Goal: Transaction & Acquisition: Purchase product/service

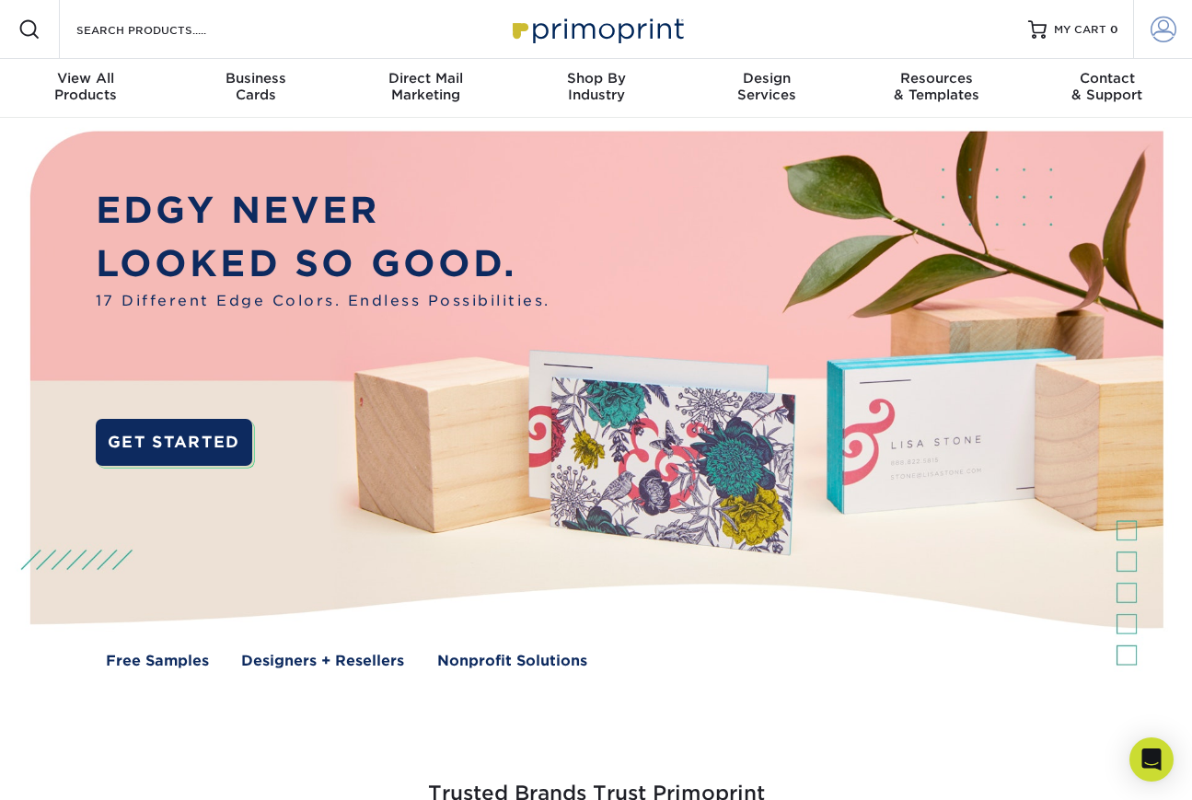
click at [1161, 32] on span at bounding box center [1164, 30] width 26 height 26
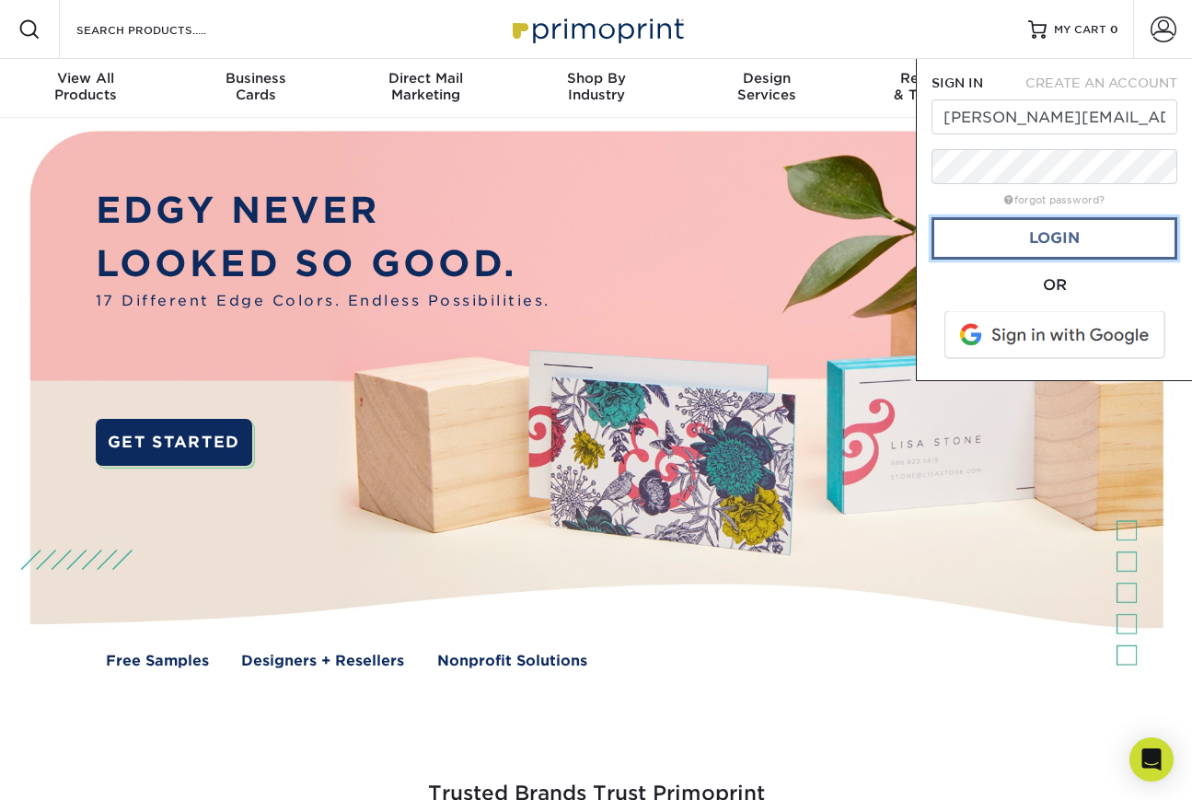
click at [1034, 225] on link "Login" at bounding box center [1055, 238] width 246 height 42
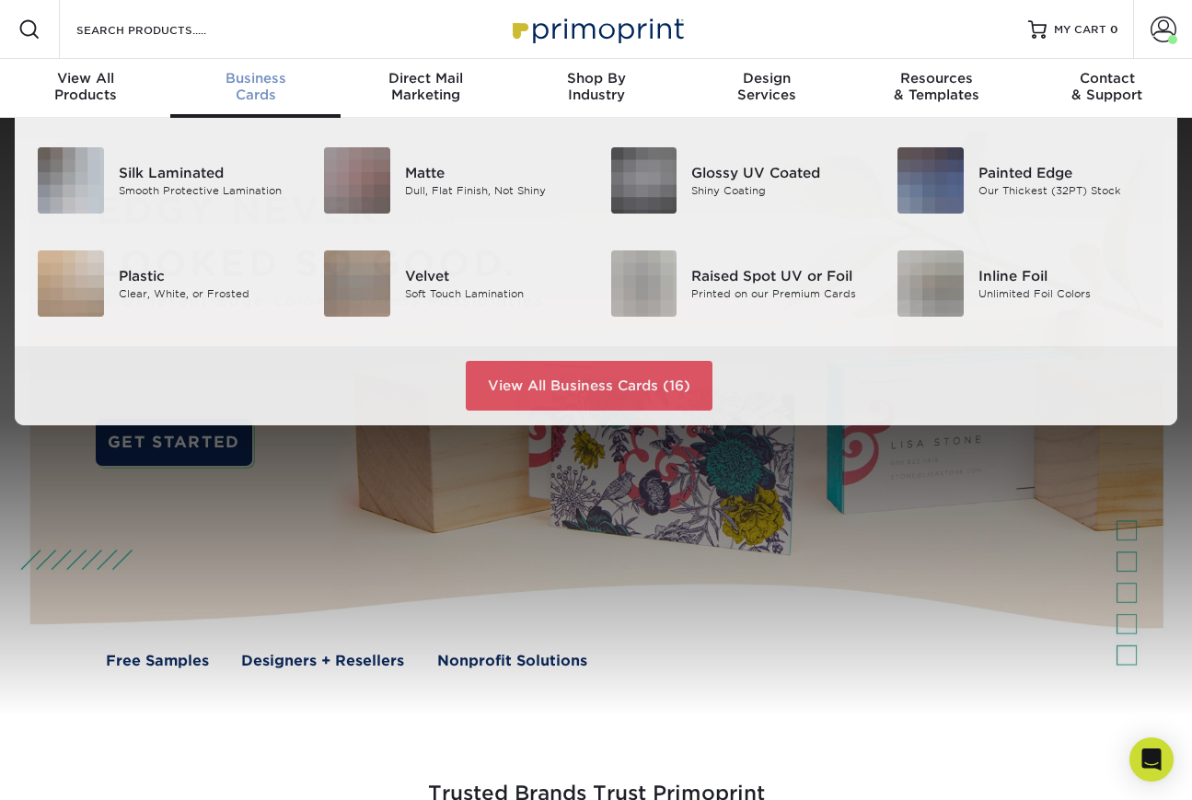
click at [228, 83] on span "Business" at bounding box center [255, 78] width 170 height 17
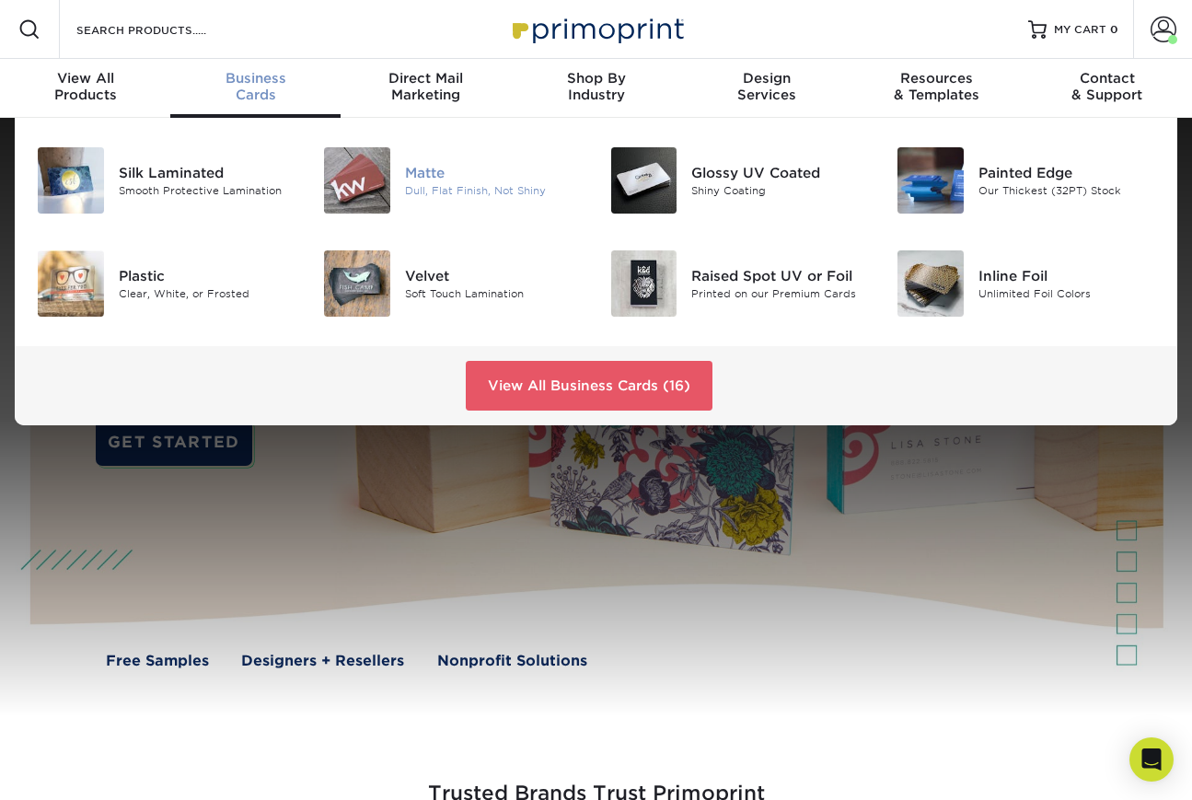
click at [417, 167] on div "Matte" at bounding box center [494, 173] width 178 height 20
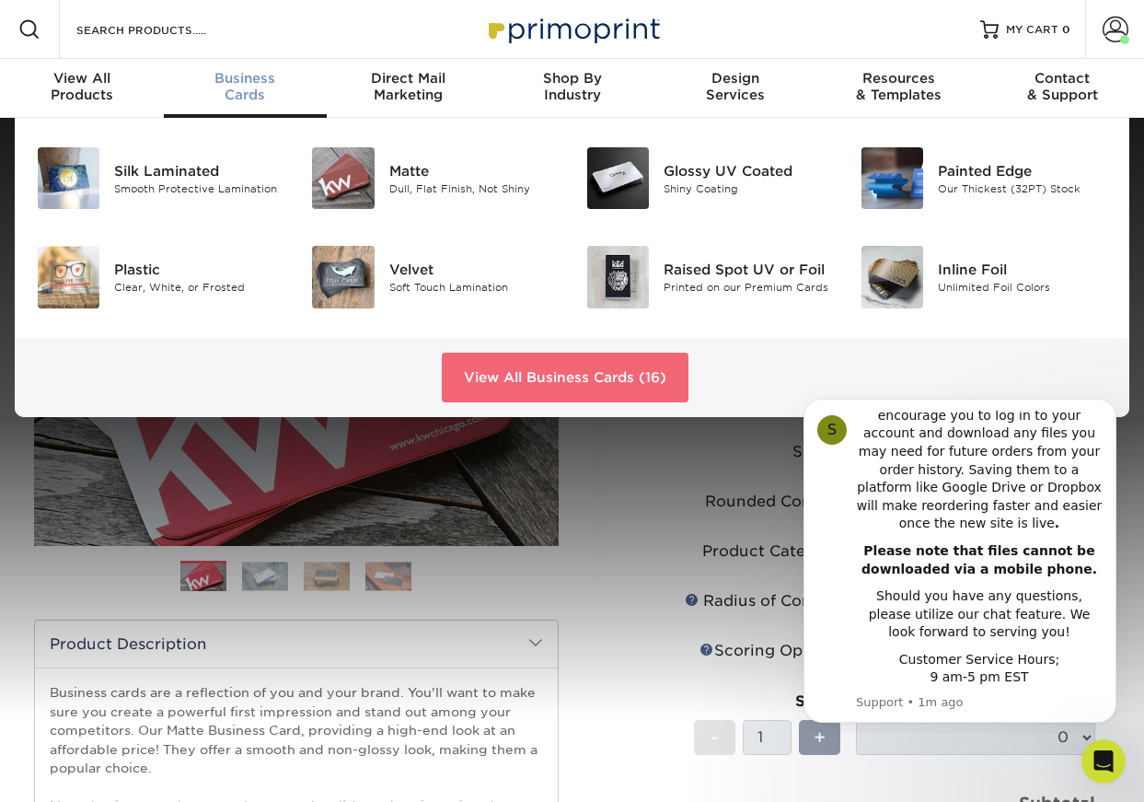
click at [578, 377] on link "View All Business Cards (16)" at bounding box center [565, 378] width 247 height 50
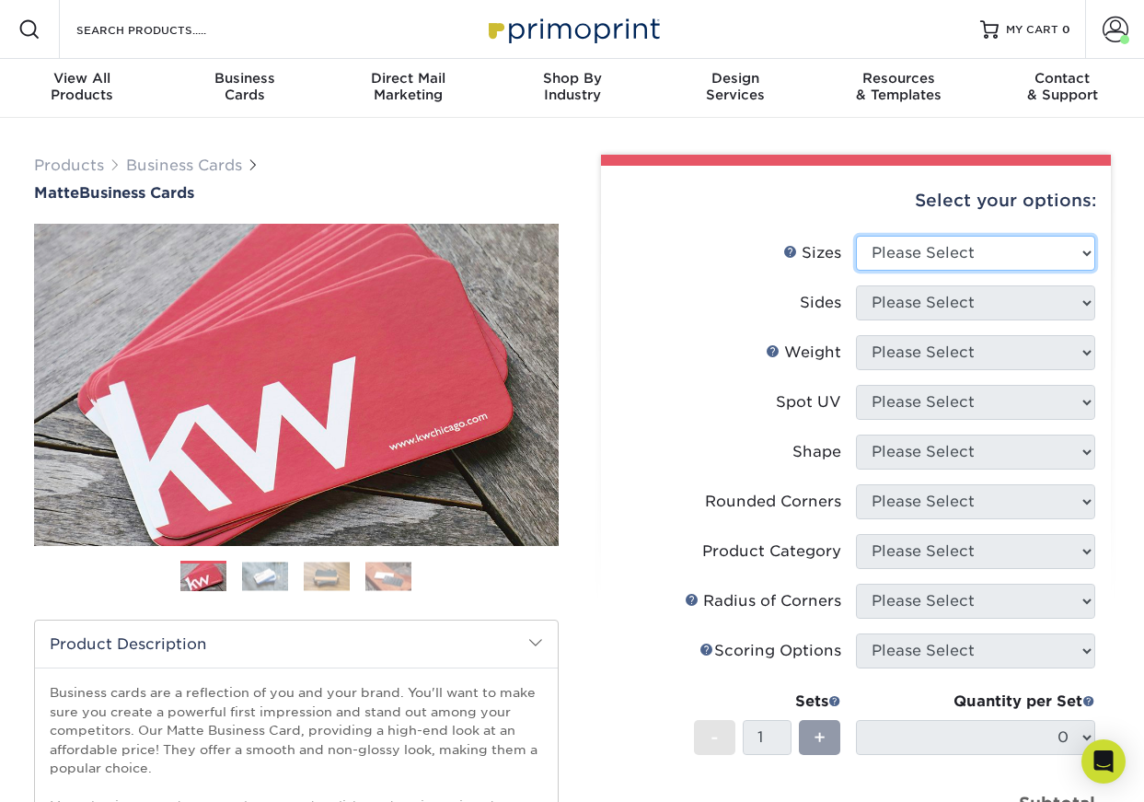
click at [1086, 252] on select "Please Select 1.5" x 3.5" - Mini 1.75" x 3.5" - Mini 2" x 2" - Square 2" x 3" -…" at bounding box center [975, 253] width 239 height 35
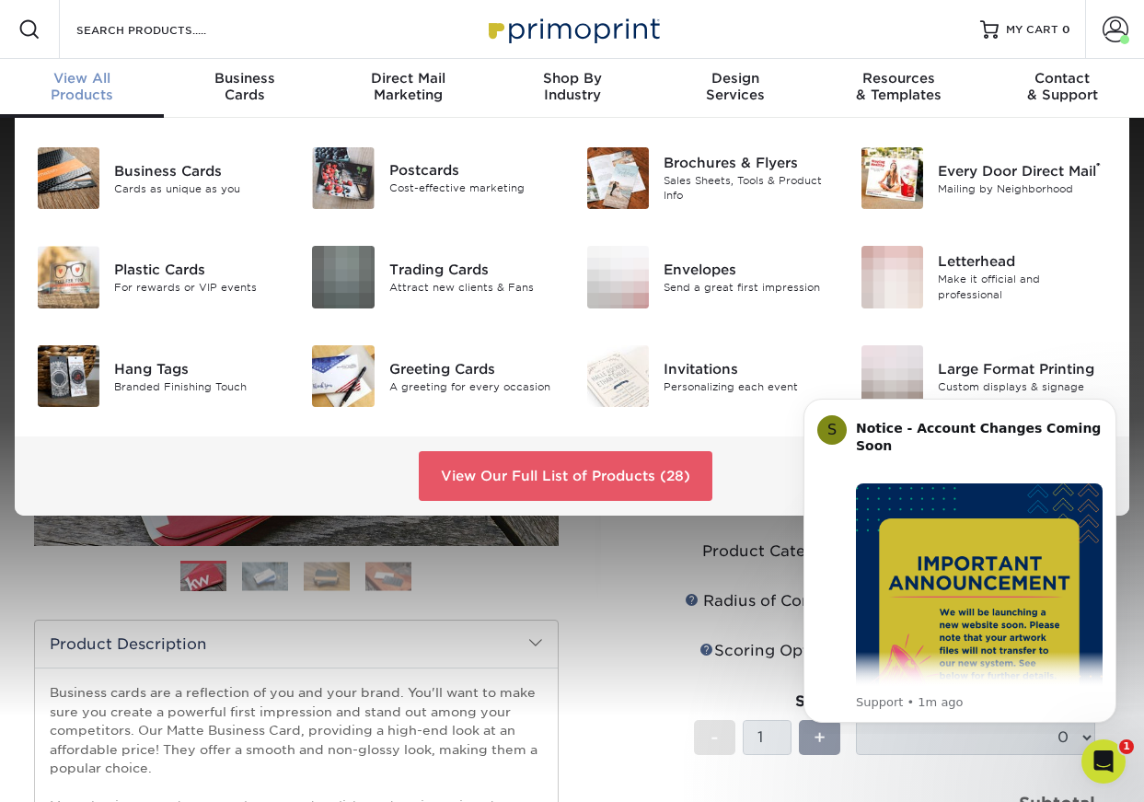
scroll to position [3, 0]
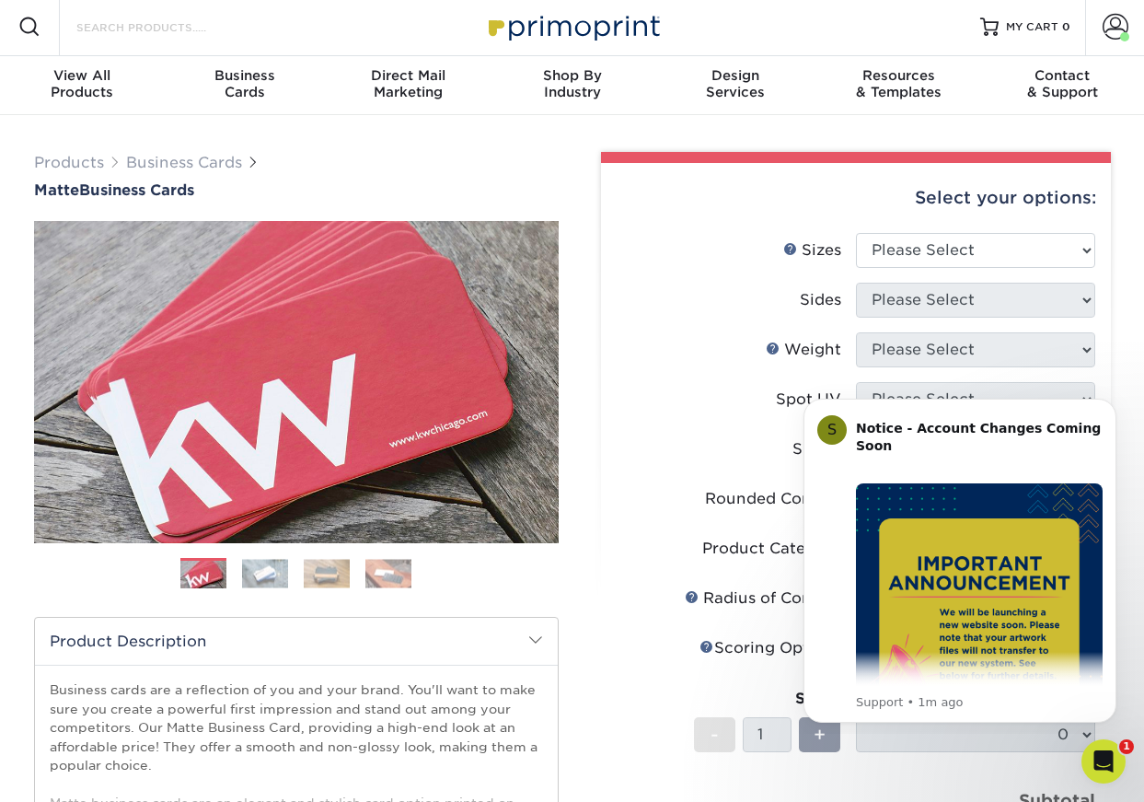
click at [137, 25] on input "Search Products" at bounding box center [165, 27] width 180 height 22
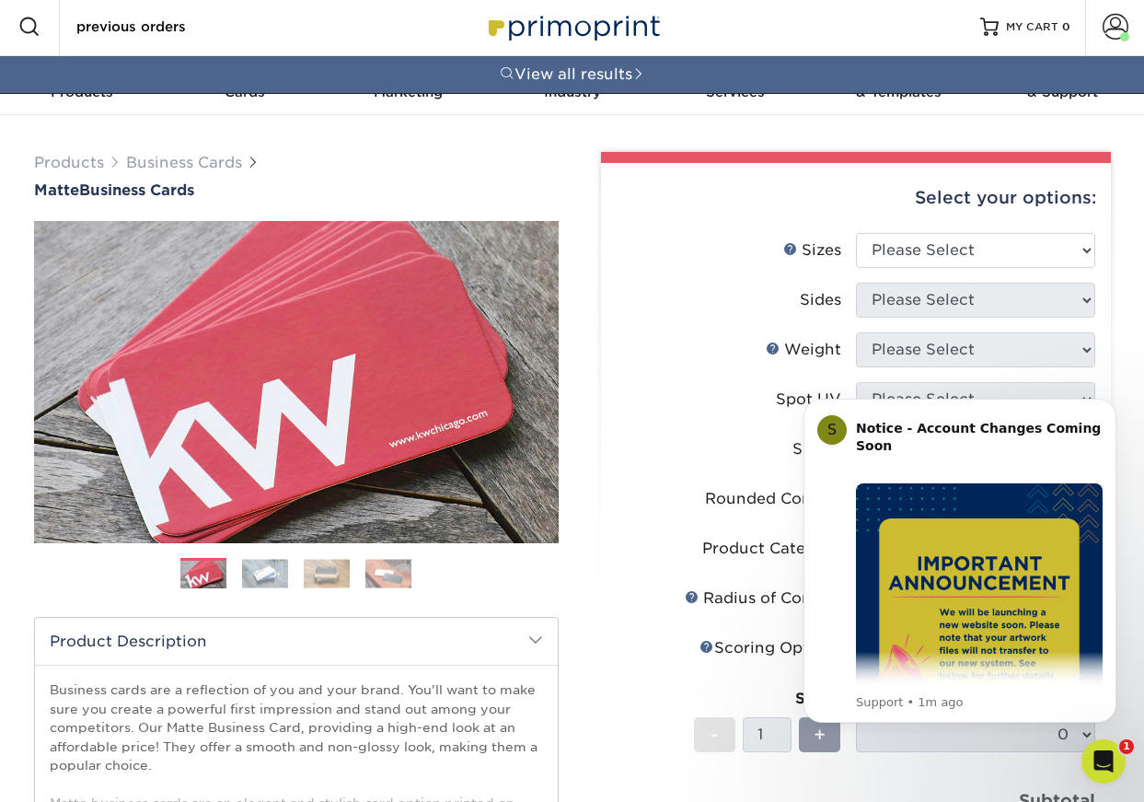
type input "previous orders"
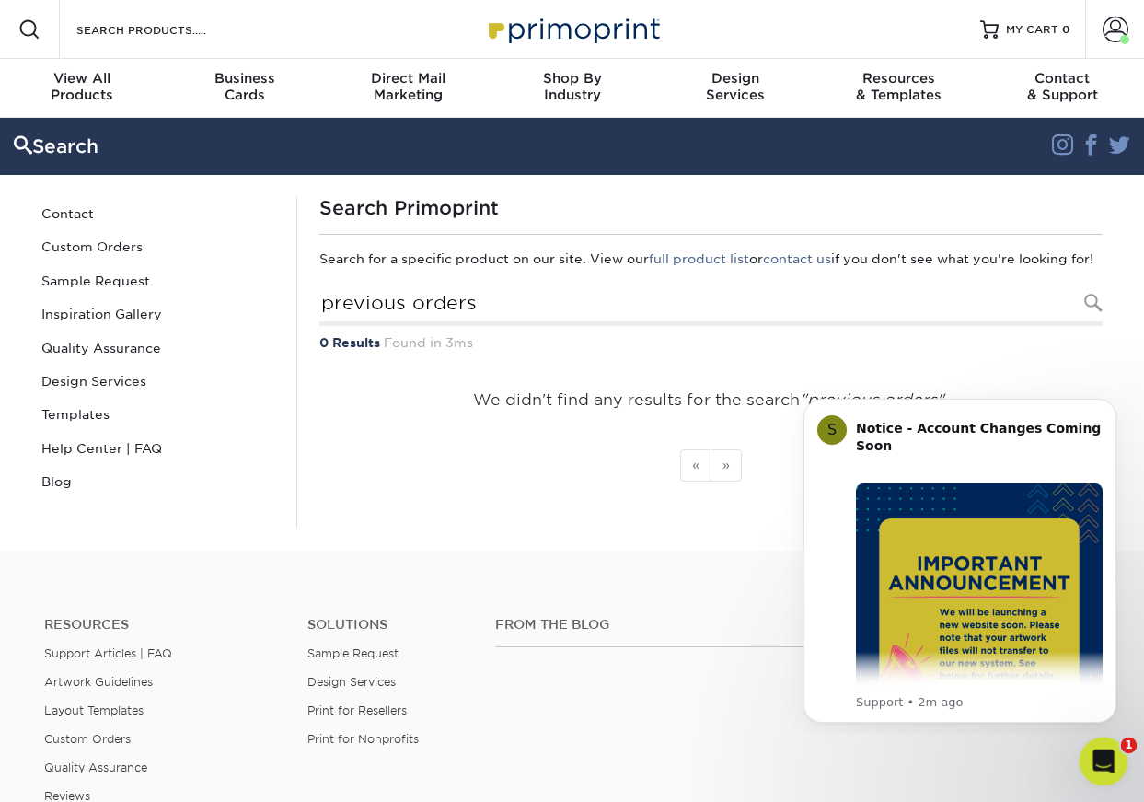
click at [1089, 753] on div "Open Intercom Messenger" at bounding box center [1101, 758] width 61 height 61
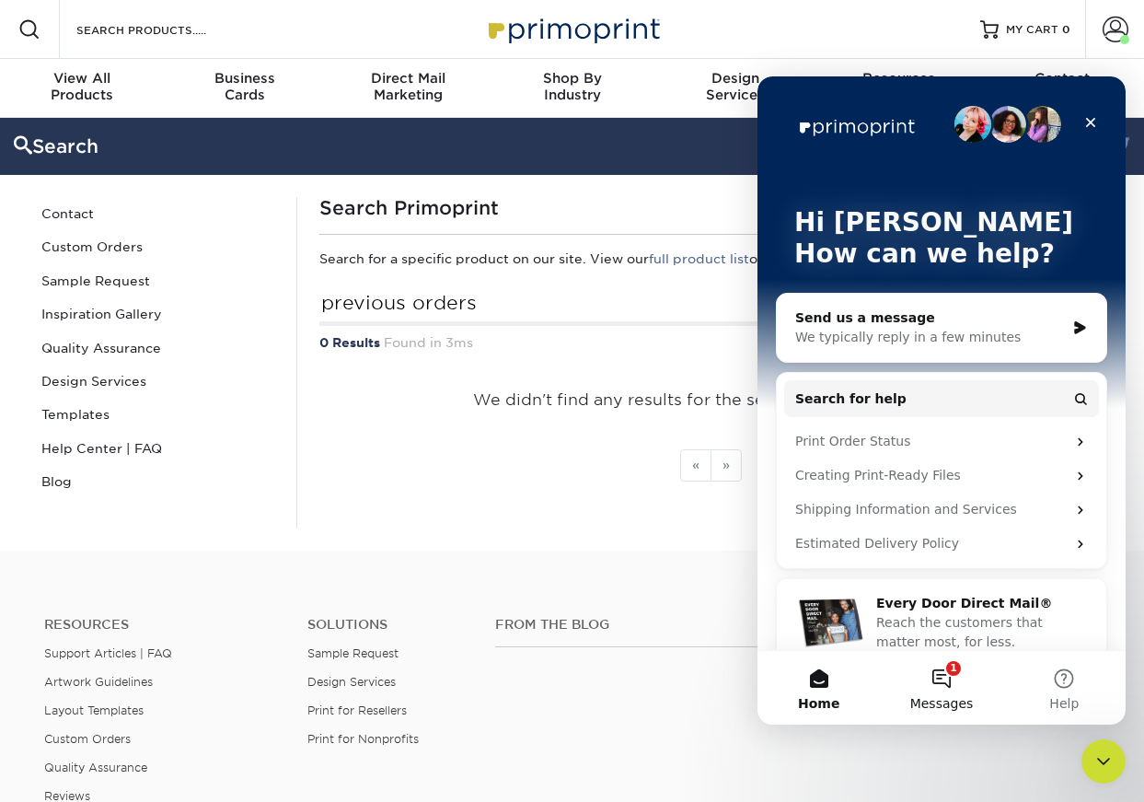
click at [949, 688] on button "1 Messages" at bounding box center [941, 688] width 122 height 74
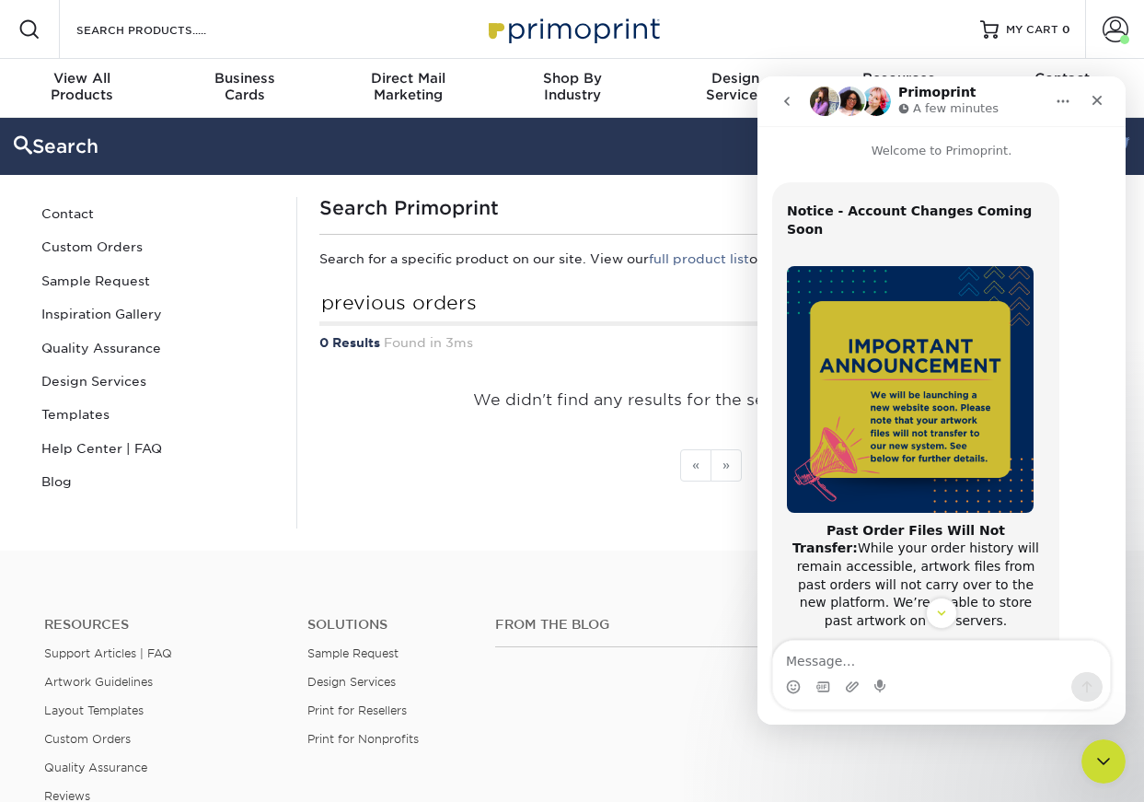
click at [820, 656] on textarea "Message…" at bounding box center [941, 656] width 337 height 31
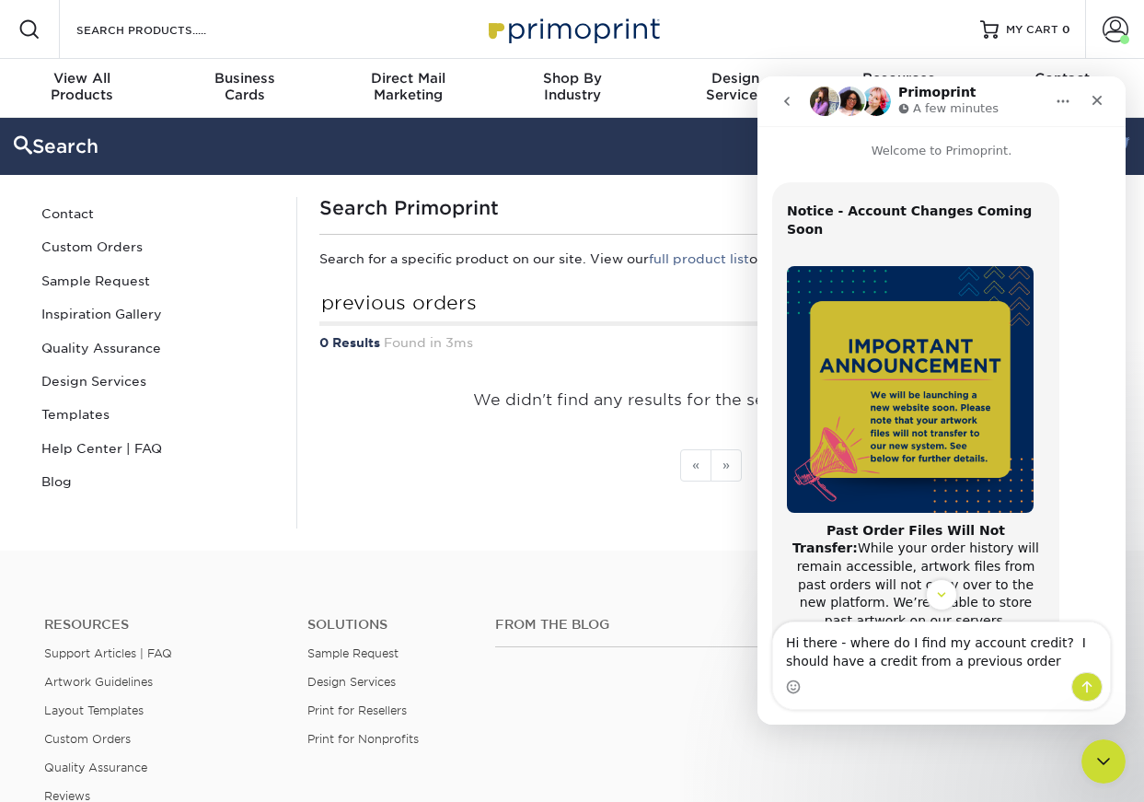
type textarea "Hi there - where do I find my account credit? I should have a credit from a pre…"
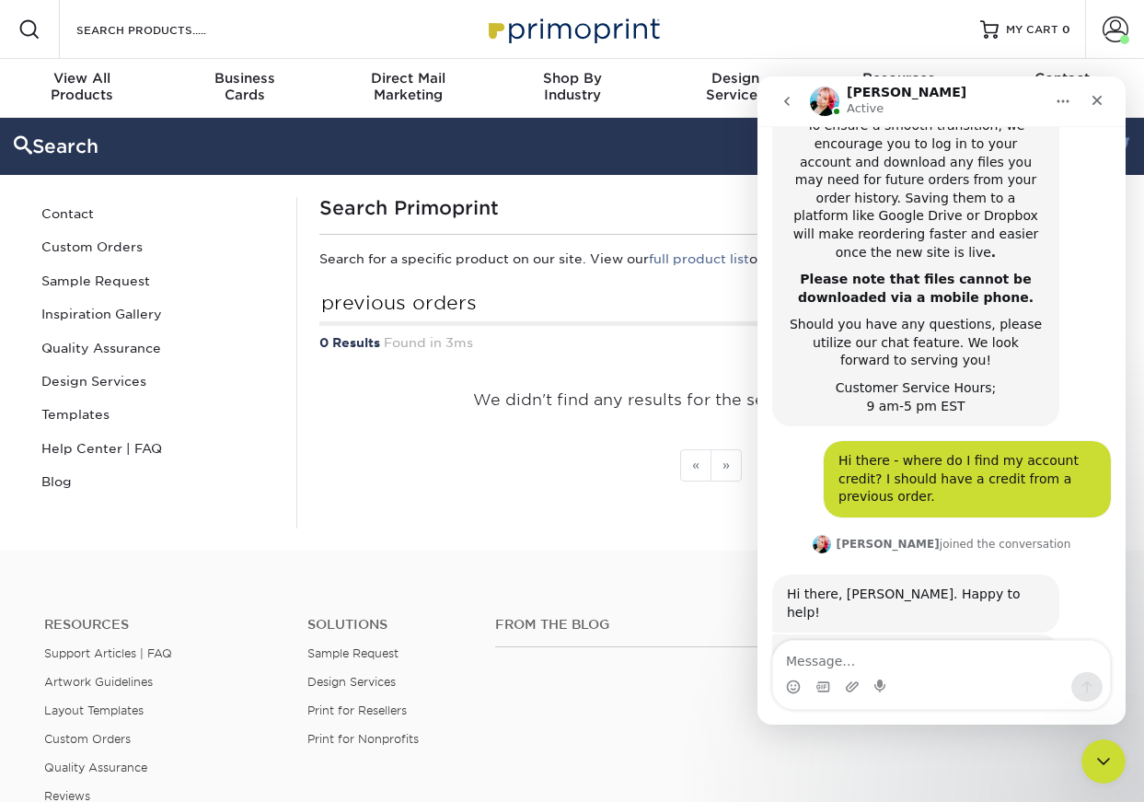
scroll to position [522, 0]
click at [913, 665] on textarea "Message…" at bounding box center [941, 656] width 337 height 31
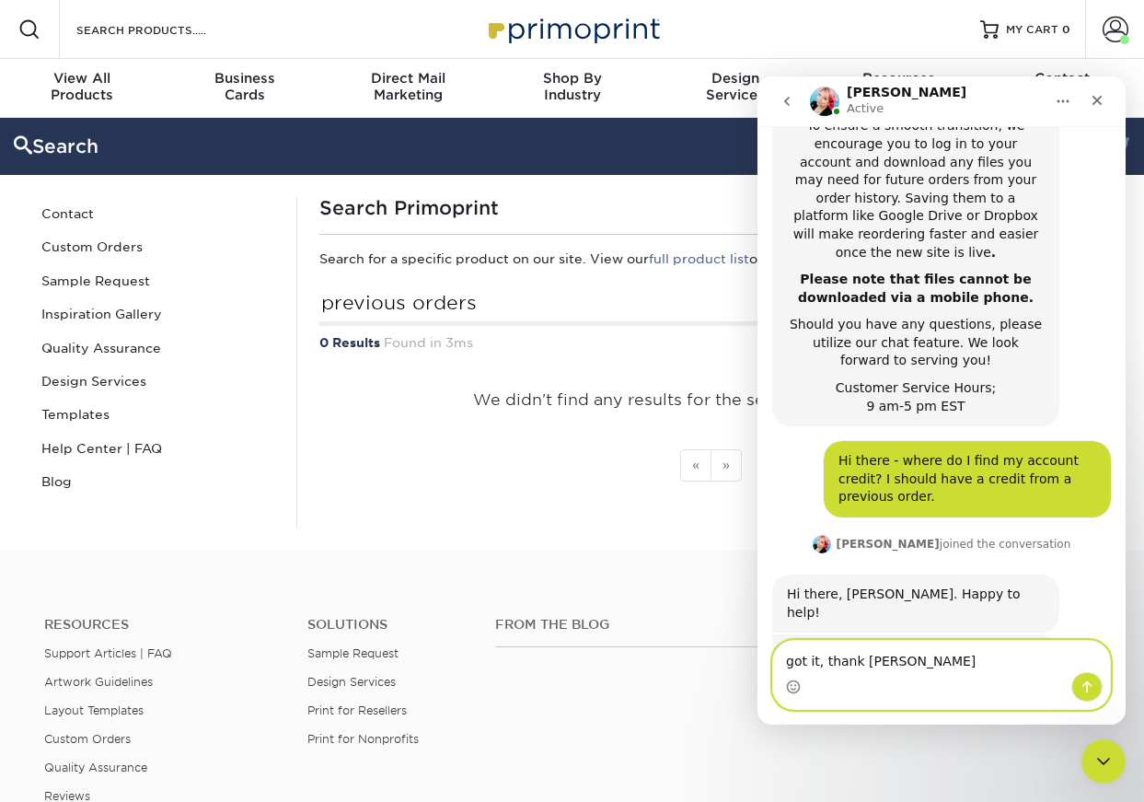
type textarea "got it, thank you"
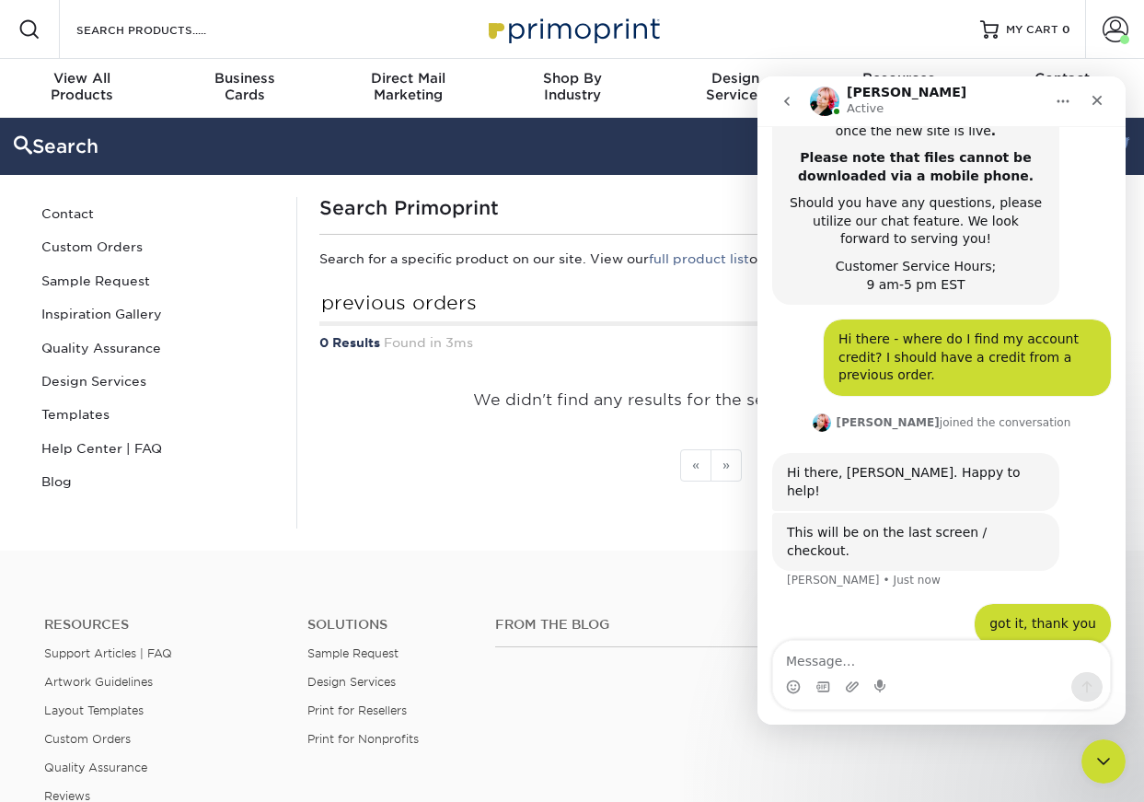
scroll to position [648, 0]
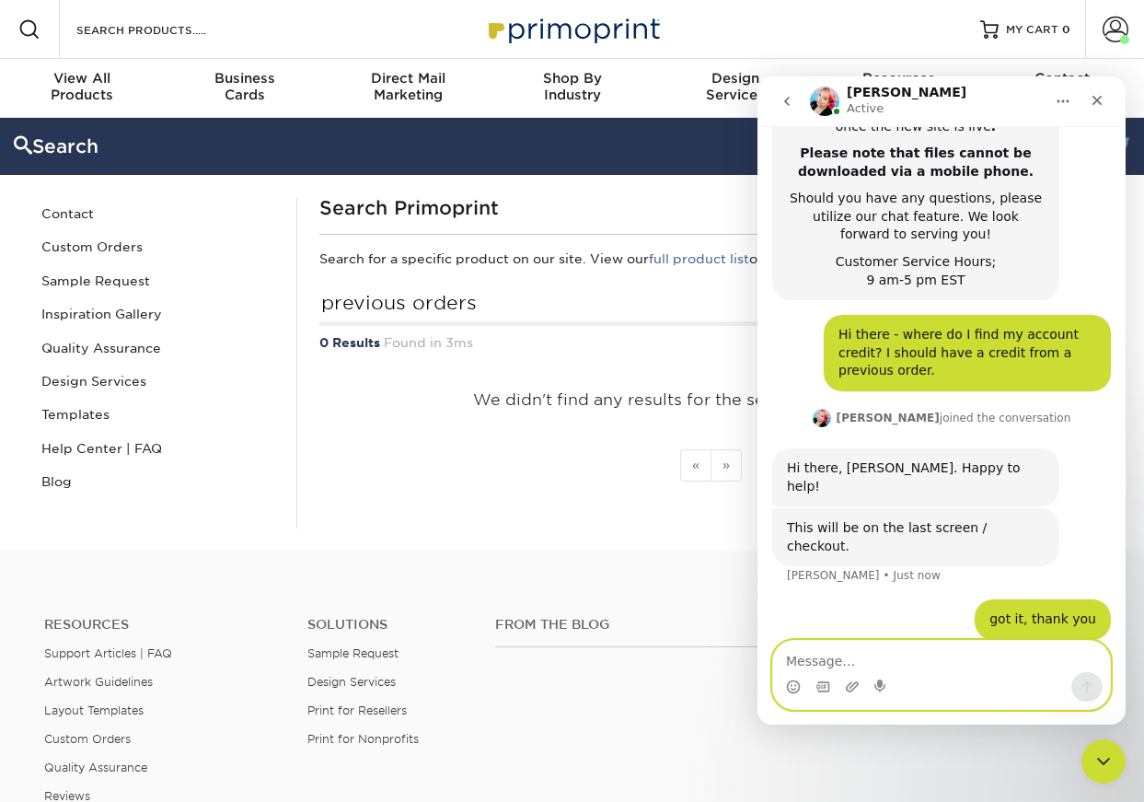
click at [836, 660] on textarea "Message…" at bounding box center [941, 656] width 337 height 31
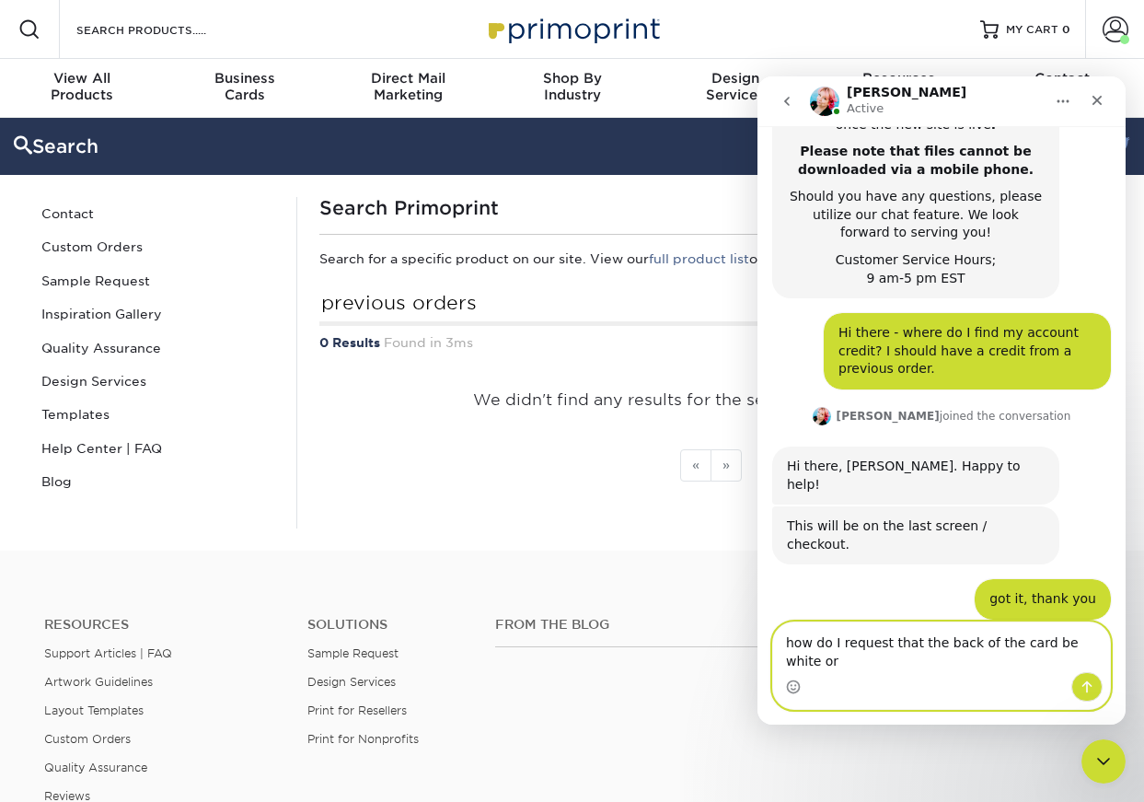
scroll to position [668, 0]
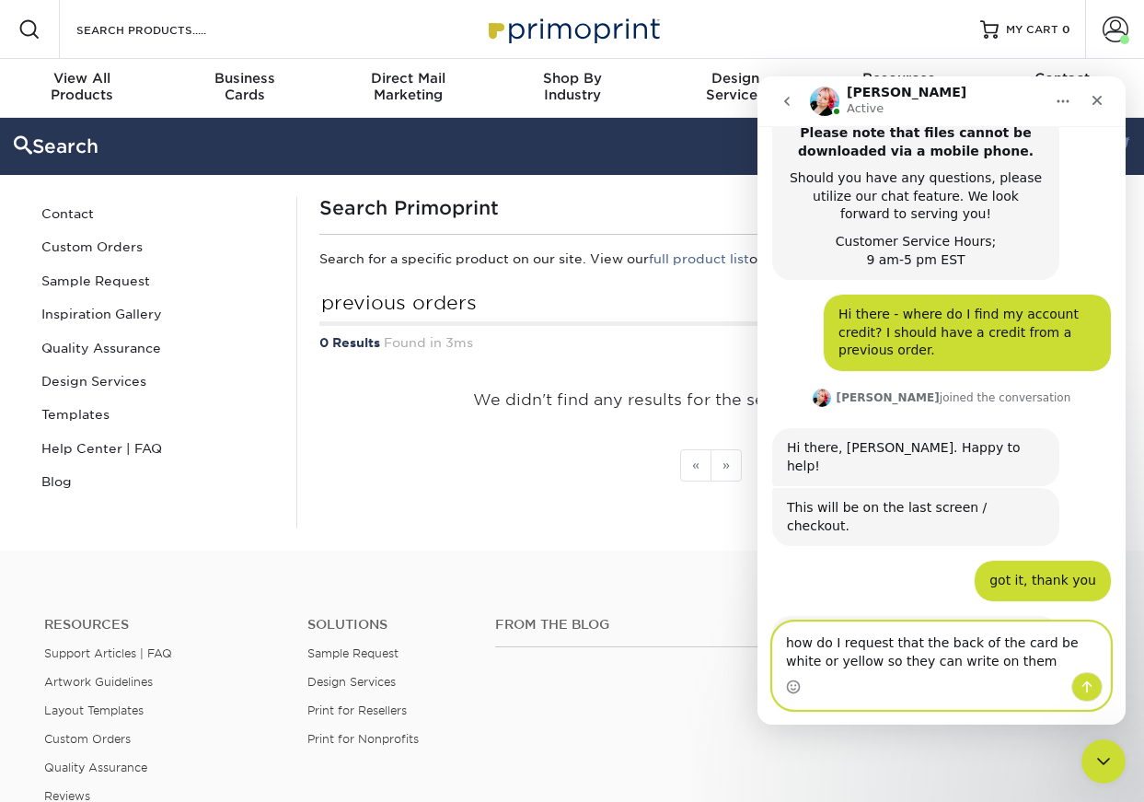
type textarea "how do I request that the back of the card be white or yellow so they can write…"
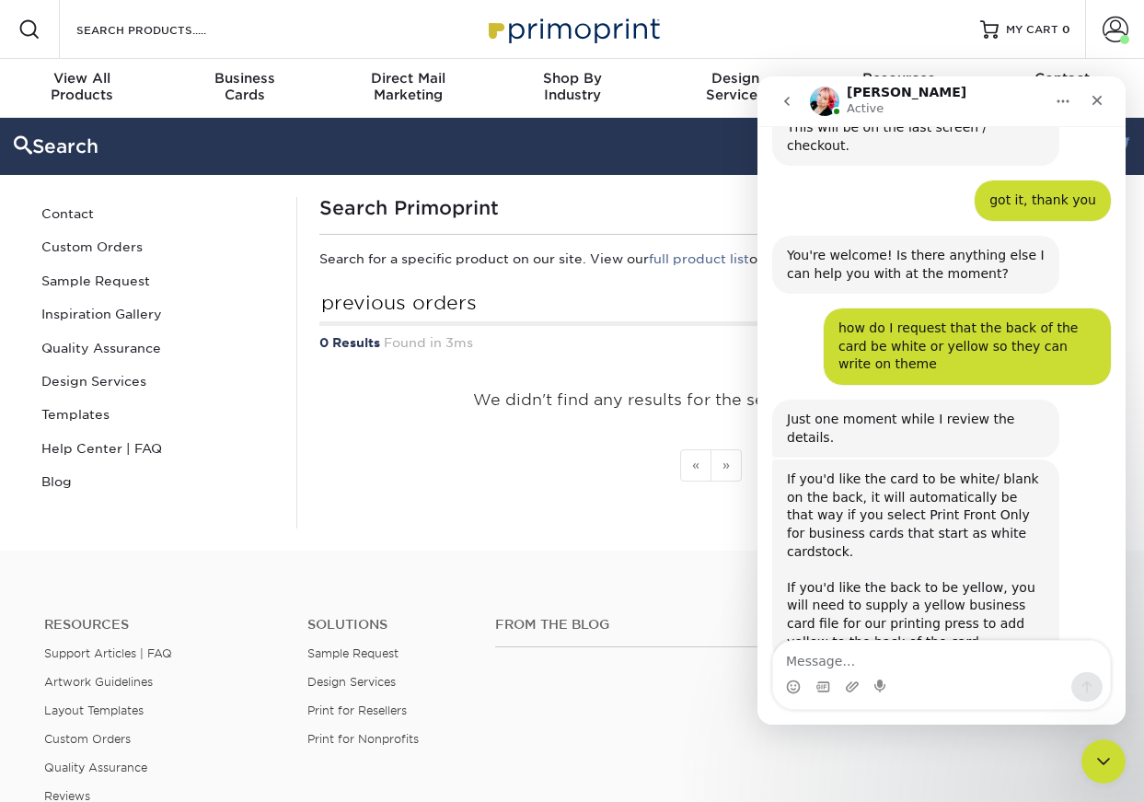
scroll to position [1053, 0]
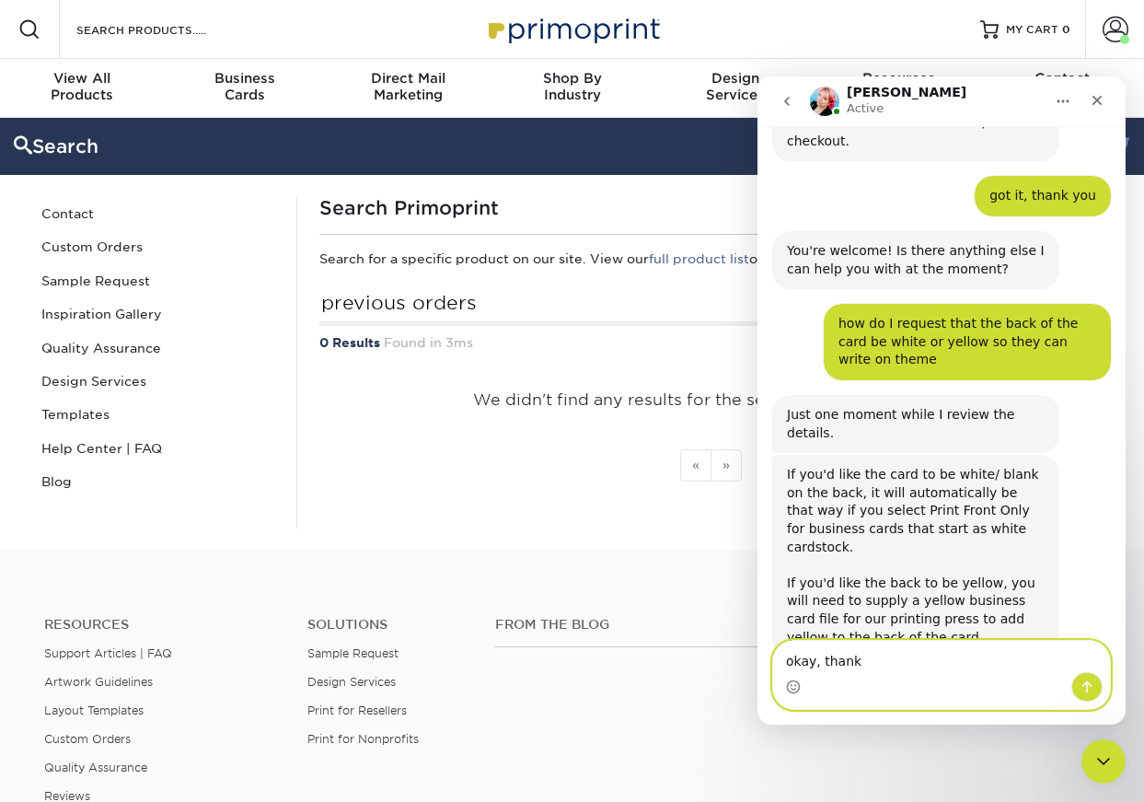
type textarea "okay, thanks"
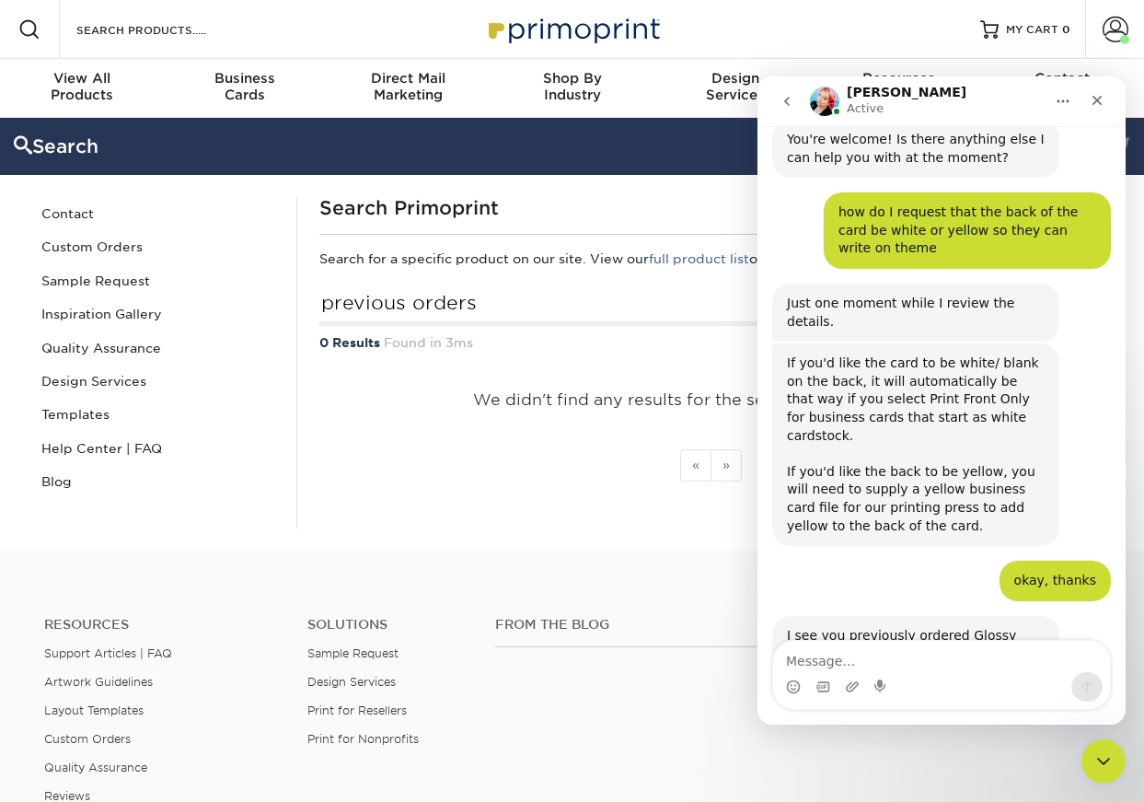
scroll to position [1235, 0]
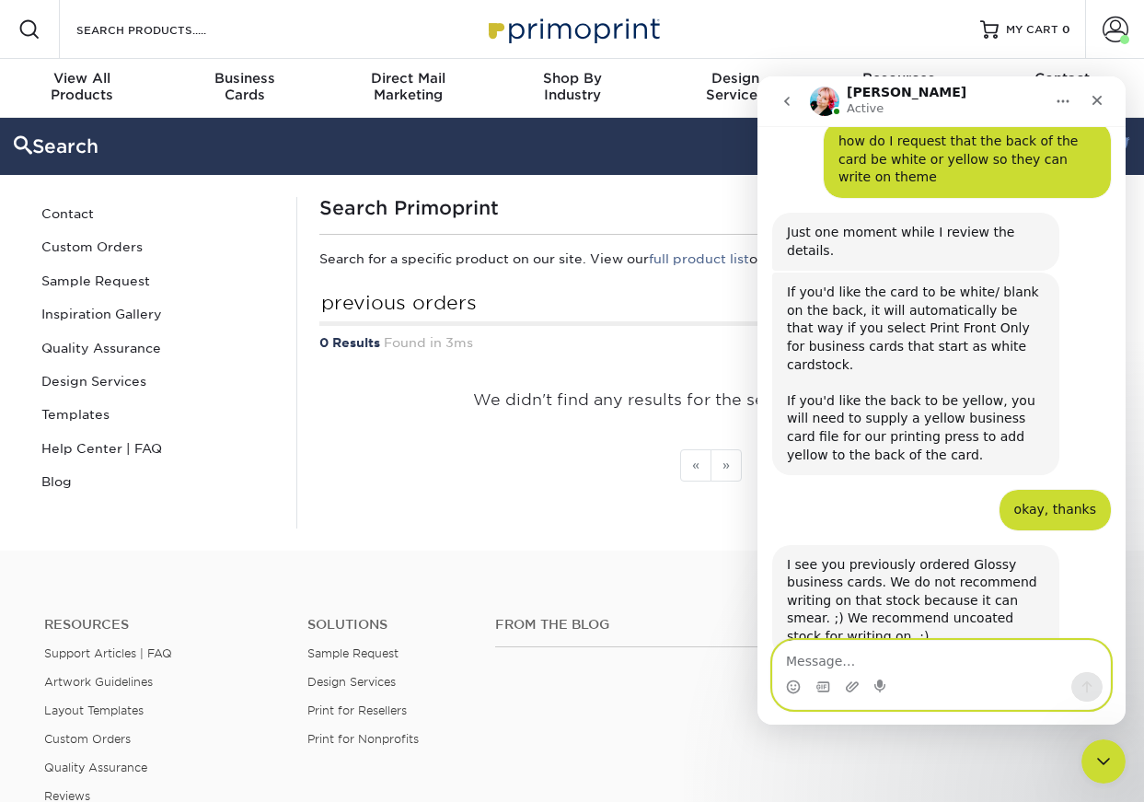
click at [853, 663] on textarea "Message…" at bounding box center [941, 656] width 337 height 31
type textarea "t"
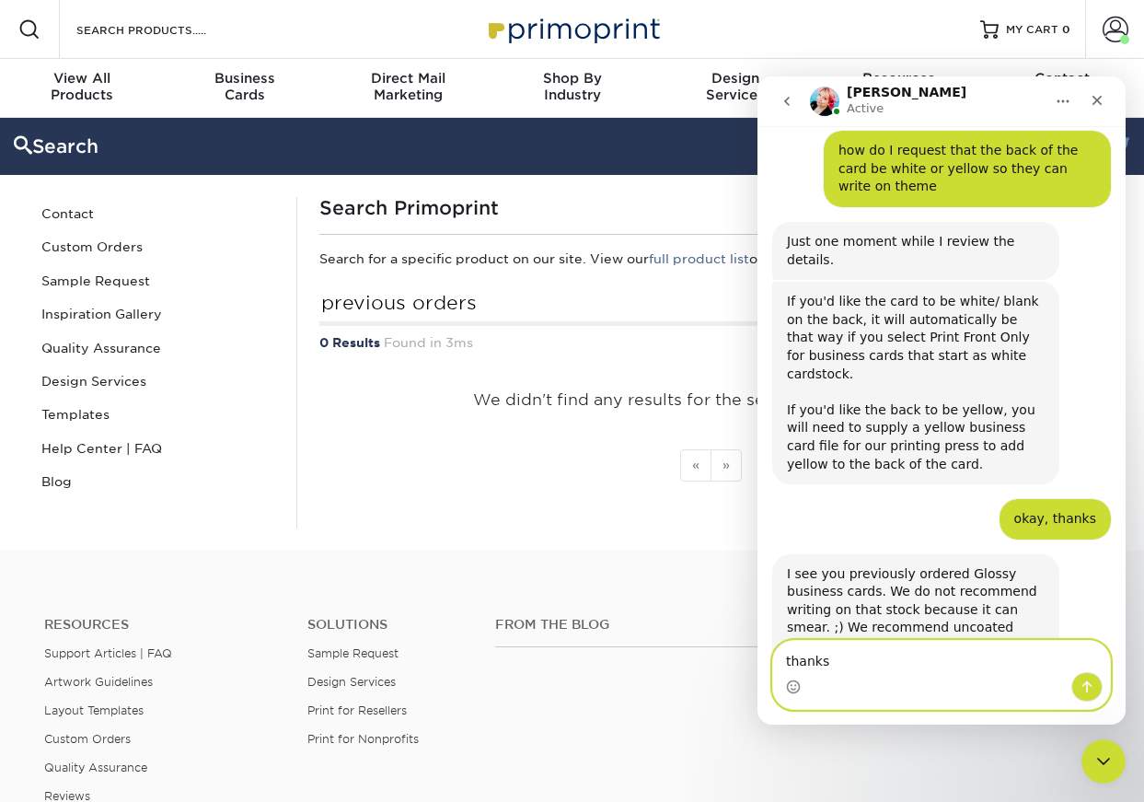
scroll to position [1224, 0]
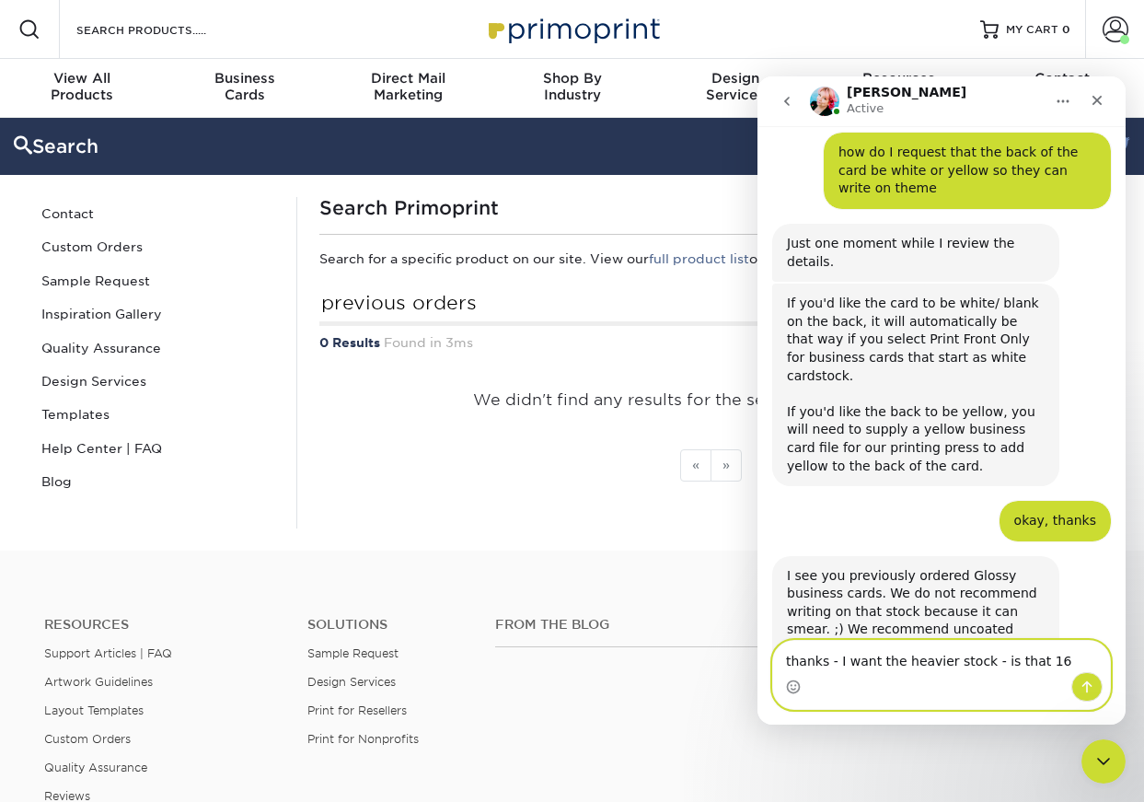
type textarea "thanks - I want the heavier stock - is that 16?"
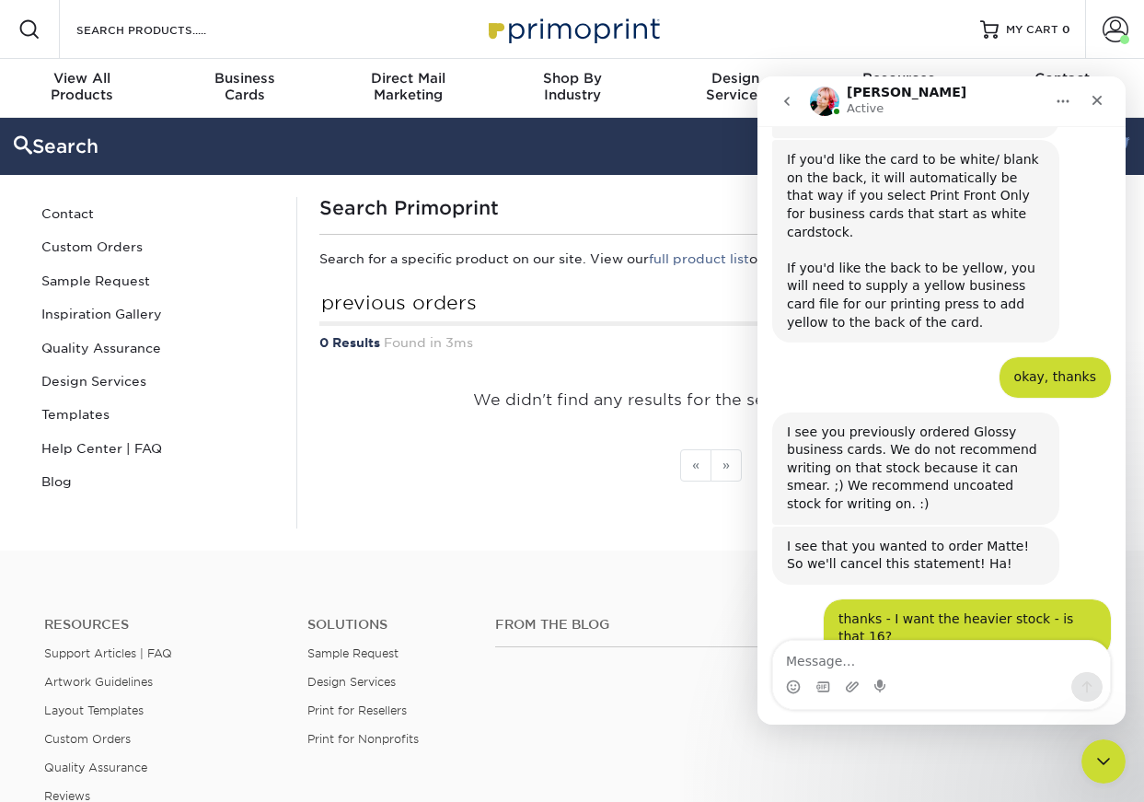
scroll to position [1388, 0]
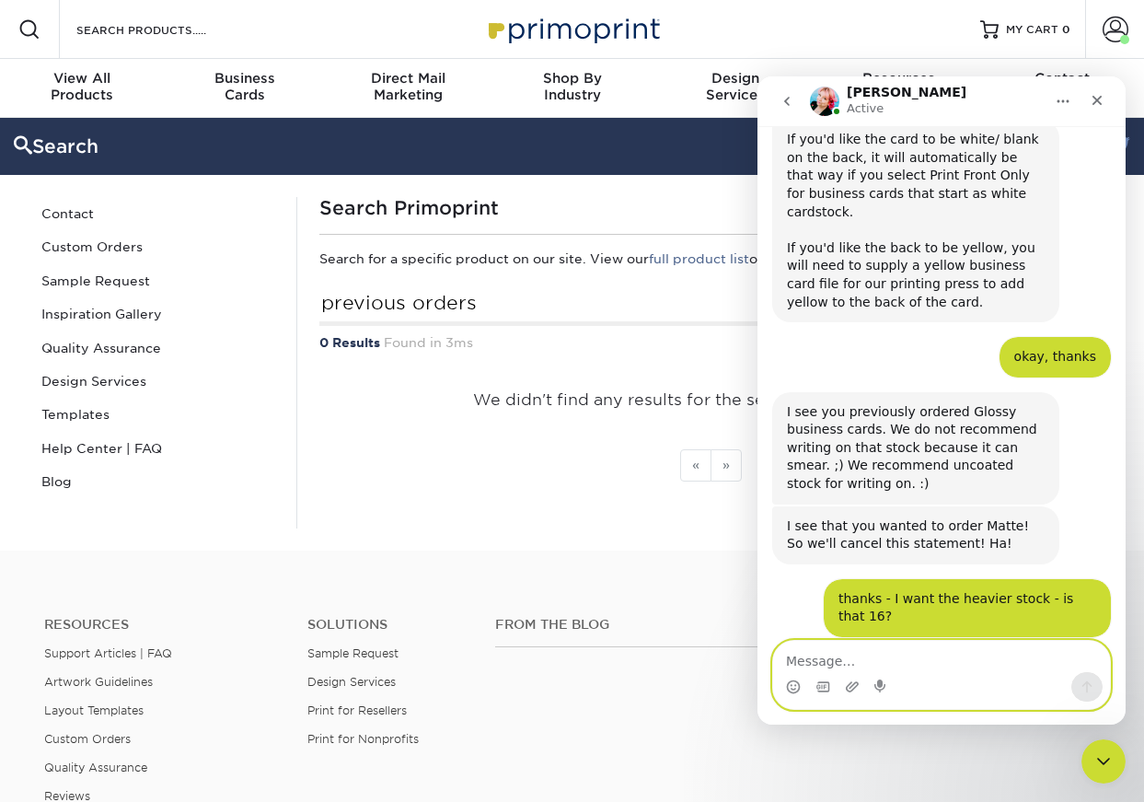
drag, startPoint x: 909, startPoint y: 659, endPoint x: 921, endPoint y: 655, distance: 13.7
click at [913, 659] on textarea "Message…" at bounding box center [941, 656] width 337 height 31
type textarea "i think standard is good - thank you"
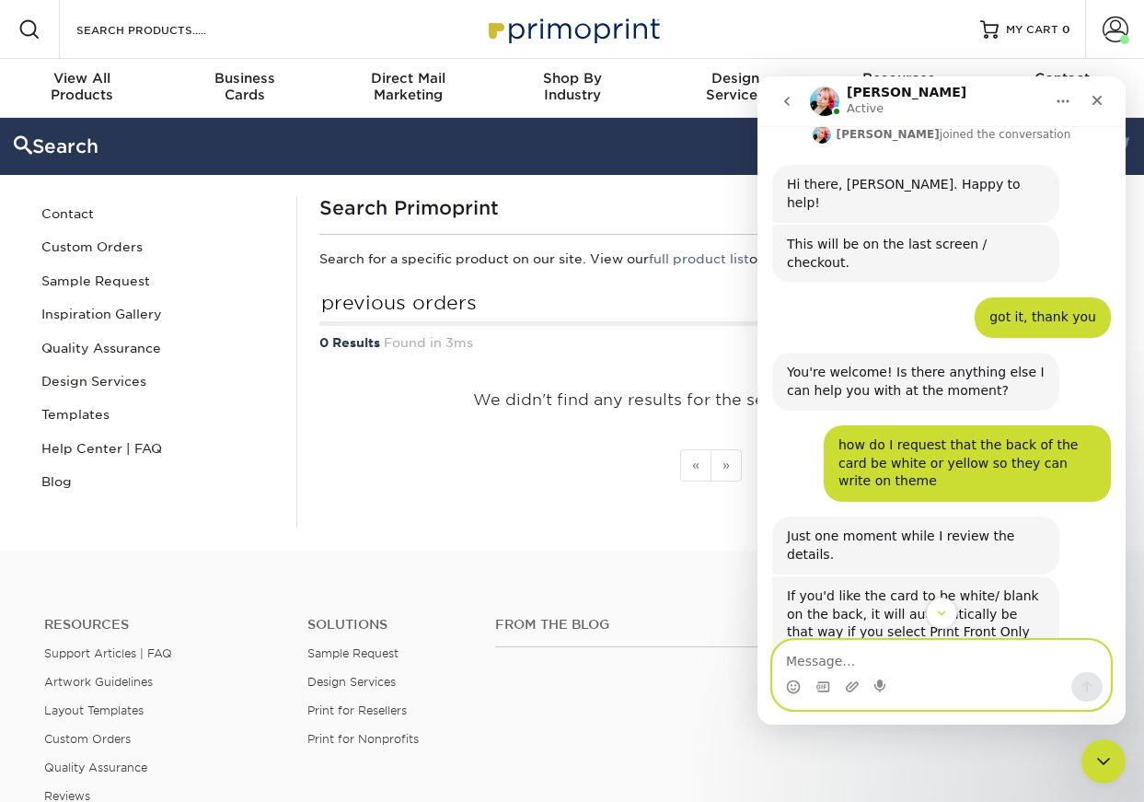
scroll to position [925, 0]
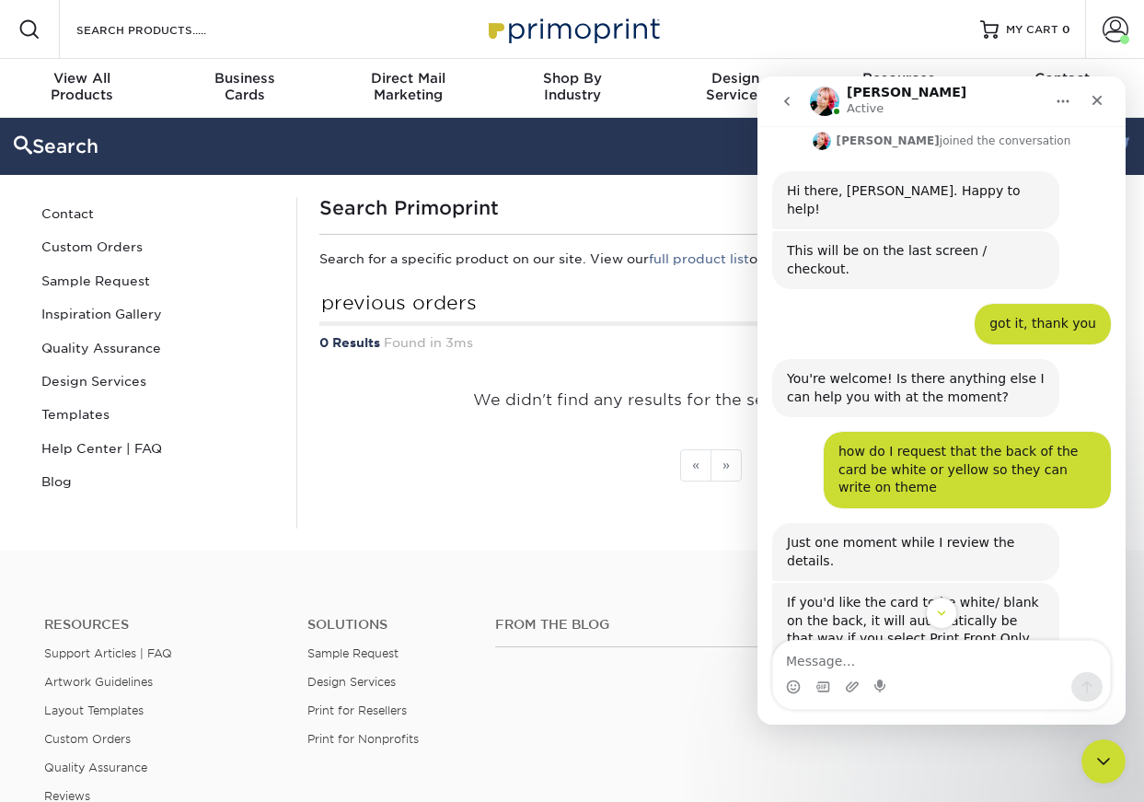
click at [610, 209] on h1 "Search Primoprint" at bounding box center [710, 208] width 783 height 22
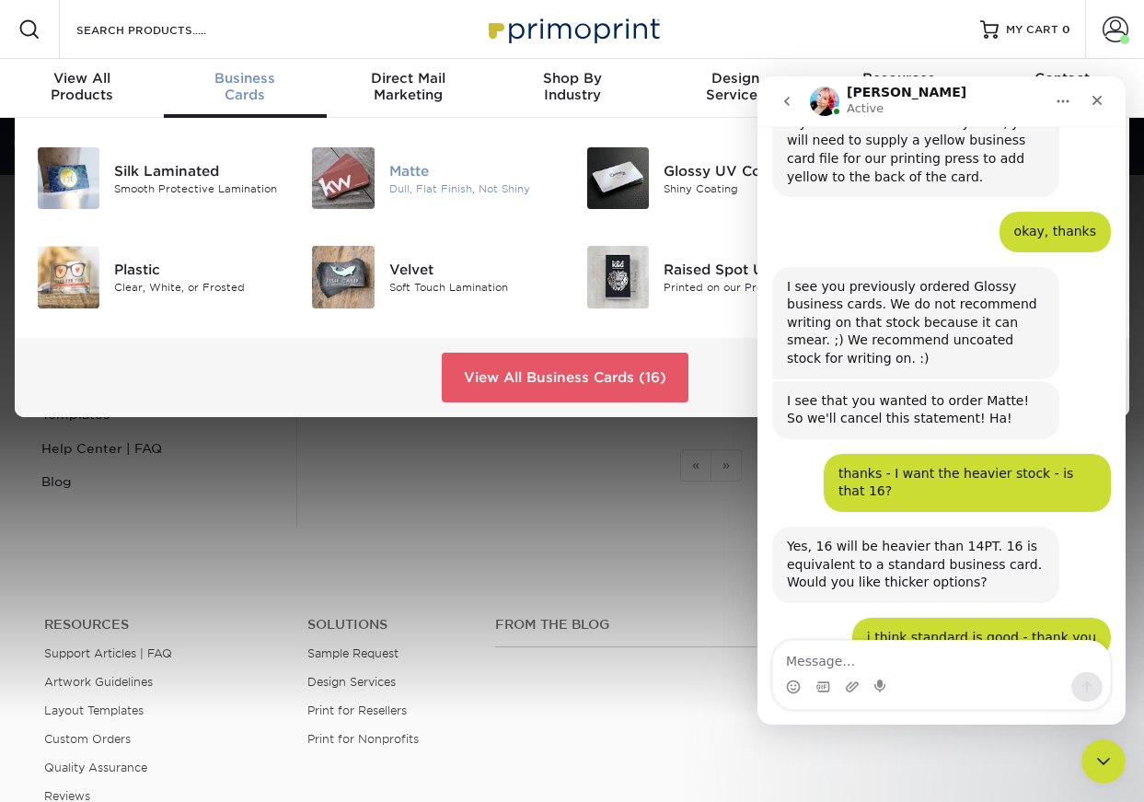
scroll to position [1515, 0]
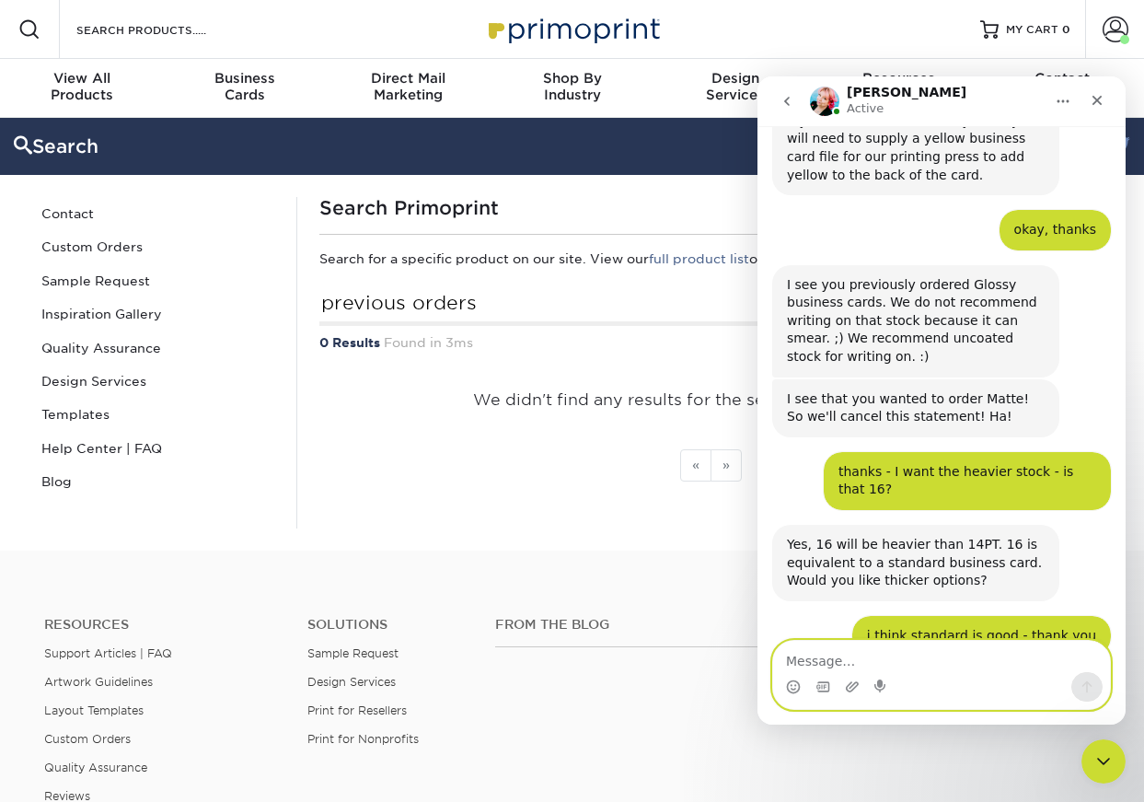
click at [824, 665] on textarea "Message…" at bounding box center [941, 656] width 337 height 31
type textarea "no maam"
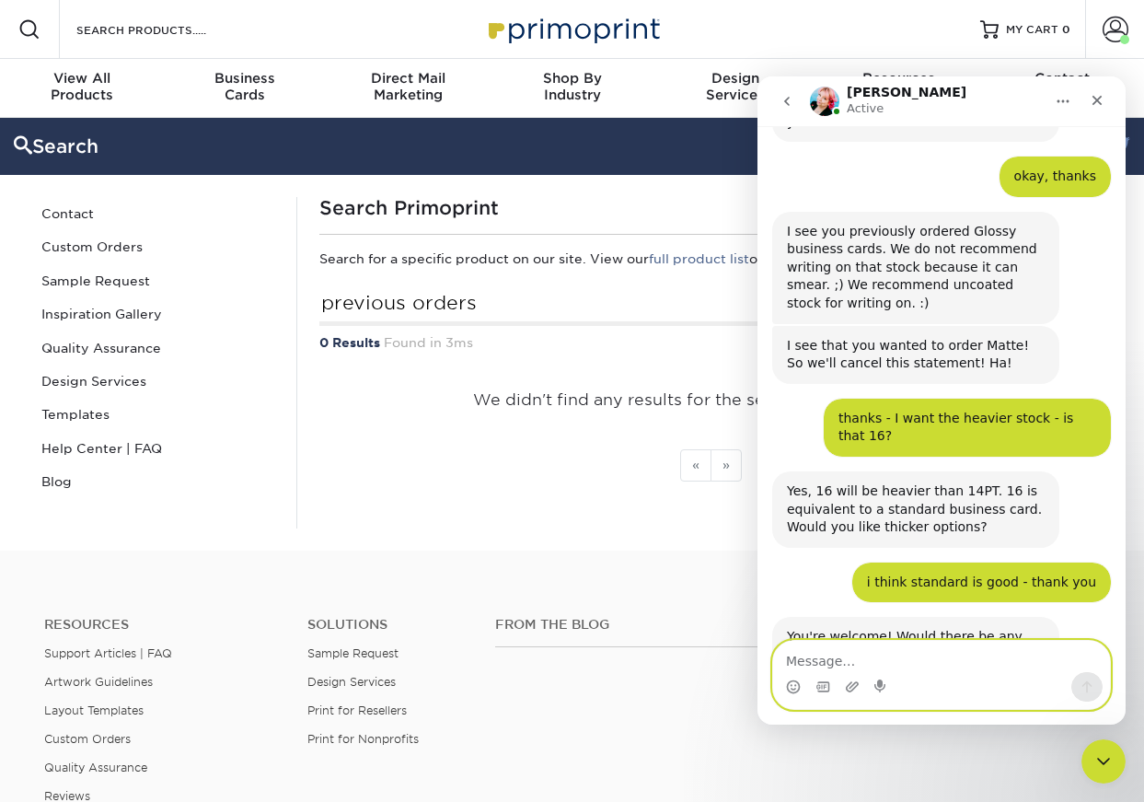
scroll to position [1570, 0]
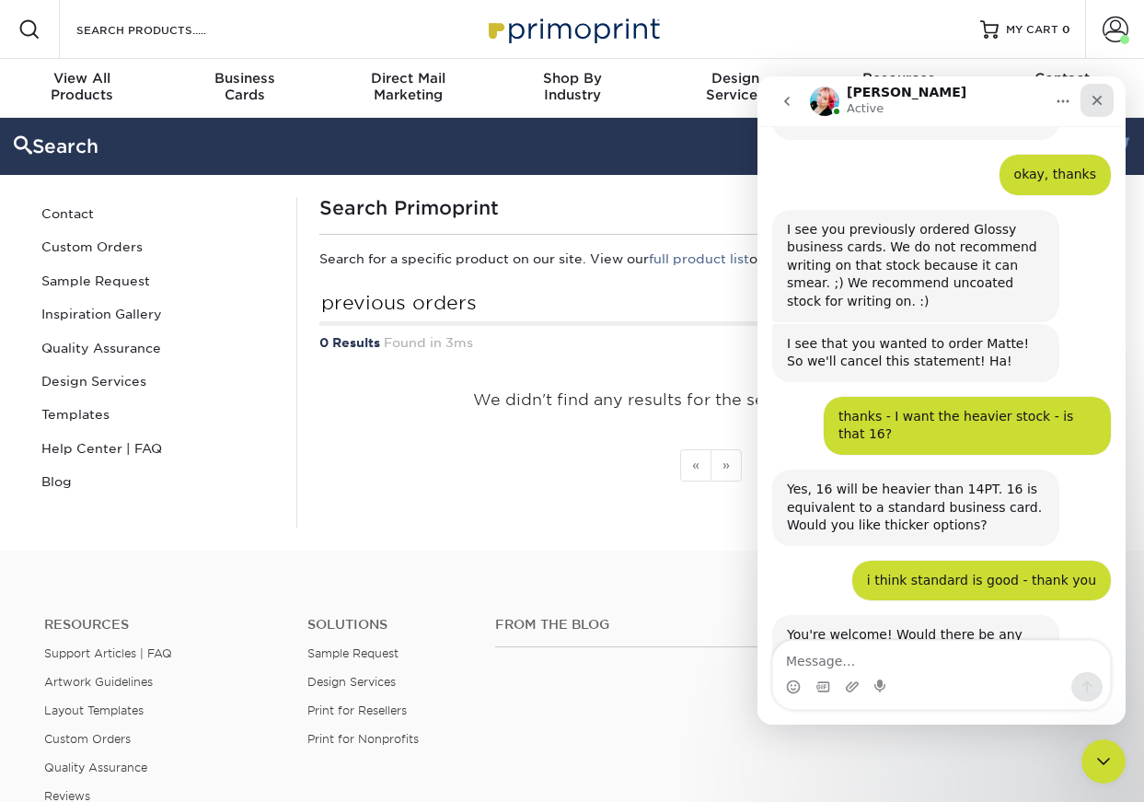
click at [1104, 101] on icon "Close" at bounding box center [1097, 100] width 15 height 15
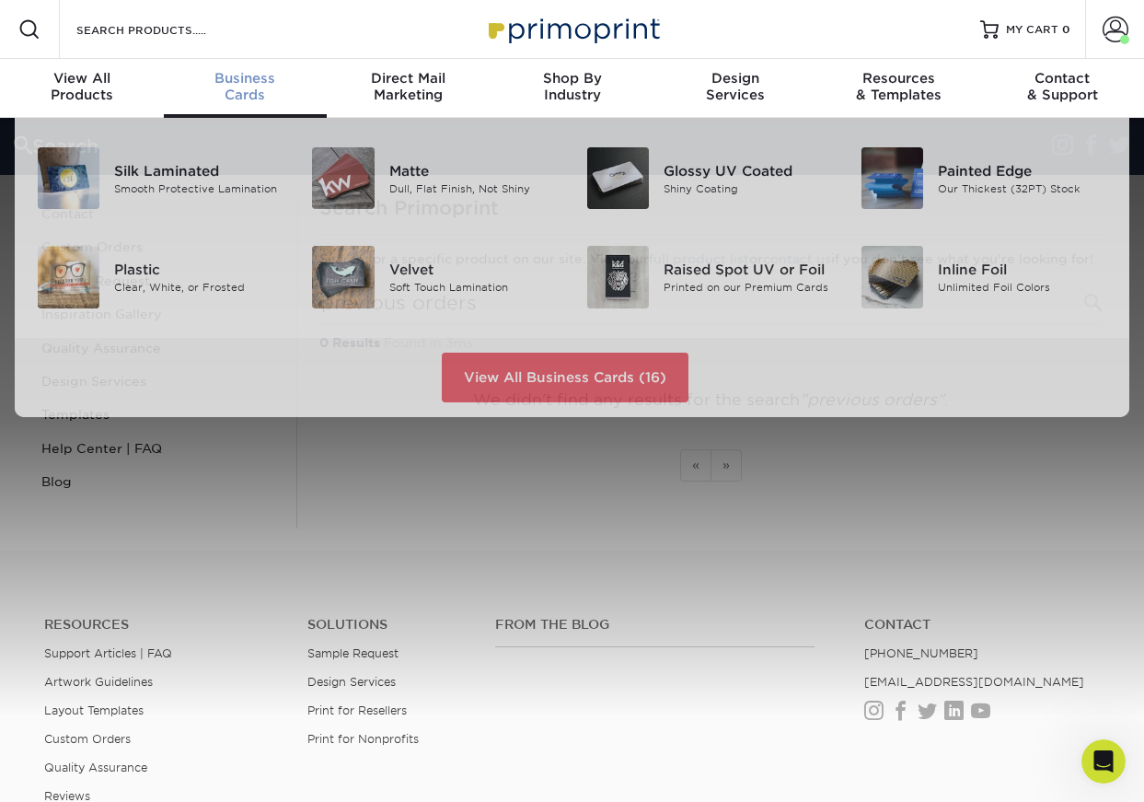
click at [241, 88] on div "Business Cards" at bounding box center [246, 86] width 164 height 33
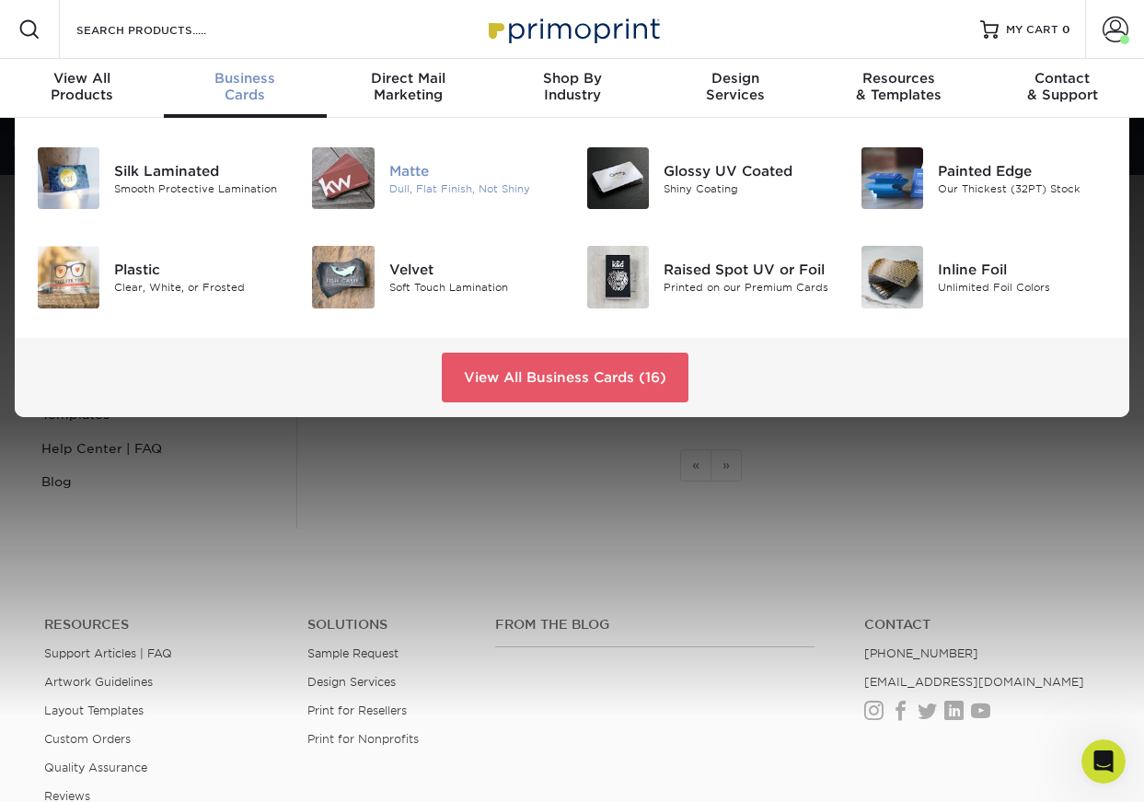
click at [413, 178] on div "Matte" at bounding box center [473, 170] width 169 height 20
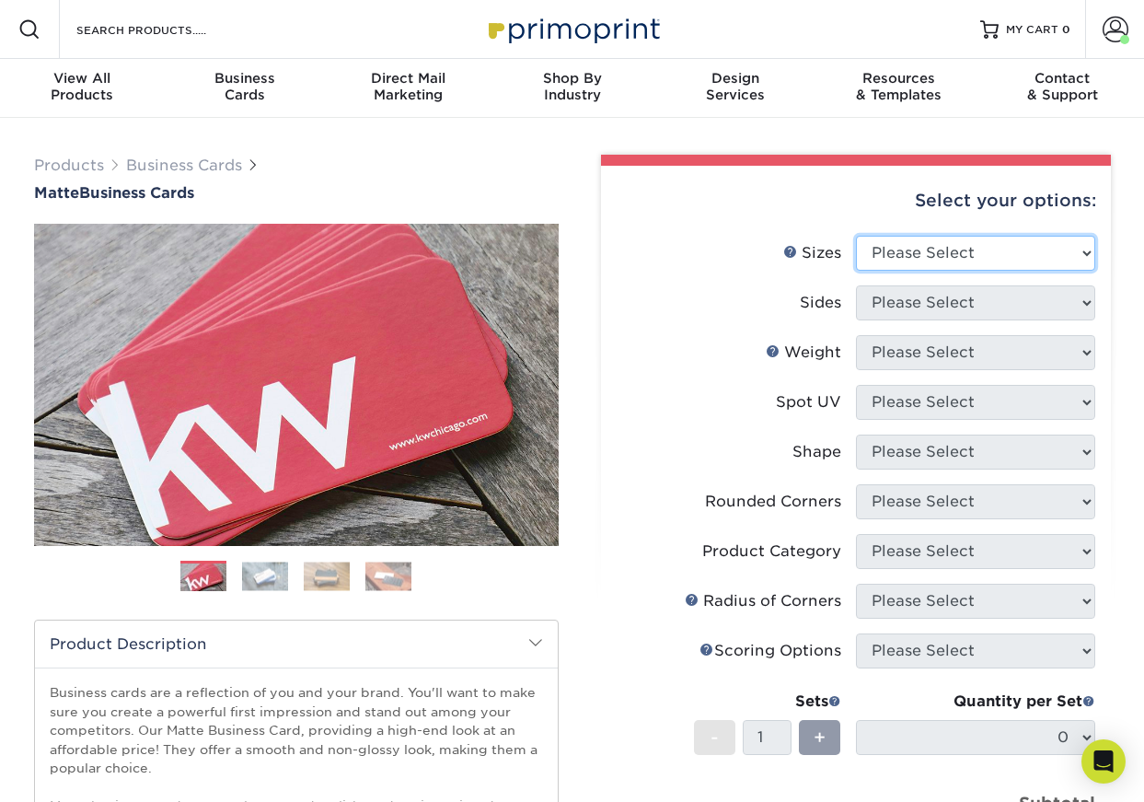
click at [1090, 255] on select "Please Select 1.5" x 3.5" - Mini 1.75" x 3.5" - Mini 2" x 2" - Square 2" x 3" -…" at bounding box center [975, 253] width 239 height 35
select select "2.00x3.50"
click at [856, 236] on select "Please Select 1.5" x 3.5" - Mini 1.75" x 3.5" - Mini 2" x 2" - Square 2" x 3" -…" at bounding box center [975, 253] width 239 height 35
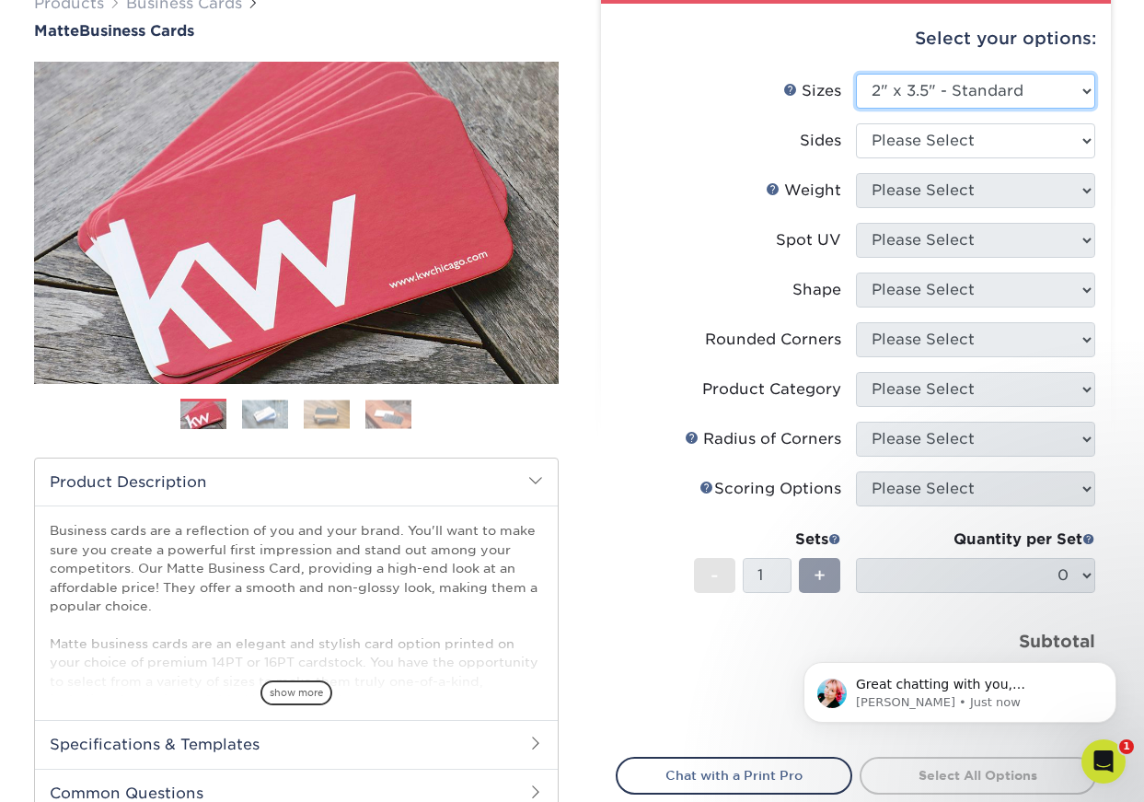
scroll to position [182, 0]
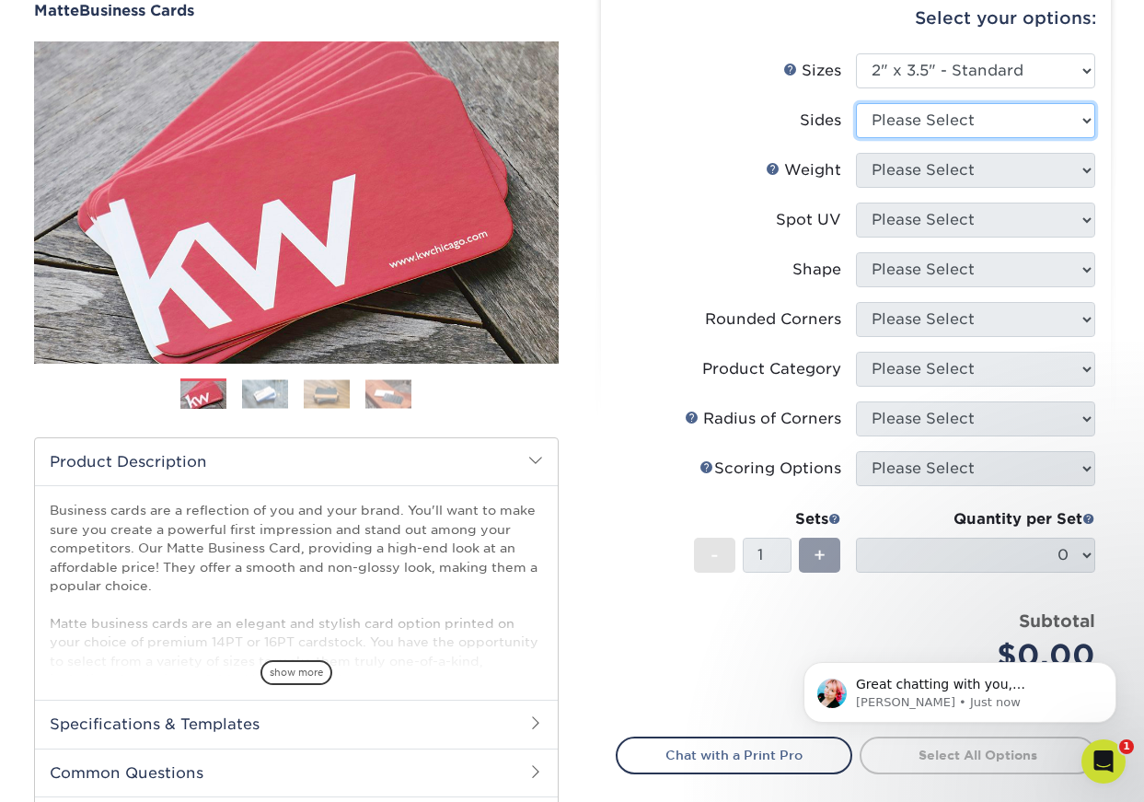
click at [1085, 119] on select "Please Select Print Both Sides Print Front Only" at bounding box center [975, 120] width 239 height 35
select select "32d3c223-f82c-492b-b915-ba065a00862f"
click at [856, 103] on select "Please Select Print Both Sides Print Front Only" at bounding box center [975, 120] width 239 height 35
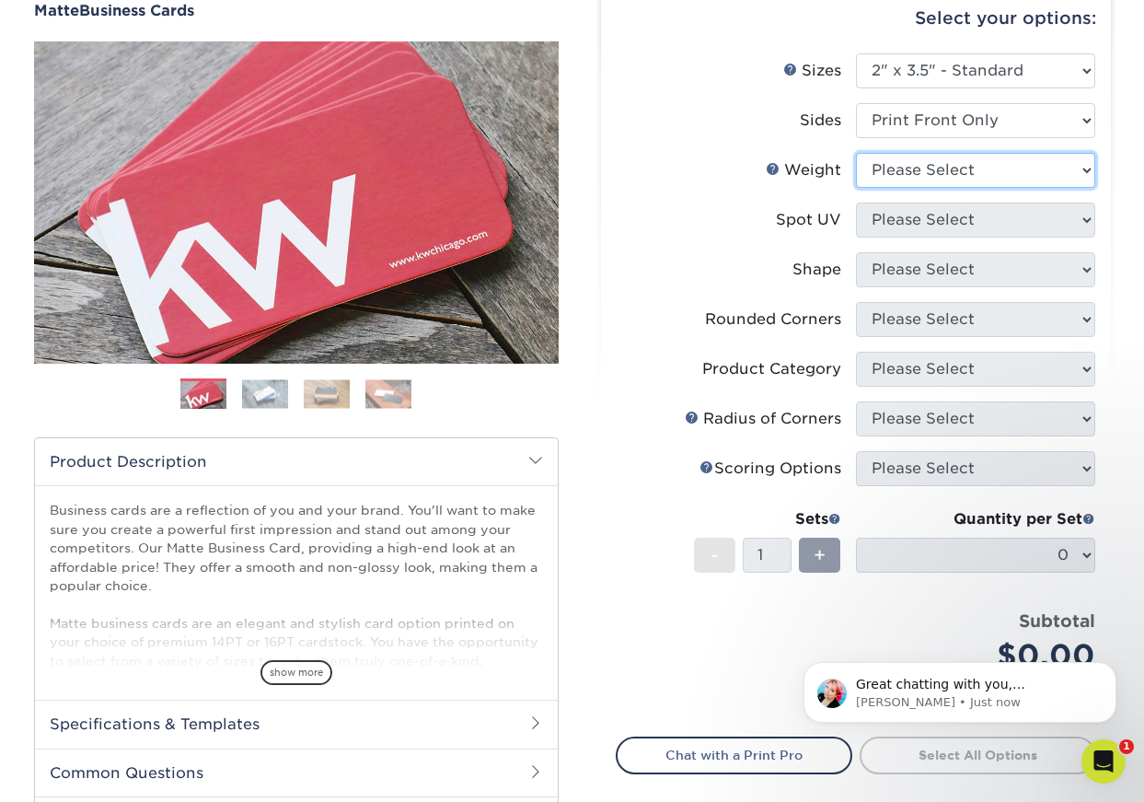
click at [1083, 168] on select "Please Select 16PT 14PT" at bounding box center [975, 170] width 239 height 35
select select "16PT"
click at [856, 153] on select "Please Select 16PT 14PT" at bounding box center [975, 170] width 239 height 35
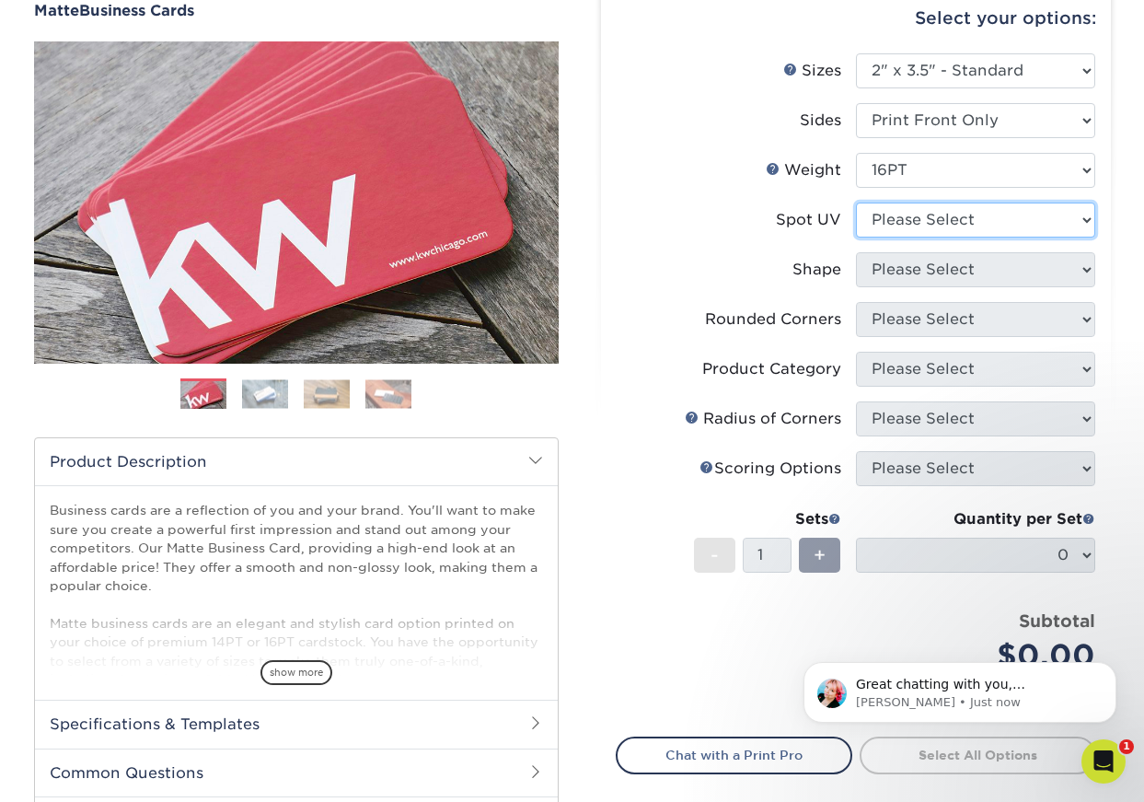
click at [1083, 216] on select "Please Select No Spot UV Front Only" at bounding box center [975, 220] width 239 height 35
click at [935, 706] on p "[PERSON_NAME] • Just now" at bounding box center [975, 702] width 238 height 17
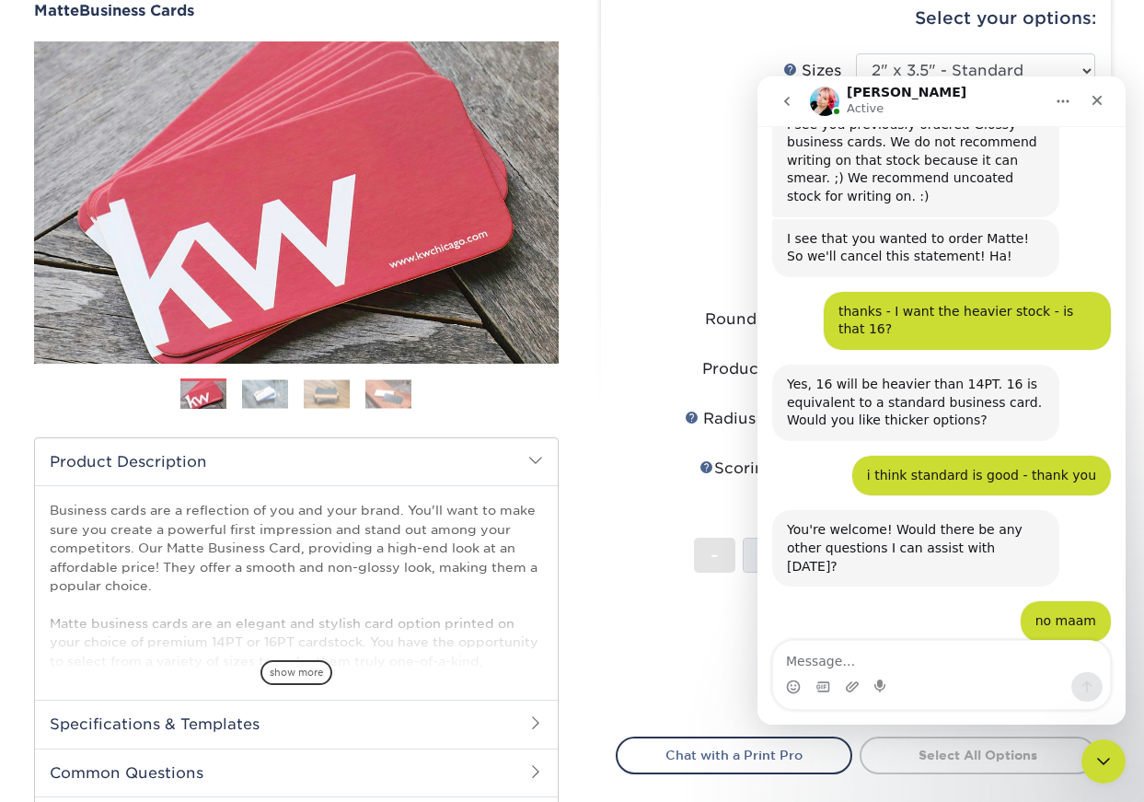
scroll to position [1674, 0]
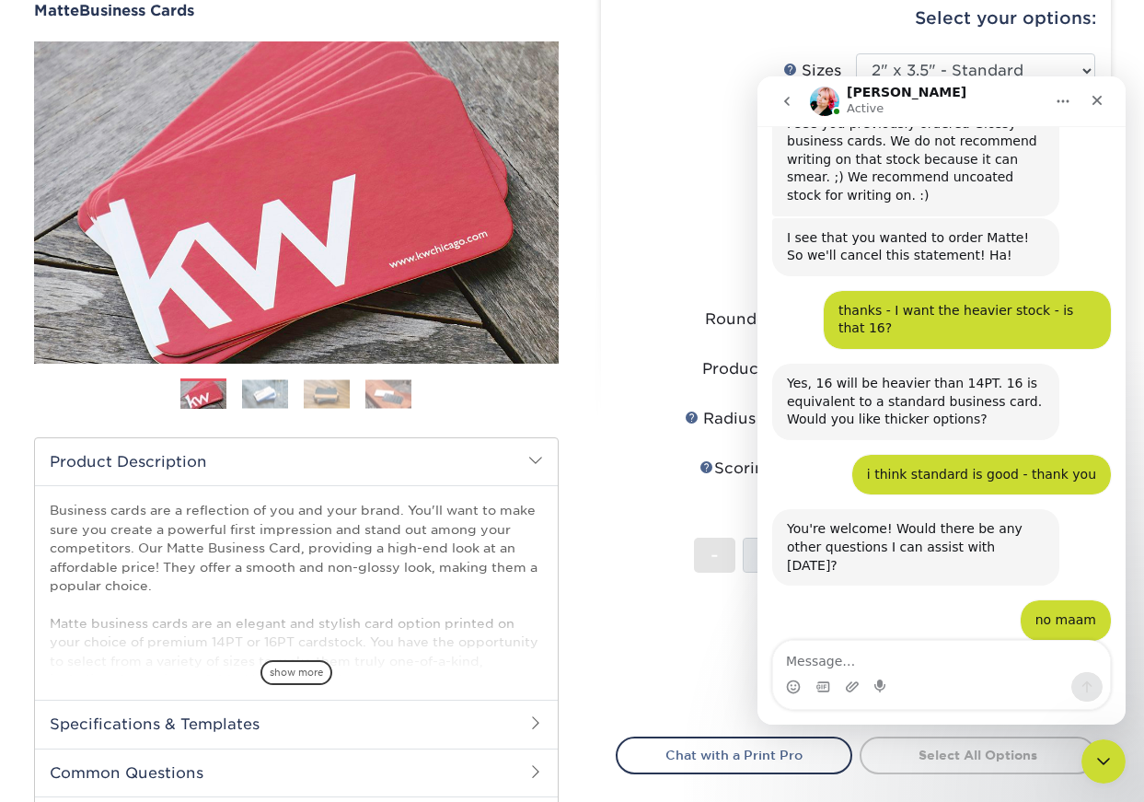
click at [865, 674] on div "Intercom messenger" at bounding box center [941, 686] width 337 height 29
click at [864, 660] on textarea "Message…" at bounding box center [941, 656] width 337 height 31
type textarea "oh"
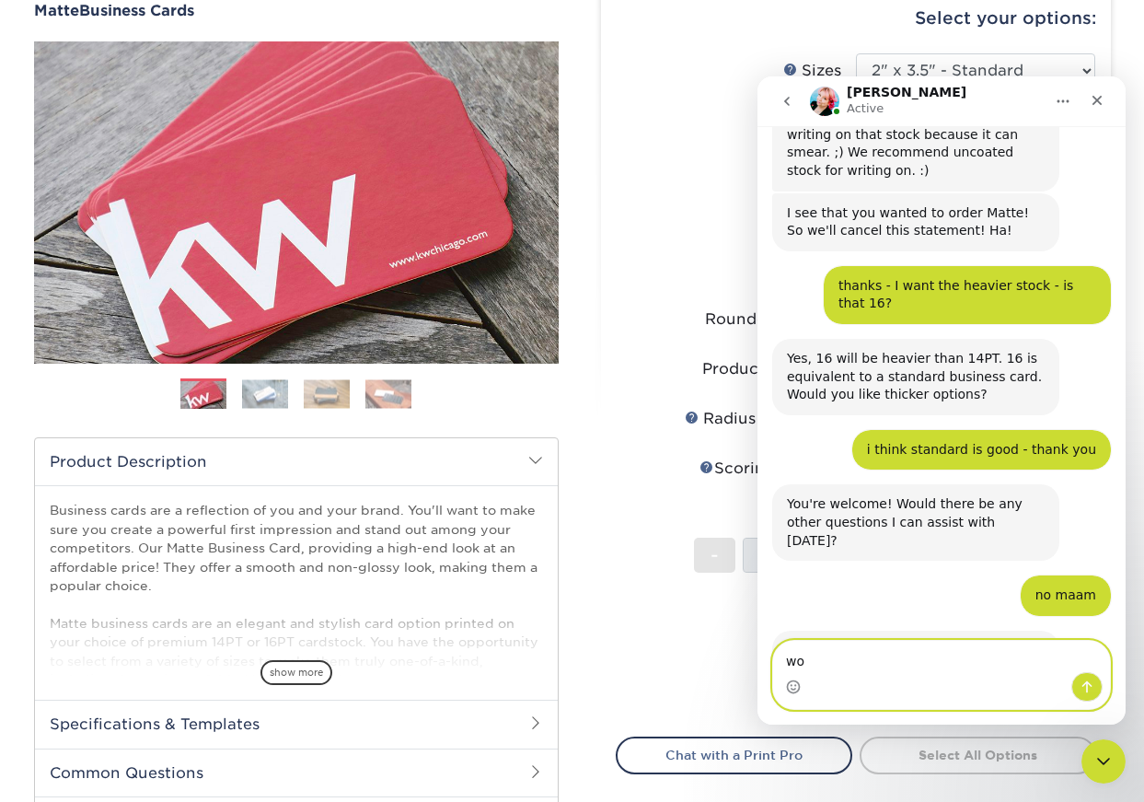
type textarea "w"
type textarea "one more question"
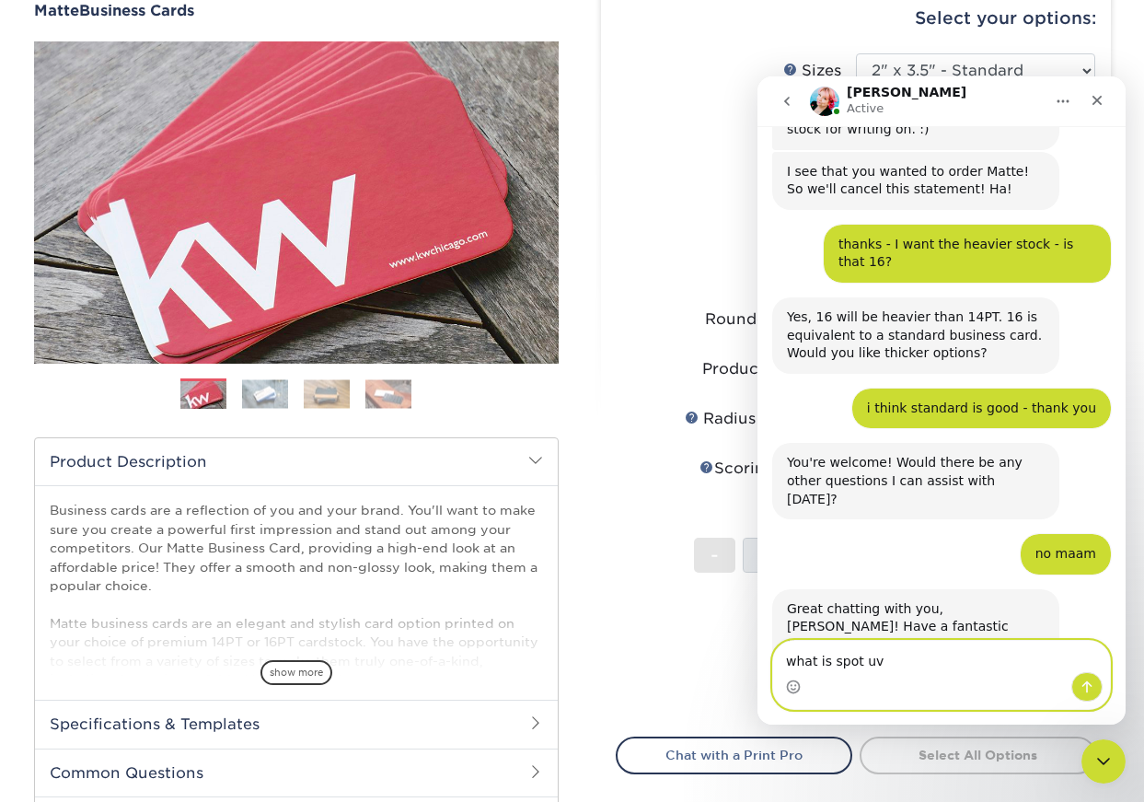
type textarea "what is spot uv?"
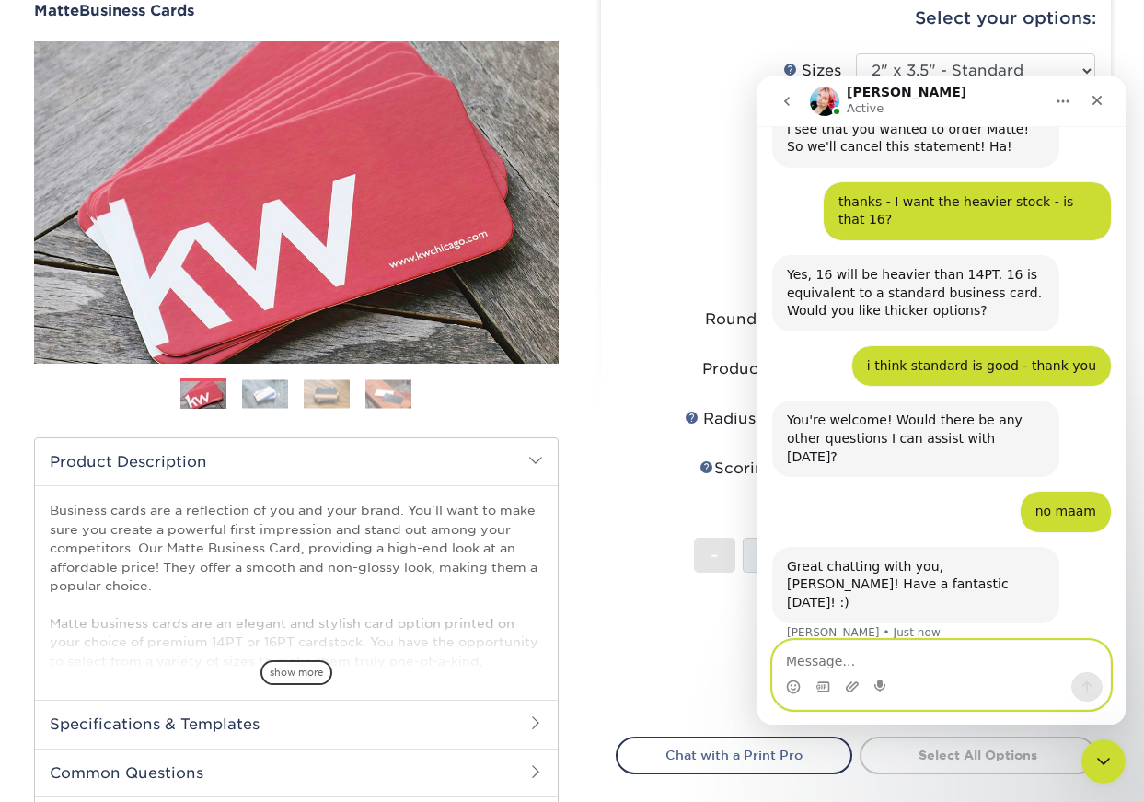
scroll to position [454, 0]
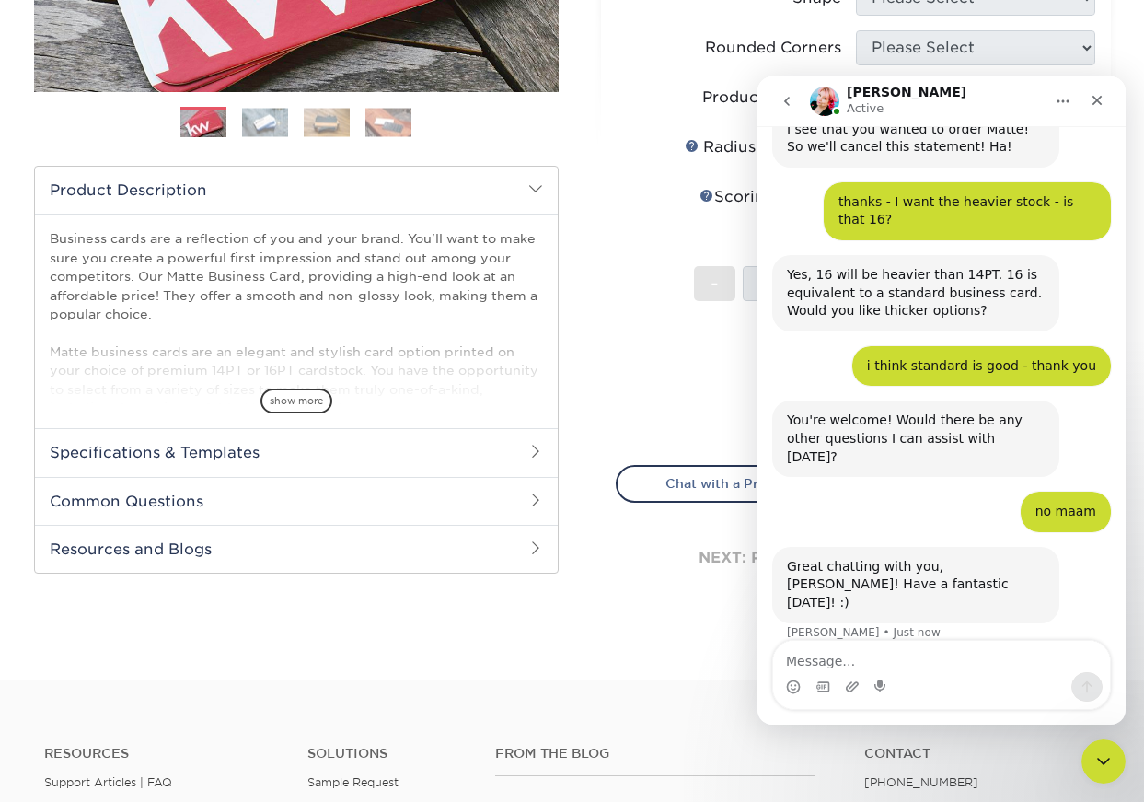
click at [1062, 105] on icon "Home" at bounding box center [1063, 101] width 15 height 15
click at [597, 177] on div "Select your options: Sizes Help Sizes Sides 16PT" at bounding box center [848, 164] width 525 height 927
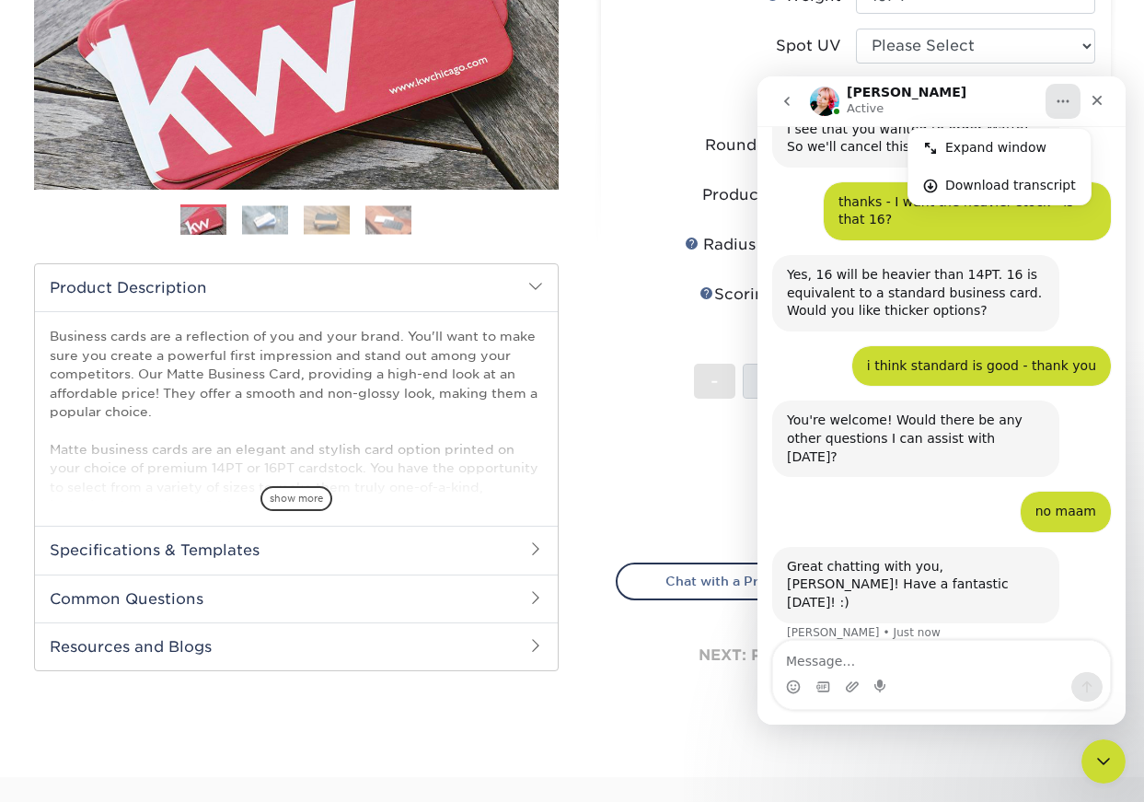
scroll to position [364, 0]
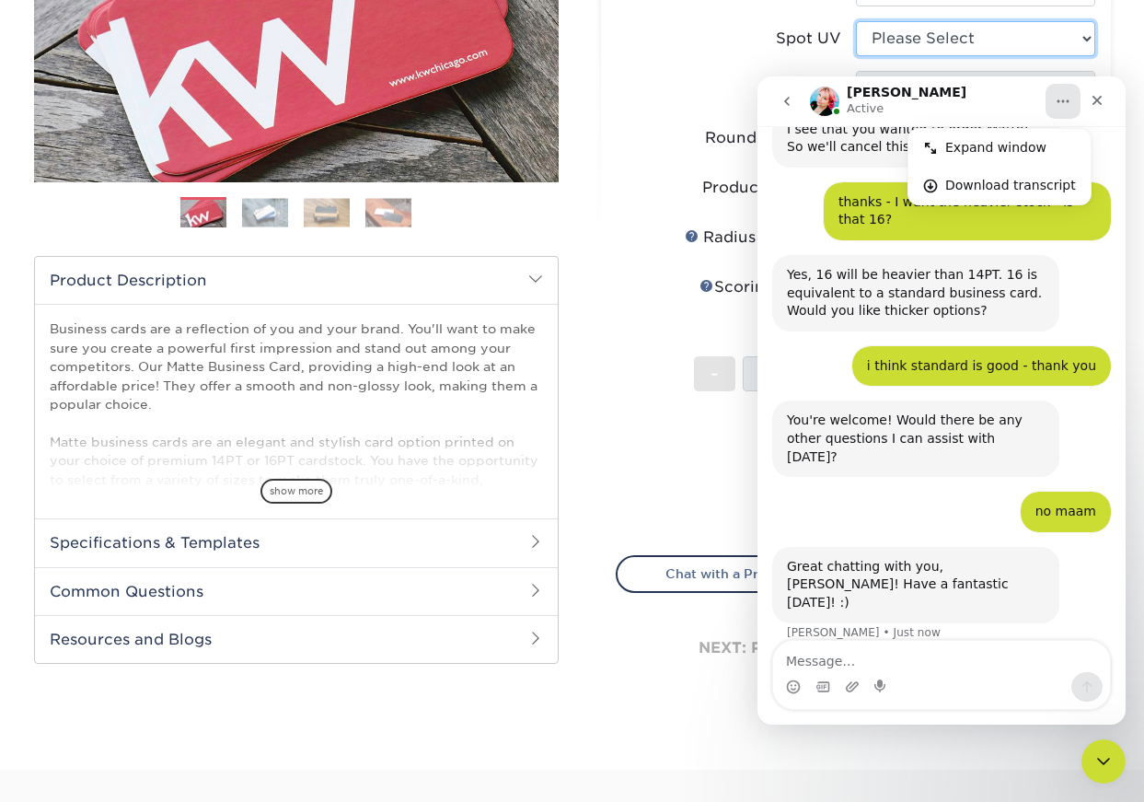
click at [1089, 35] on select "Please Select No Spot UV Front Only" at bounding box center [975, 38] width 239 height 35
select select "1"
click at [856, 21] on select "Please Select No Spot UV Front Only" at bounding box center [975, 38] width 239 height 35
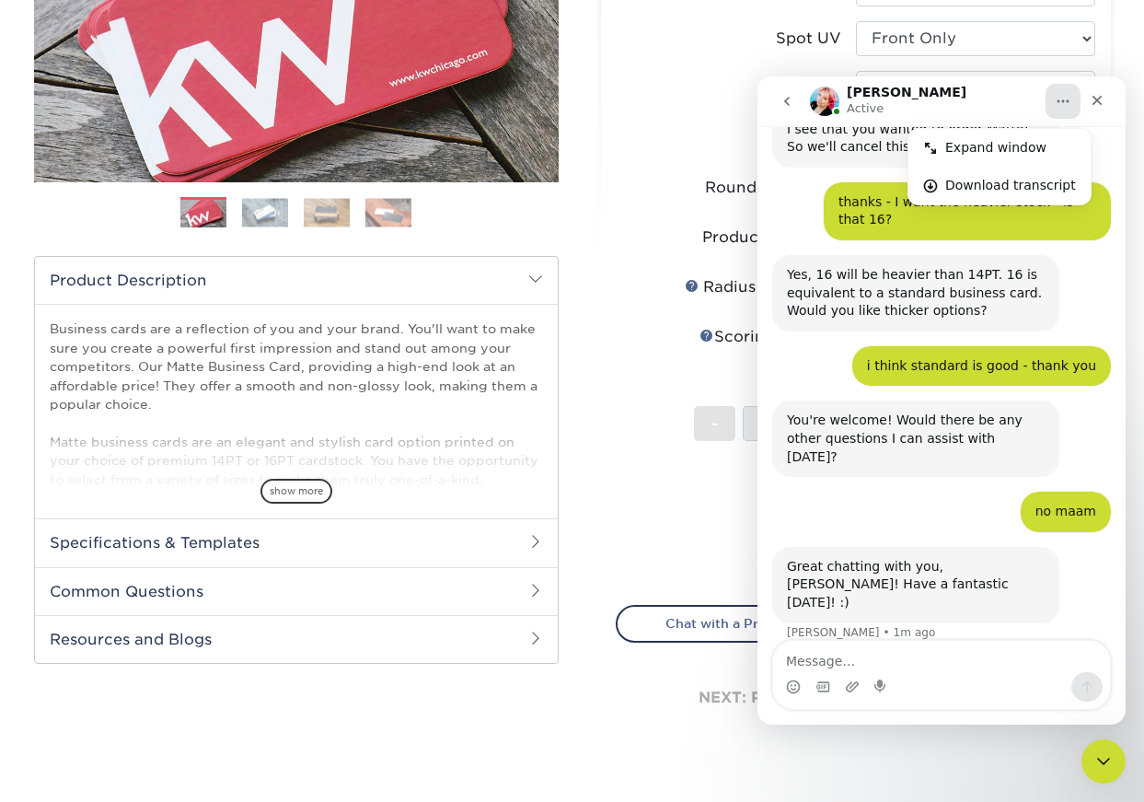
click at [722, 80] on label "Coating" at bounding box center [736, 88] width 239 height 35
click at [1097, 96] on icon "Close" at bounding box center [1097, 100] width 15 height 15
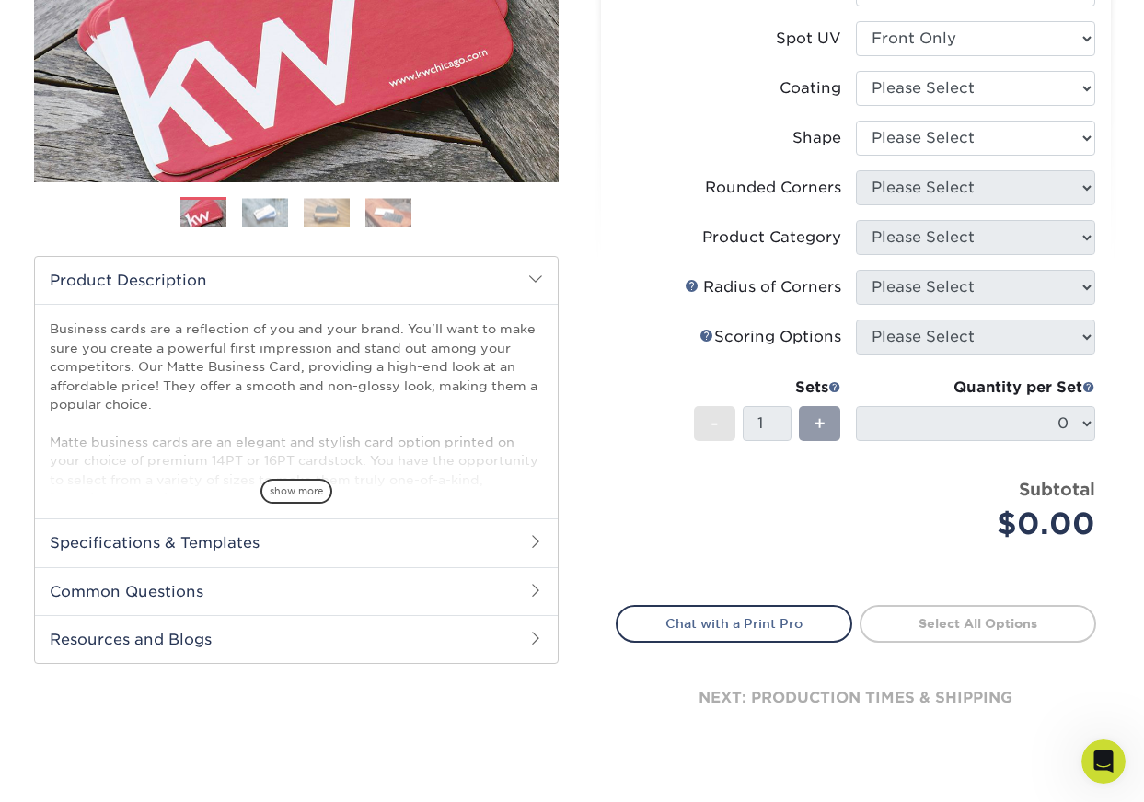
scroll to position [1782, 0]
click at [1083, 90] on select at bounding box center [975, 88] width 239 height 35
select select "121bb7b5-3b4d-429f-bd8d-bbf80e953313"
click at [856, 71] on select at bounding box center [975, 88] width 239 height 35
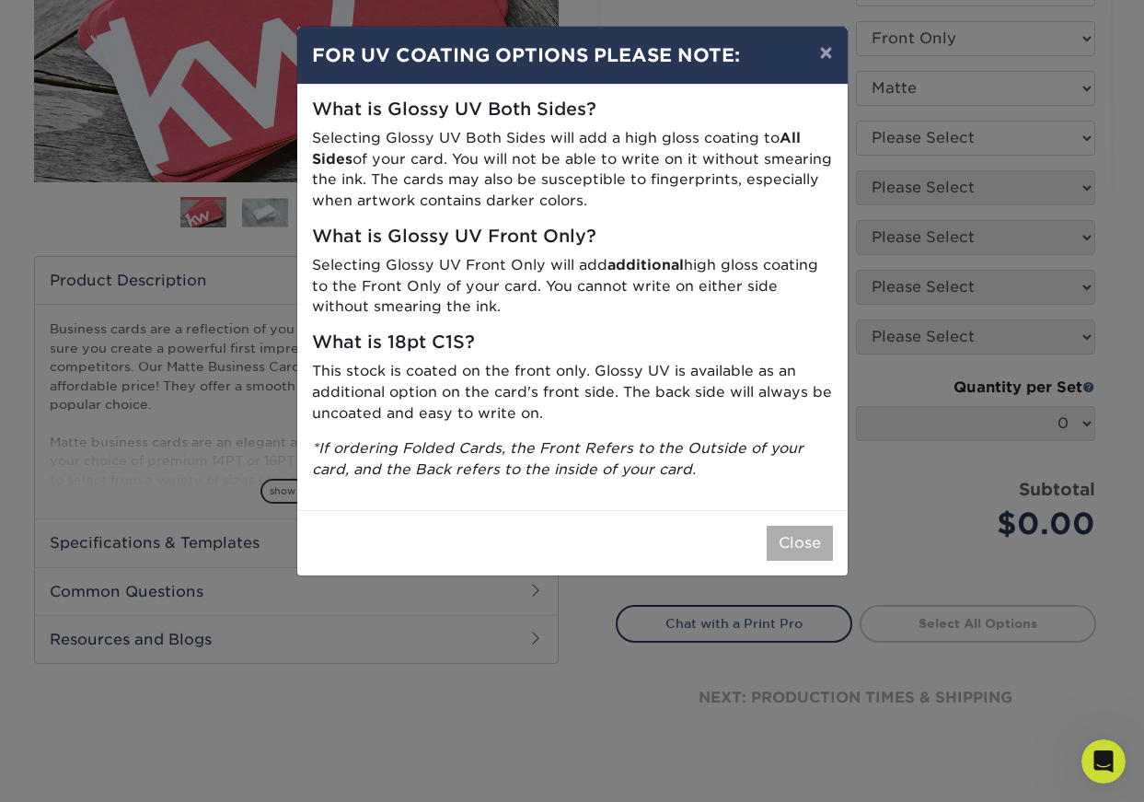
scroll to position [1853, 0]
click at [837, 57] on button "×" at bounding box center [826, 53] width 42 height 52
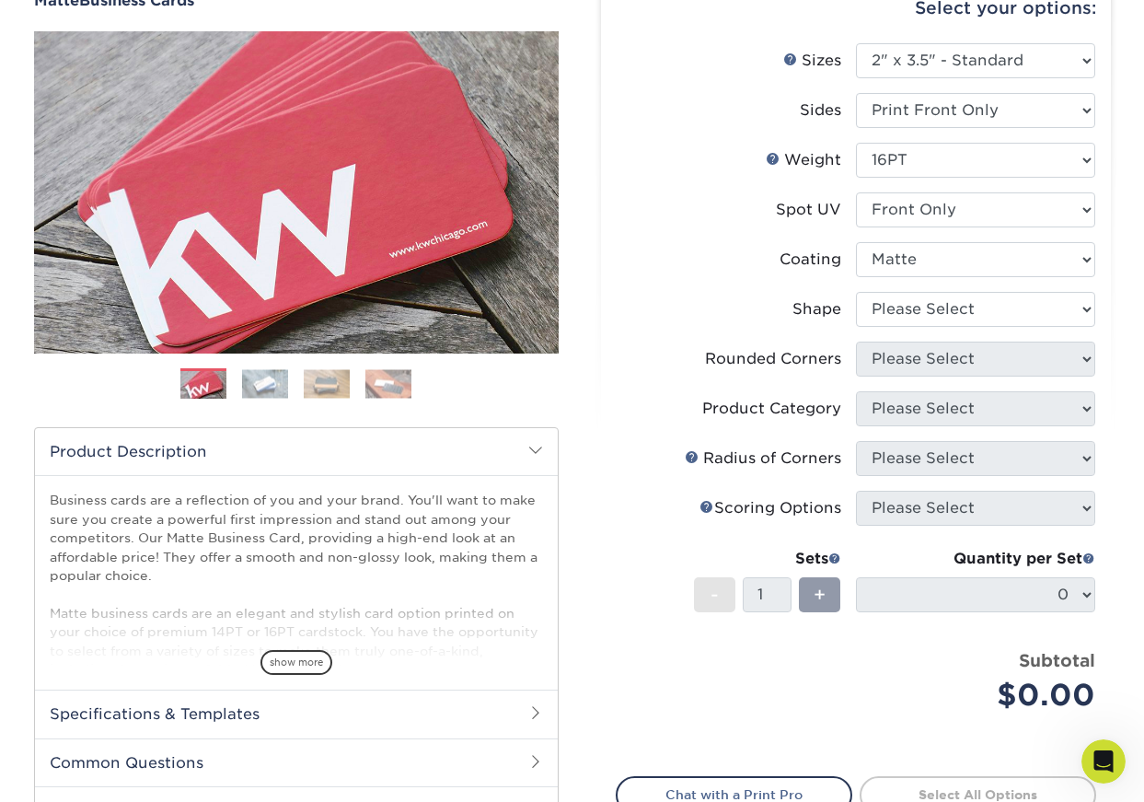
scroll to position [182, 0]
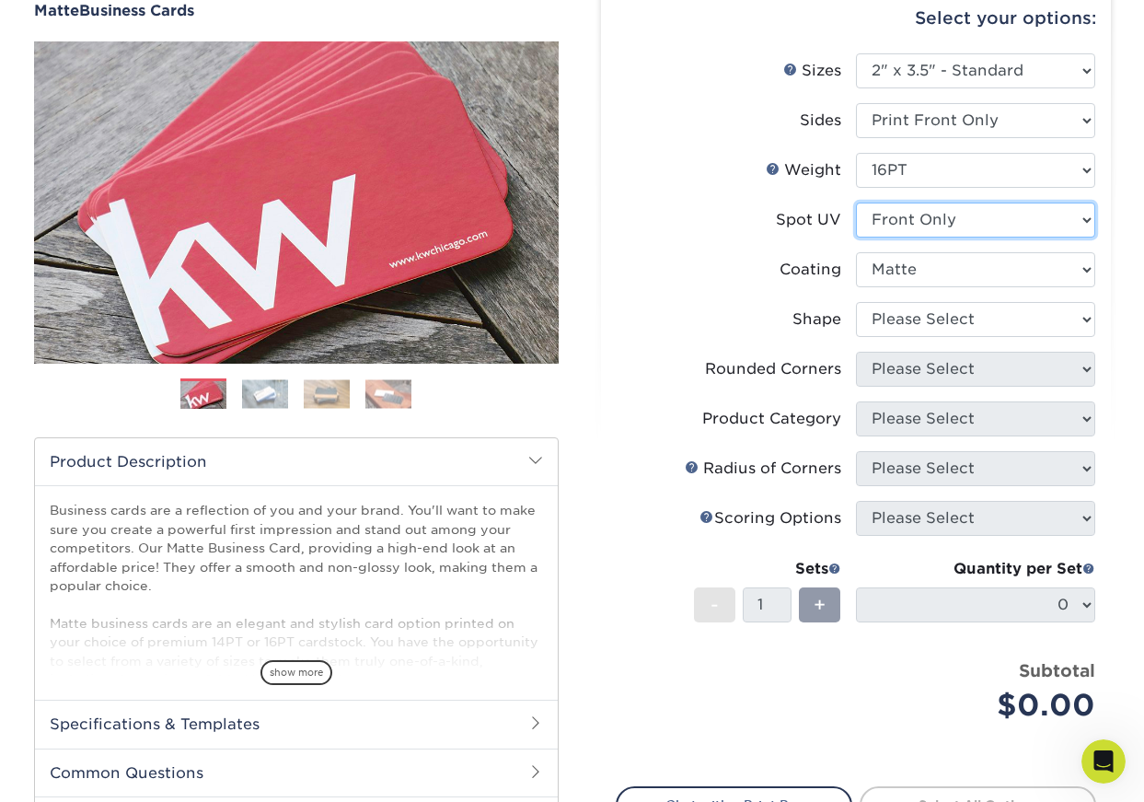
click at [1085, 216] on select "Please Select No Spot UV Front Only" at bounding box center [975, 220] width 239 height 35
select select "3"
click at [856, 203] on select "Please Select No Spot UV Front Only" at bounding box center [975, 220] width 239 height 35
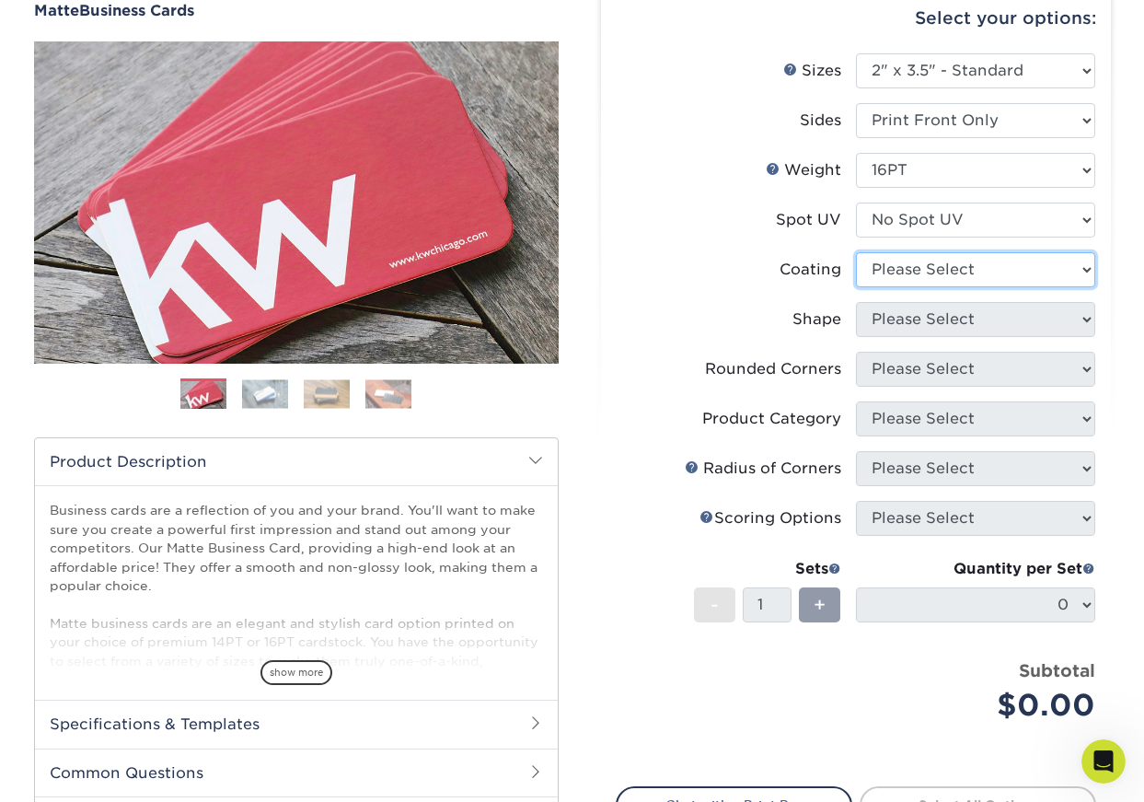
click at [916, 264] on select at bounding box center [975, 269] width 239 height 35
select select "121bb7b5-3b4d-429f-bd8d-bbf80e953313"
click at [856, 252] on select at bounding box center [975, 269] width 239 height 35
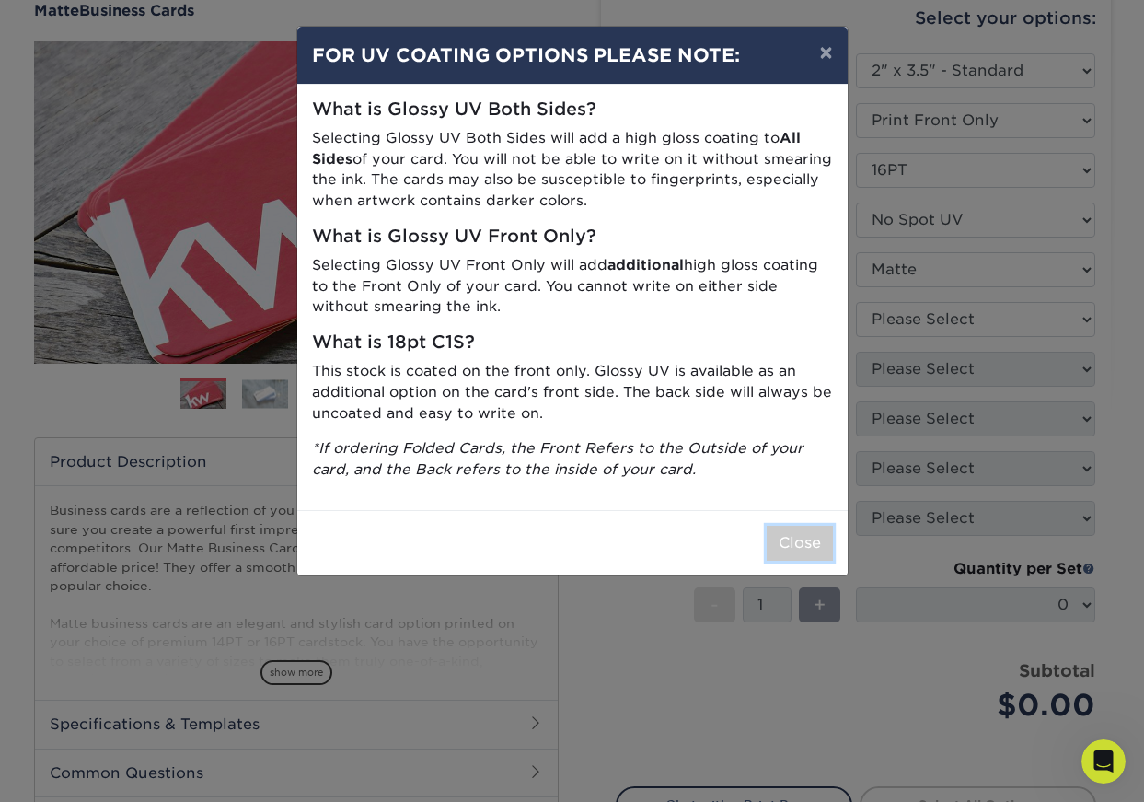
click at [800, 548] on button "Close" at bounding box center [800, 543] width 66 height 35
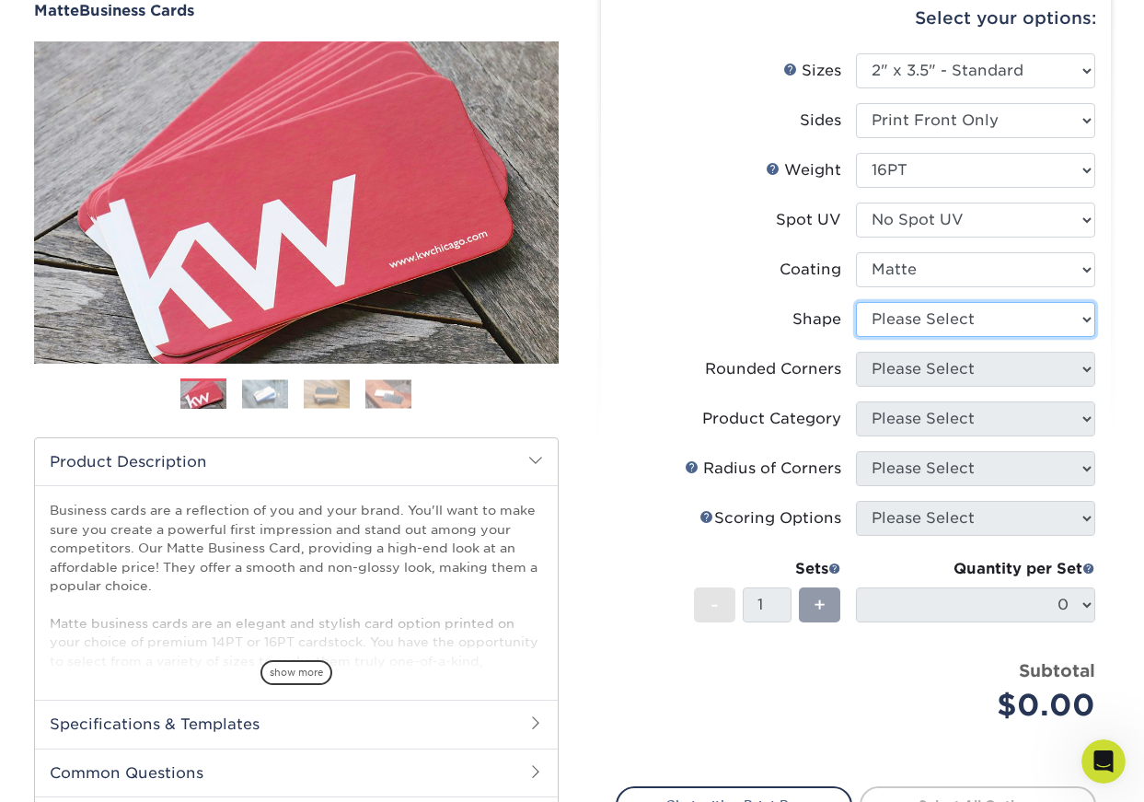
click at [1080, 317] on select "Please Select Standard Oval" at bounding box center [975, 319] width 239 height 35
select select "standard"
click at [856, 302] on select "Please Select Standard Oval" at bounding box center [975, 319] width 239 height 35
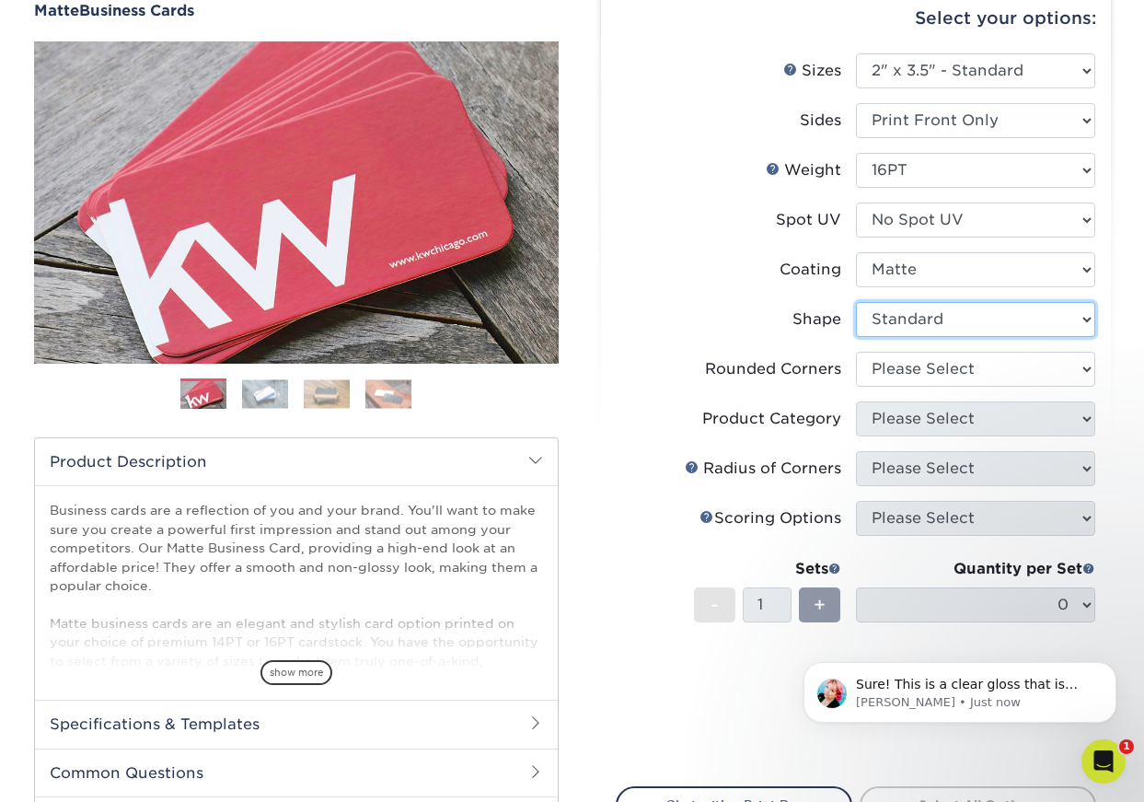
scroll to position [1855, 0]
click at [956, 698] on p "[PERSON_NAME] • Just now" at bounding box center [975, 702] width 238 height 17
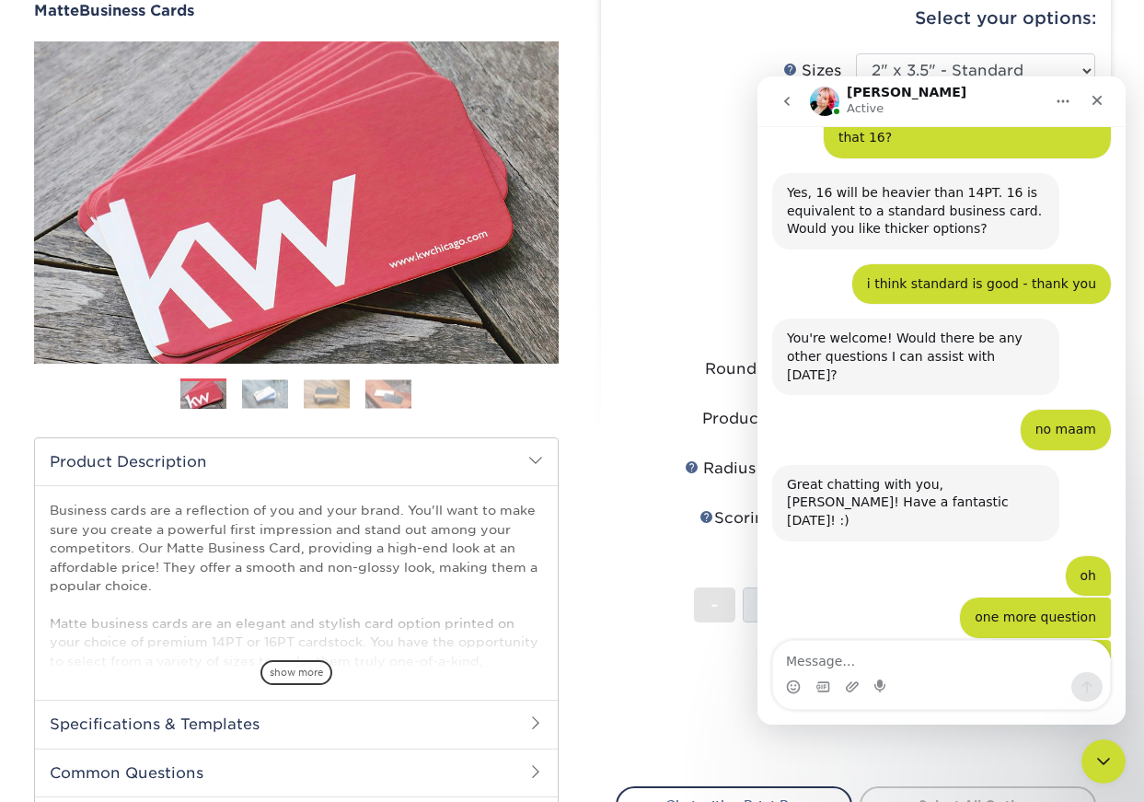
scroll to position [1885, 0]
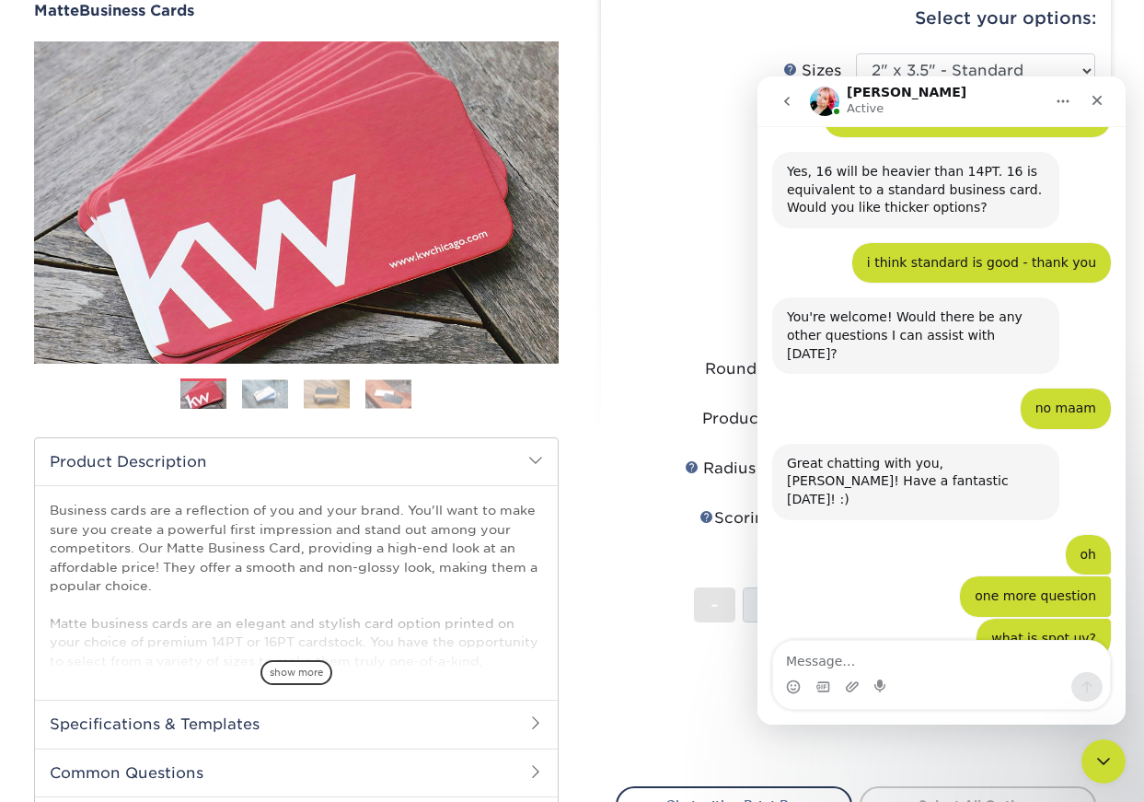
click at [852, 660] on textarea "Message…" at bounding box center [941, 656] width 337 height 31
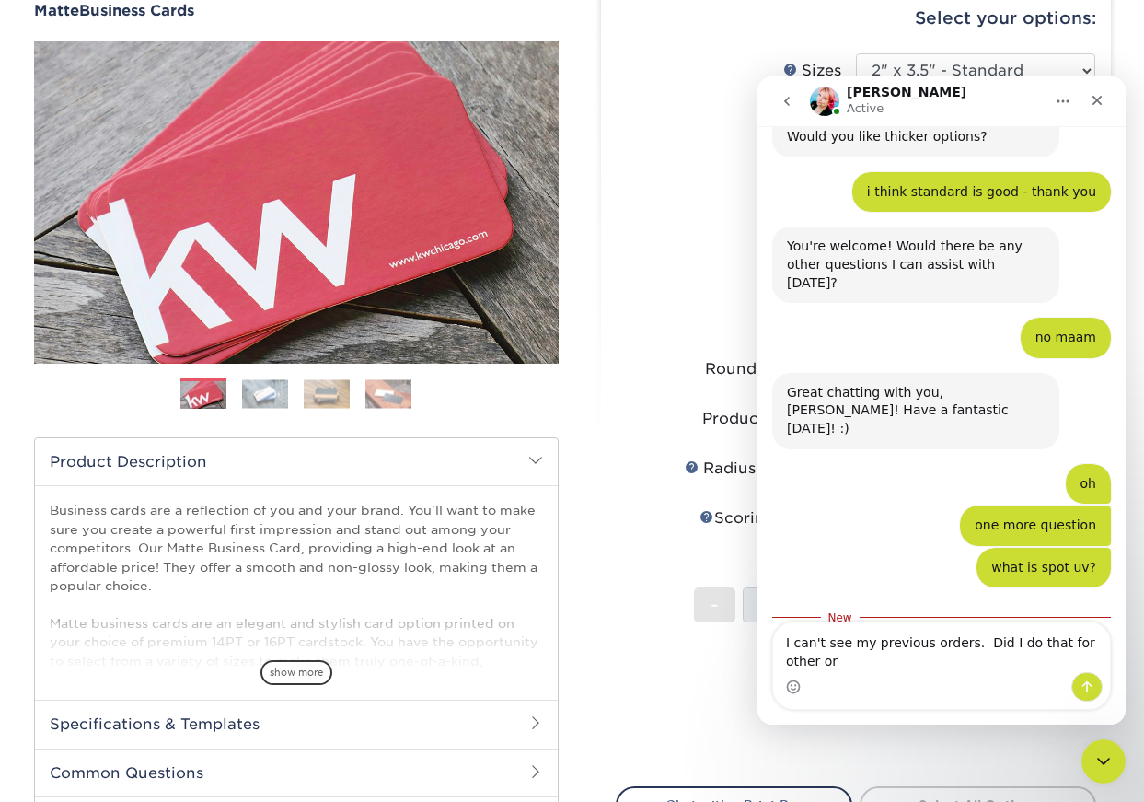
scroll to position [1975, 0]
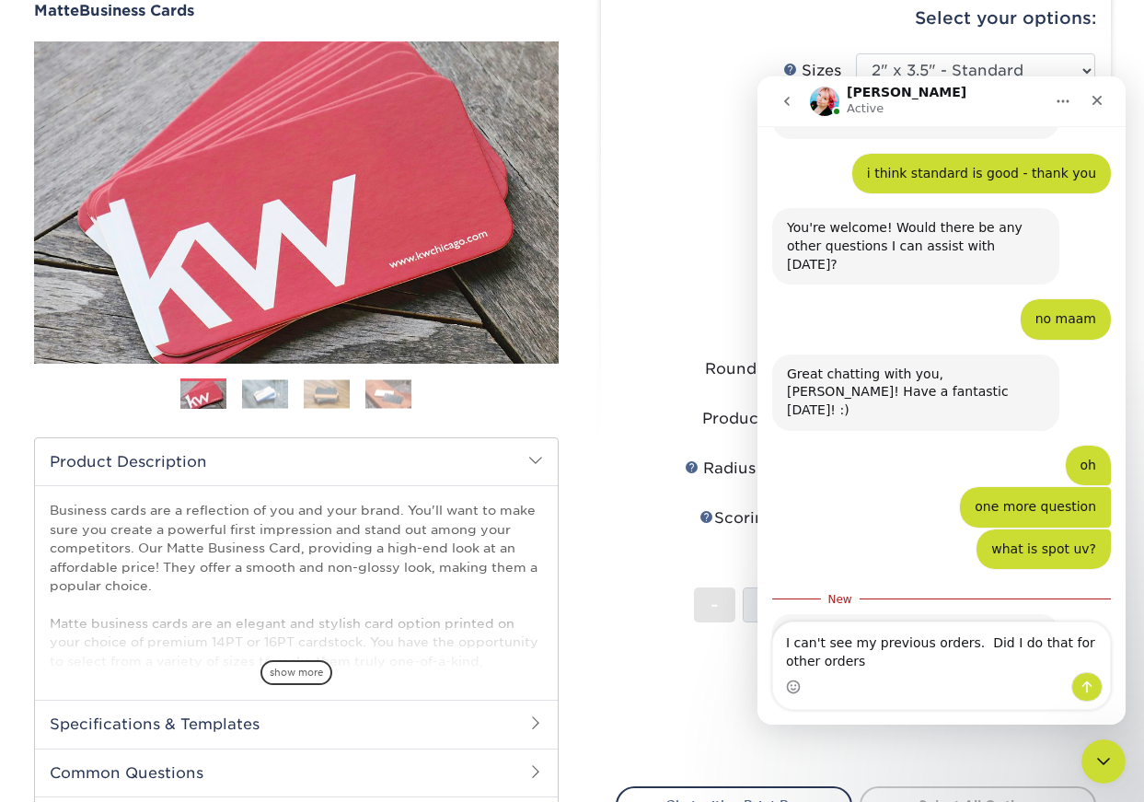
type textarea "I can't see my previous orders. Did I do that for other orders?"
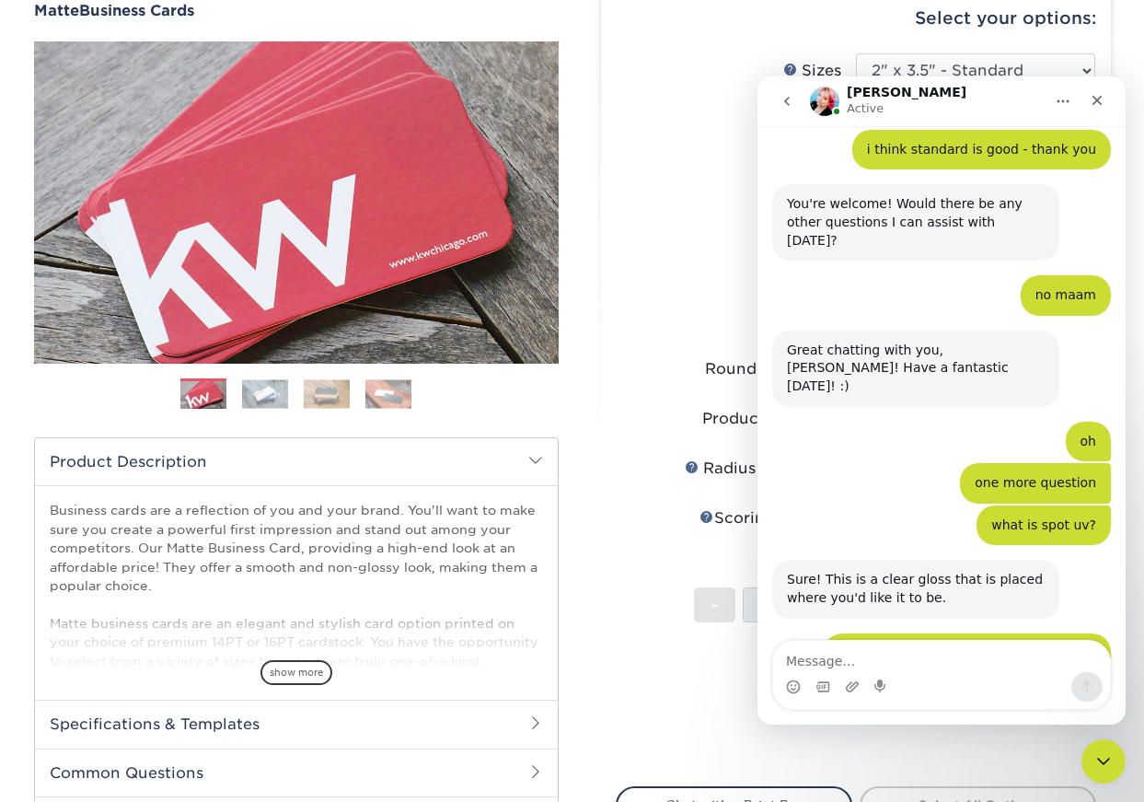
scroll to position [2001, 0]
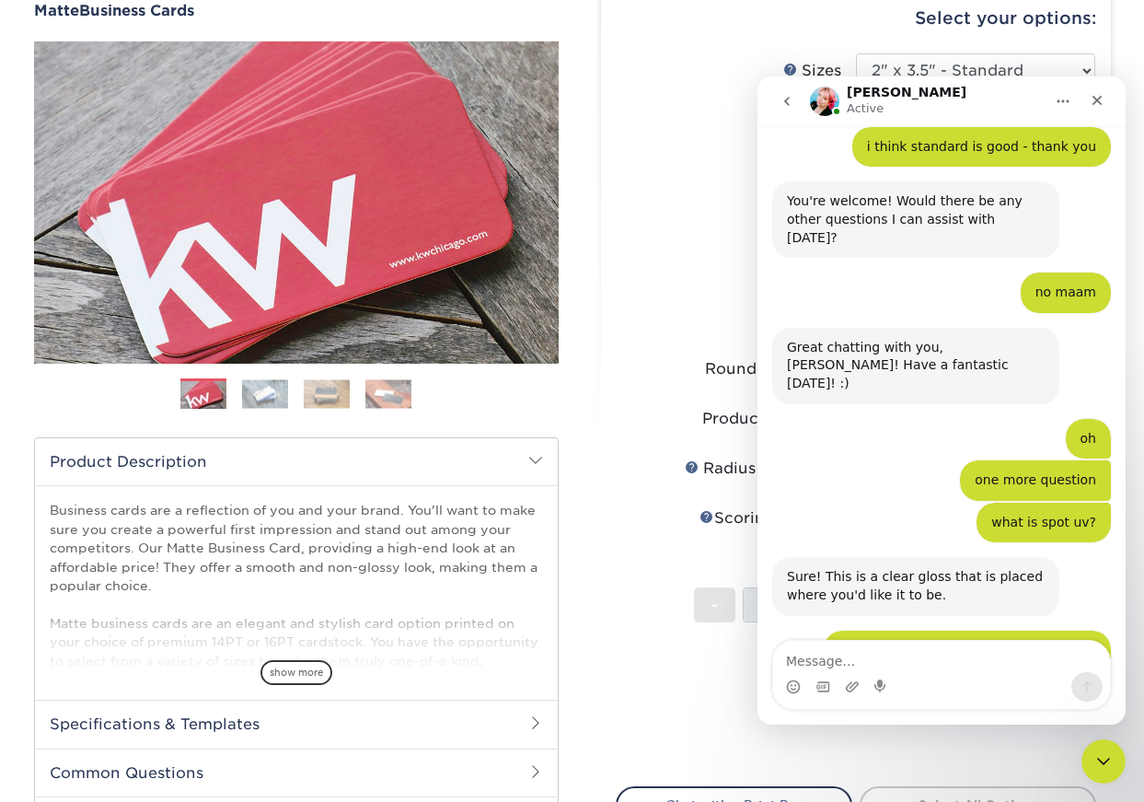
click at [533, 727] on span at bounding box center [535, 722] width 15 height 15
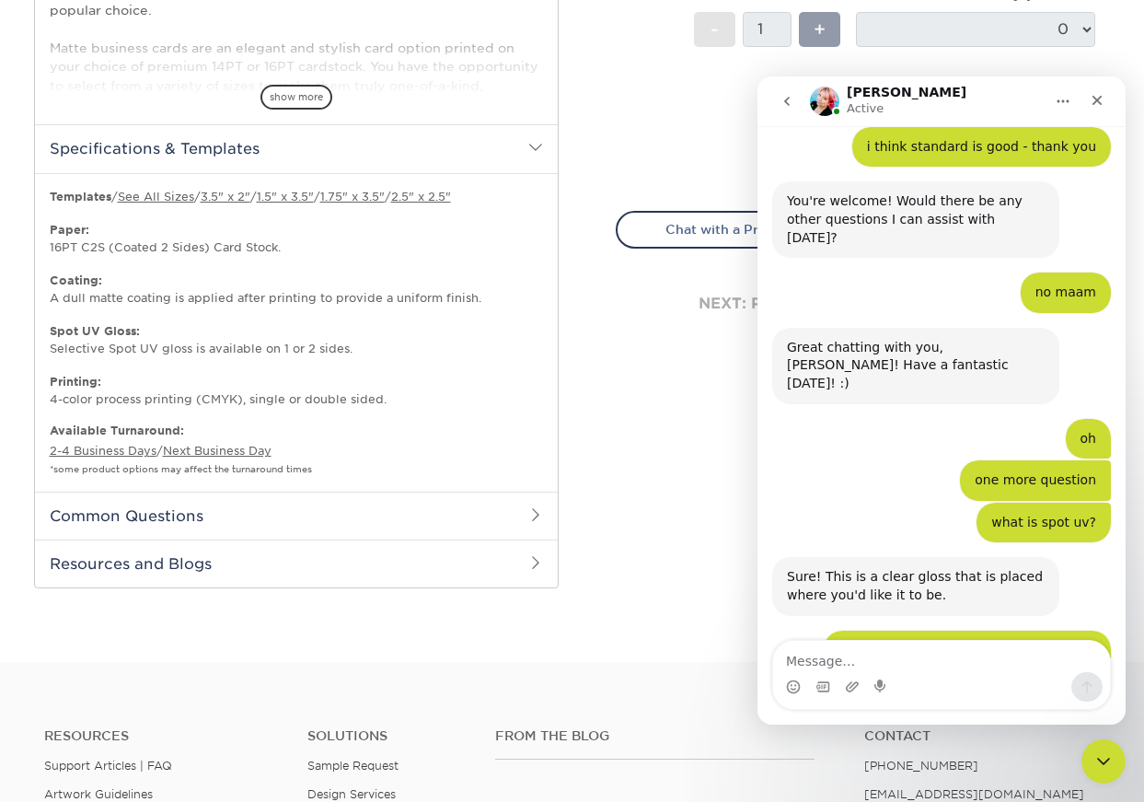
scroll to position [766, 0]
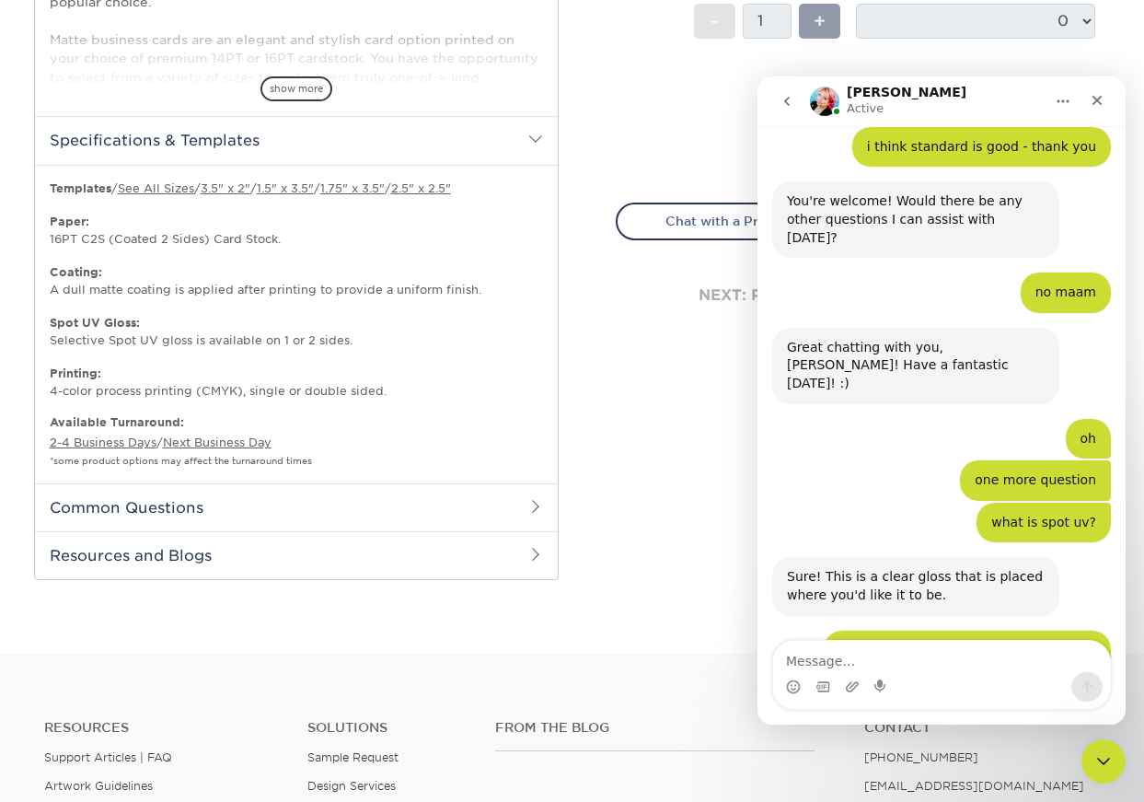
click at [537, 509] on span at bounding box center [535, 506] width 15 height 15
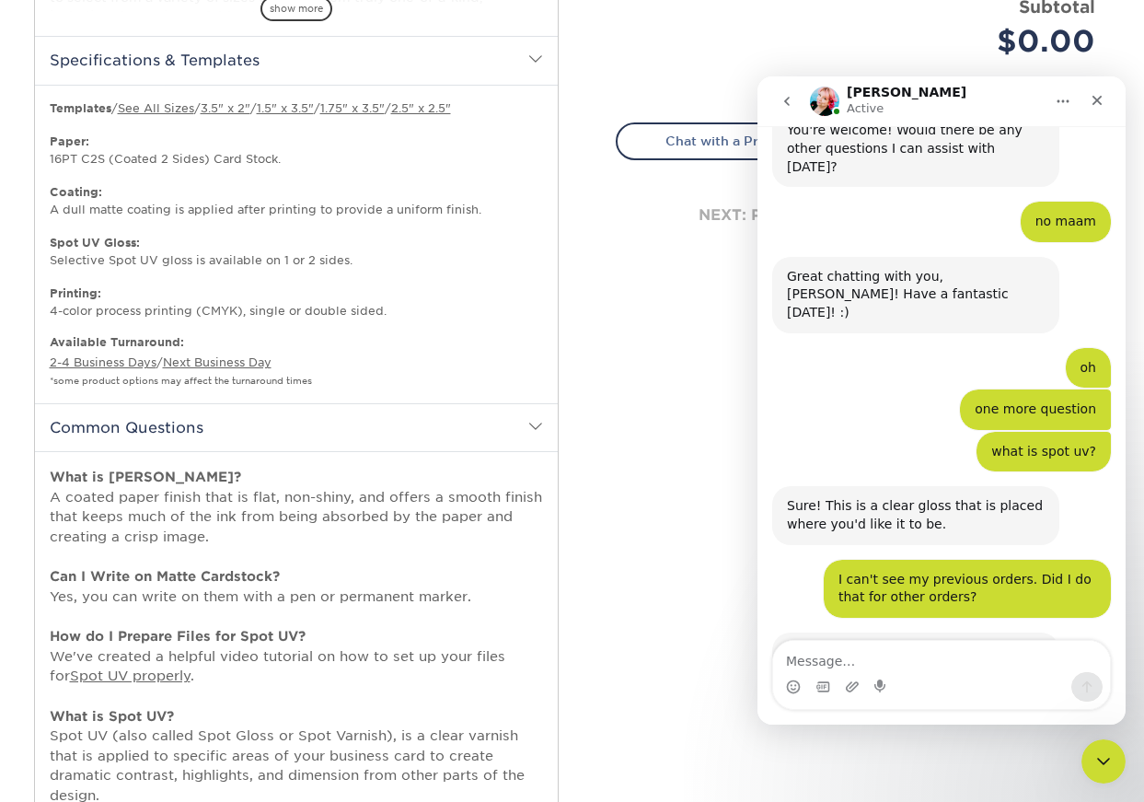
scroll to position [847, 0]
click at [724, 55] on div "Price per set $0.00" at bounding box center [736, 29] width 239 height 70
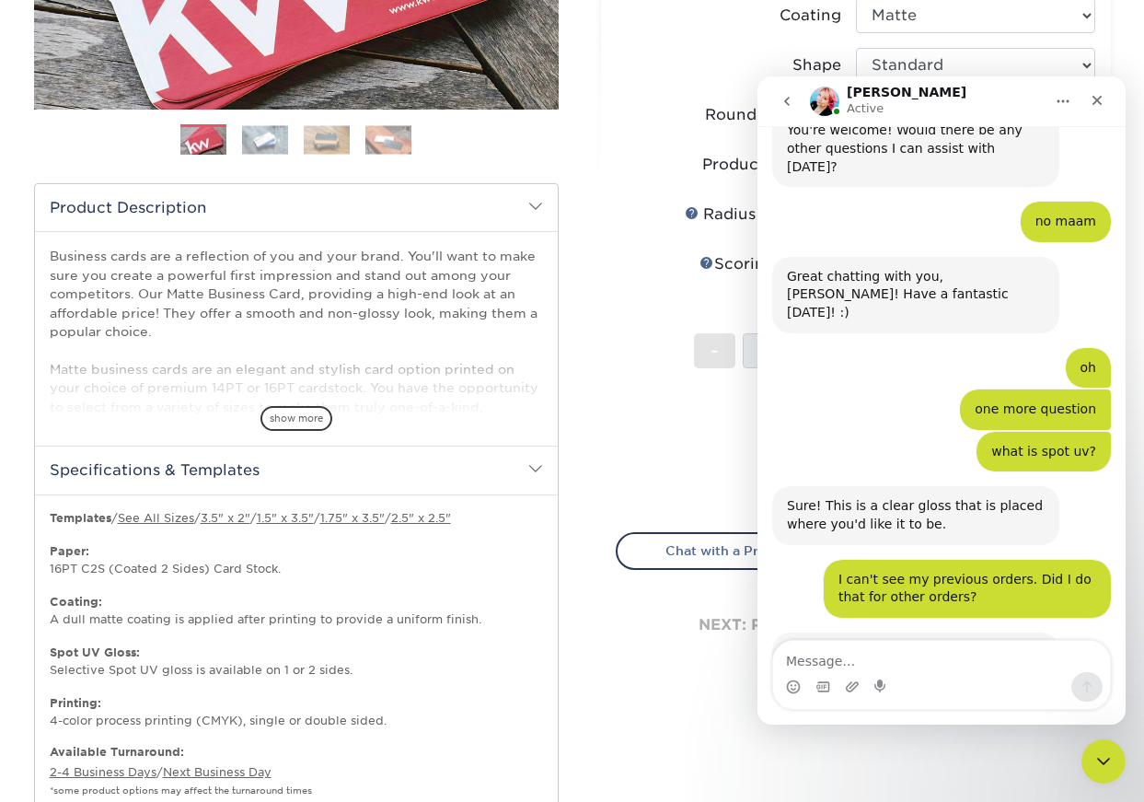
scroll to position [2079, 0]
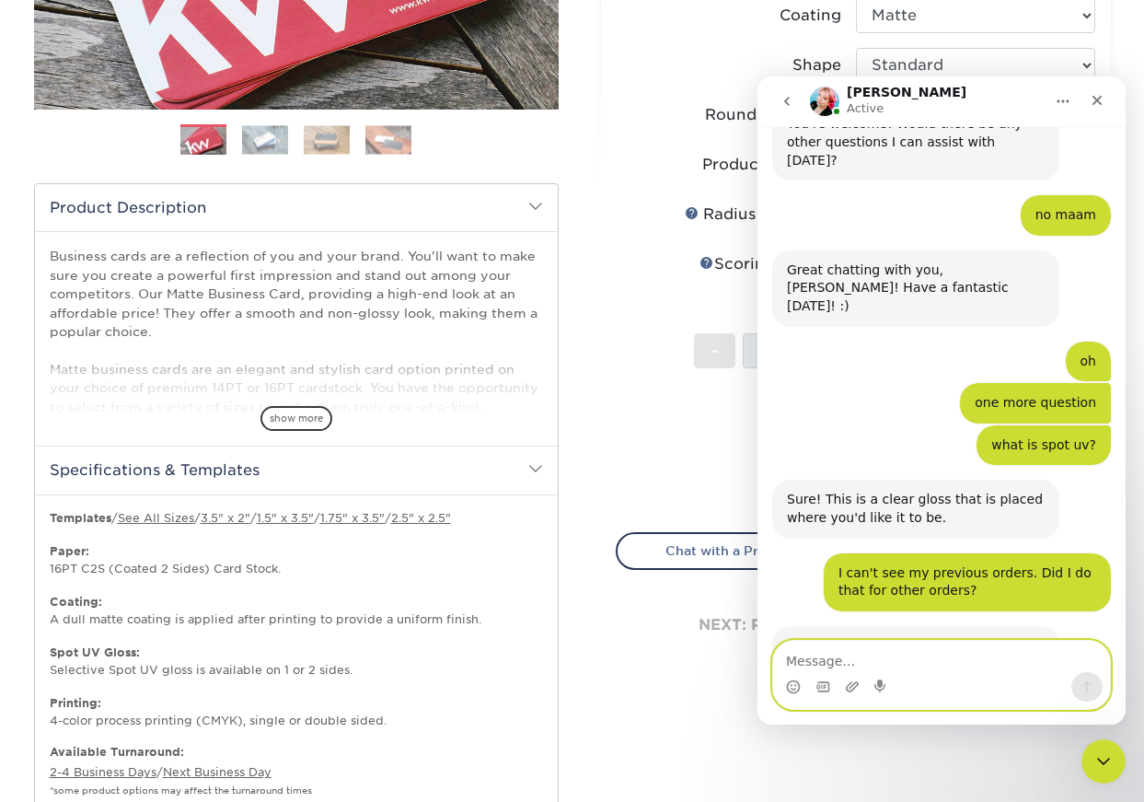
click at [852, 658] on textarea "Message…" at bounding box center [941, 656] width 337 height 31
type textarea "ok"
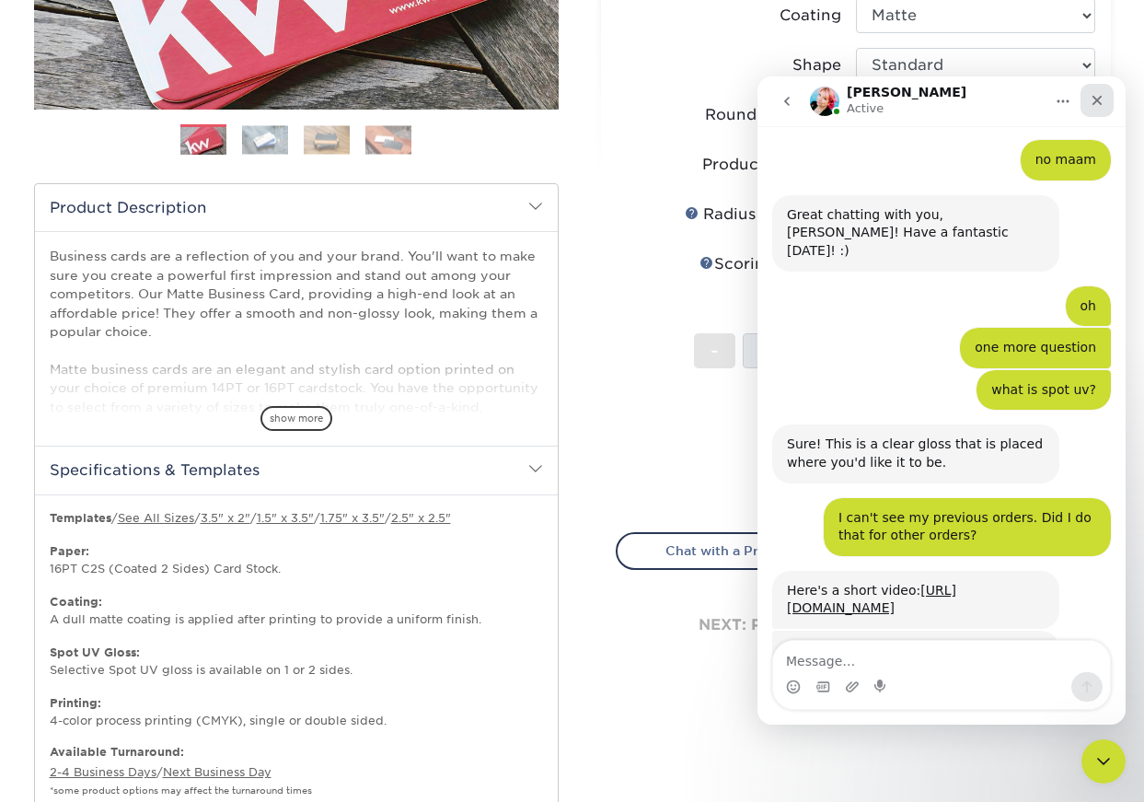
drag, startPoint x: 1119, startPoint y: 87, endPoint x: 1101, endPoint y: 96, distance: 20.6
click at [1114, 90] on nav "[PERSON_NAME] Active" at bounding box center [942, 101] width 368 height 50
click at [1101, 97] on icon "Close" at bounding box center [1098, 101] width 10 height 10
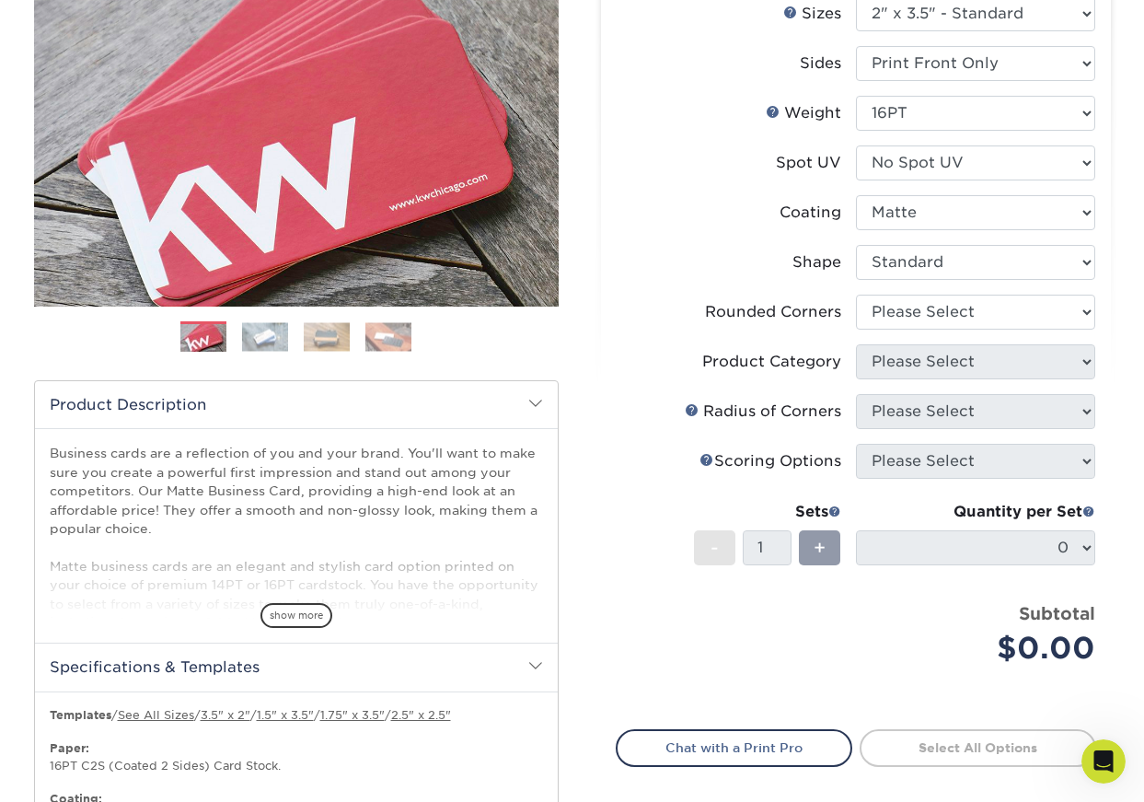
scroll to position [242, 0]
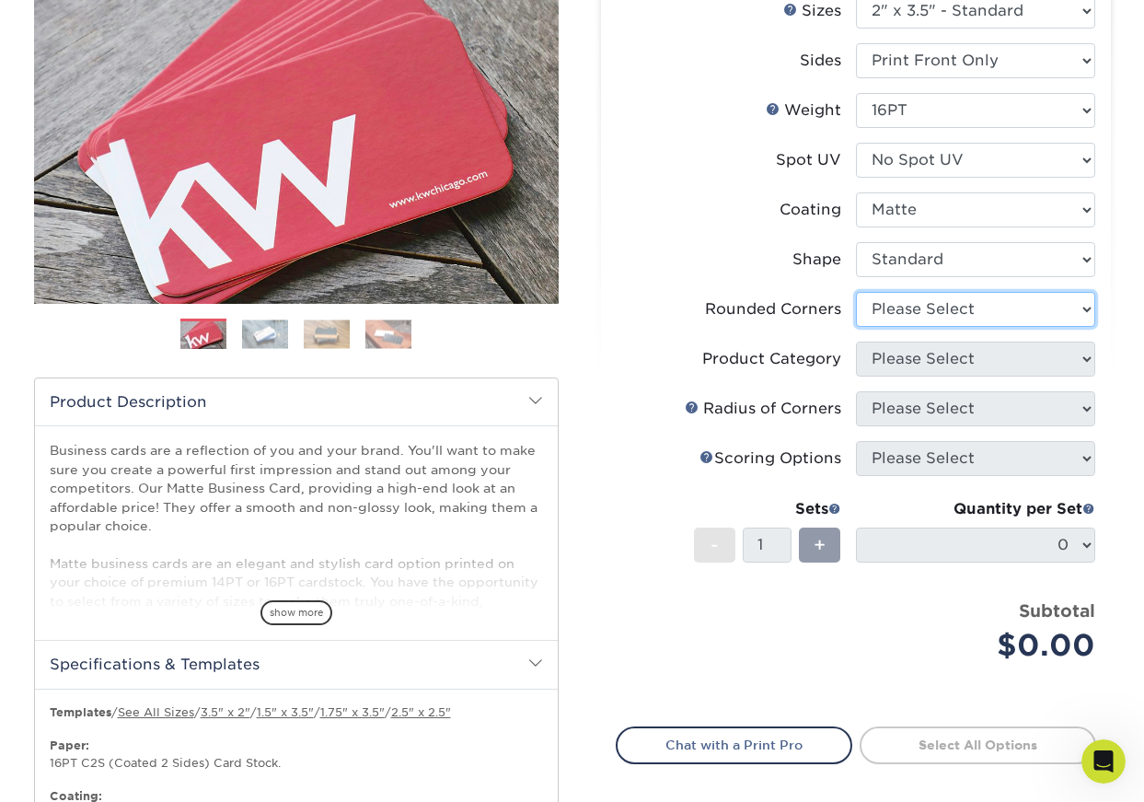
click at [1083, 311] on select "Please Select Yes - Round 2 Corners Yes - Round 4 Corners No" at bounding box center [975, 309] width 239 height 35
select select "0"
click at [856, 292] on select "Please Select Yes - Round 2 Corners Yes - Round 4 Corners No" at bounding box center [975, 309] width 239 height 35
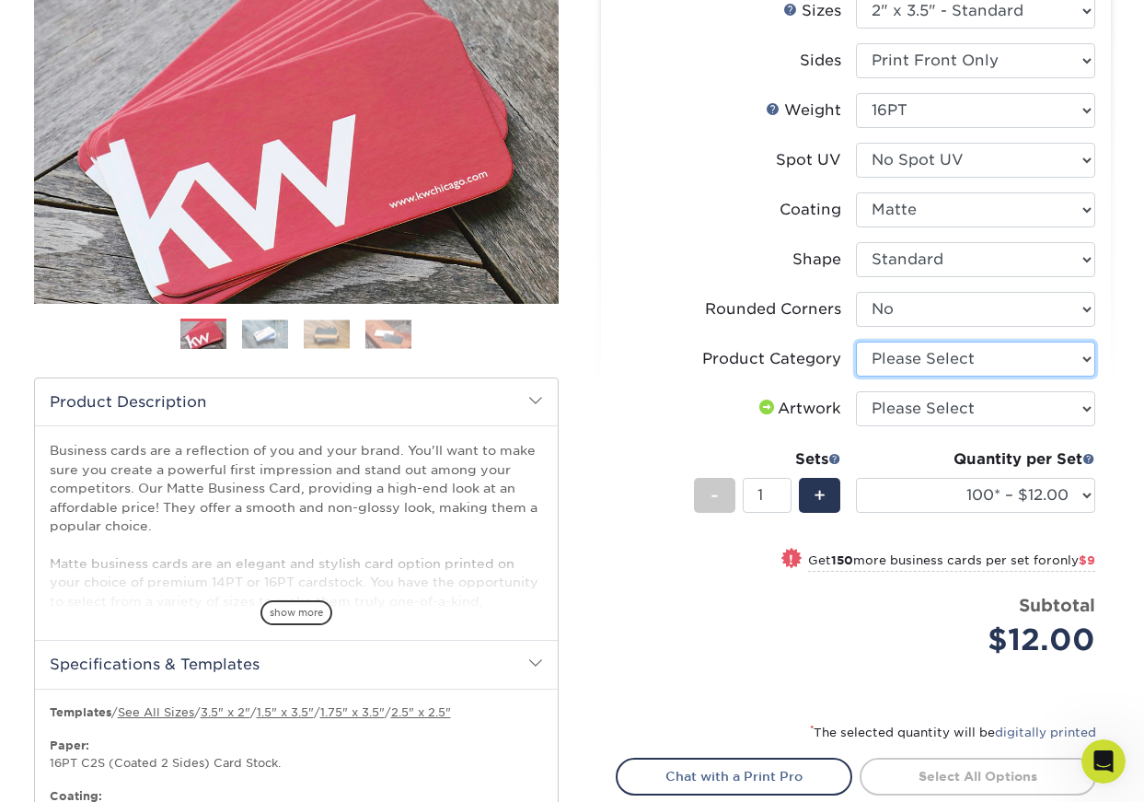
click at [1090, 359] on select "Please Select Business Cards" at bounding box center [975, 359] width 239 height 35
select select "3b5148f1-0588-4f88-a218-97bcfdce65c1"
click at [856, 342] on select "Please Select Business Cards" at bounding box center [975, 359] width 239 height 35
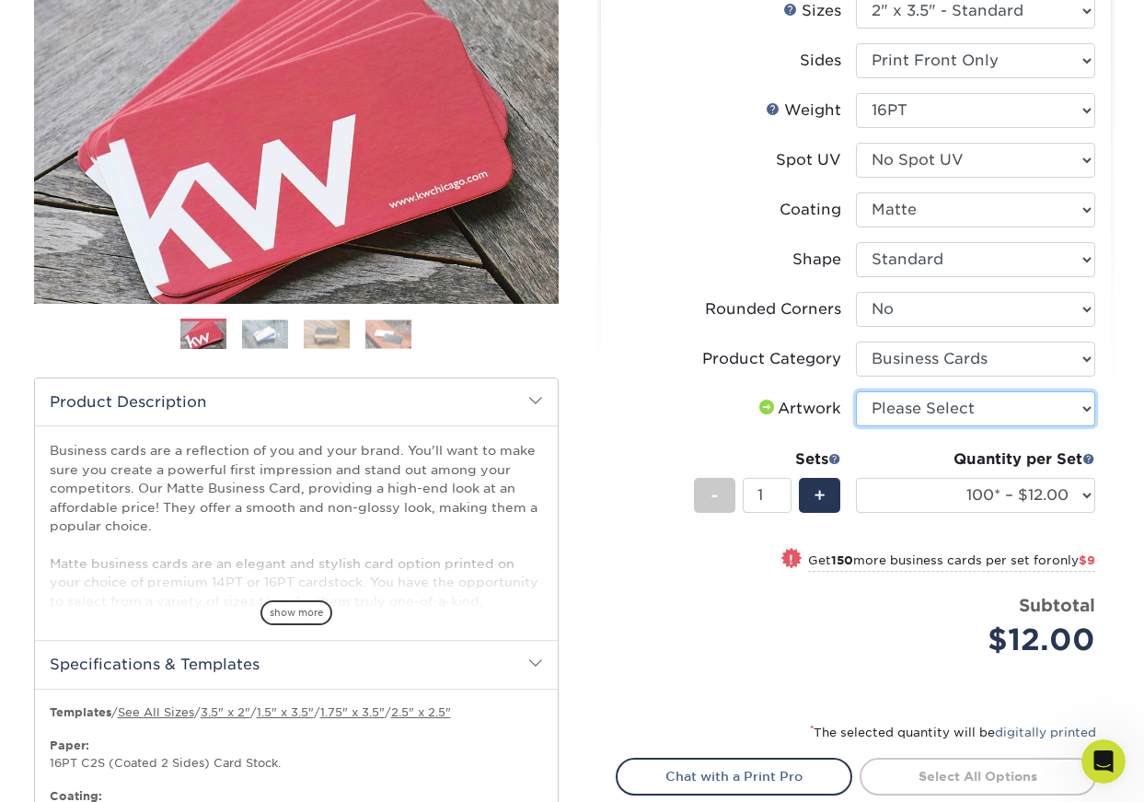
click at [1090, 411] on select "Please Select I will upload files I need a design - $100" at bounding box center [975, 408] width 239 height 35
select select "upload"
click at [856, 391] on select "Please Select I will upload files I need a design - $100" at bounding box center [975, 408] width 239 height 35
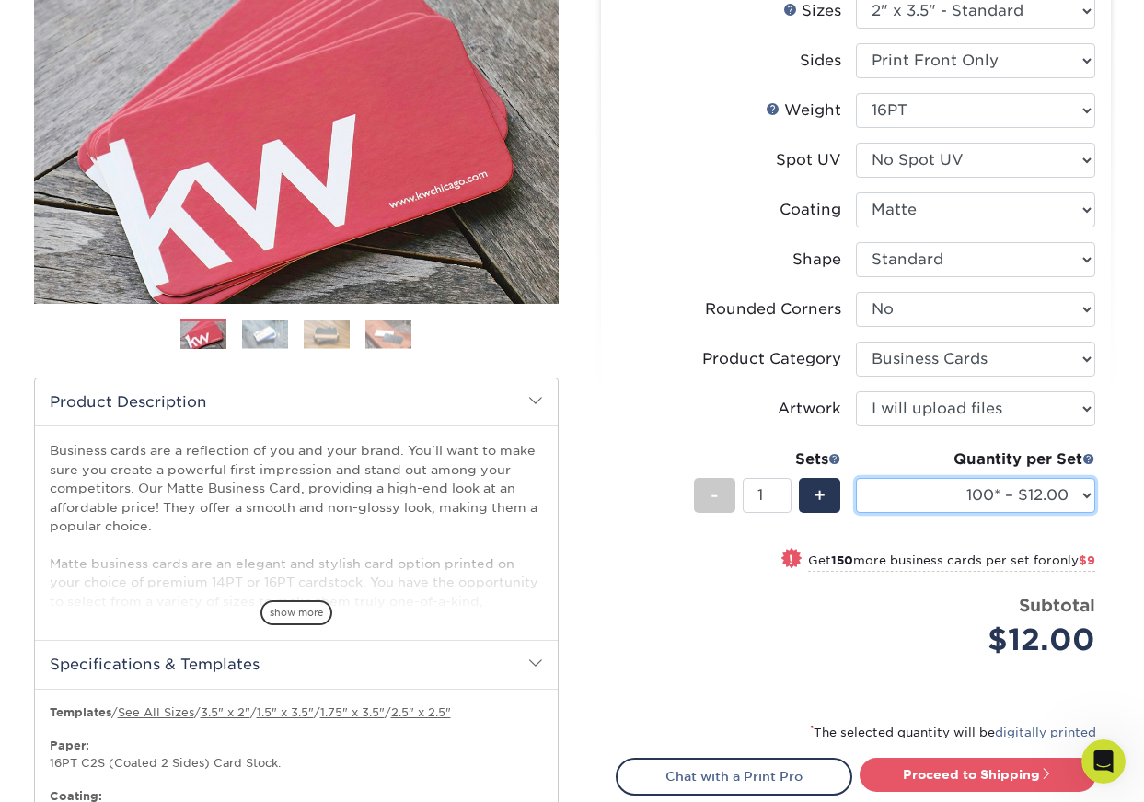
click at [1079, 494] on select "100* – $12.00 250* – $21.00 500 – $42.00 1000 – $53.00 2500 – $95.00 5000 – $18…" at bounding box center [975, 495] width 239 height 35
select select "500 – $42.00"
click at [856, 478] on select "100* – $12.00 250* – $21.00 500 – $42.00 1000 – $53.00 2500 – $95.00 5000 – $18…" at bounding box center [975, 495] width 239 height 35
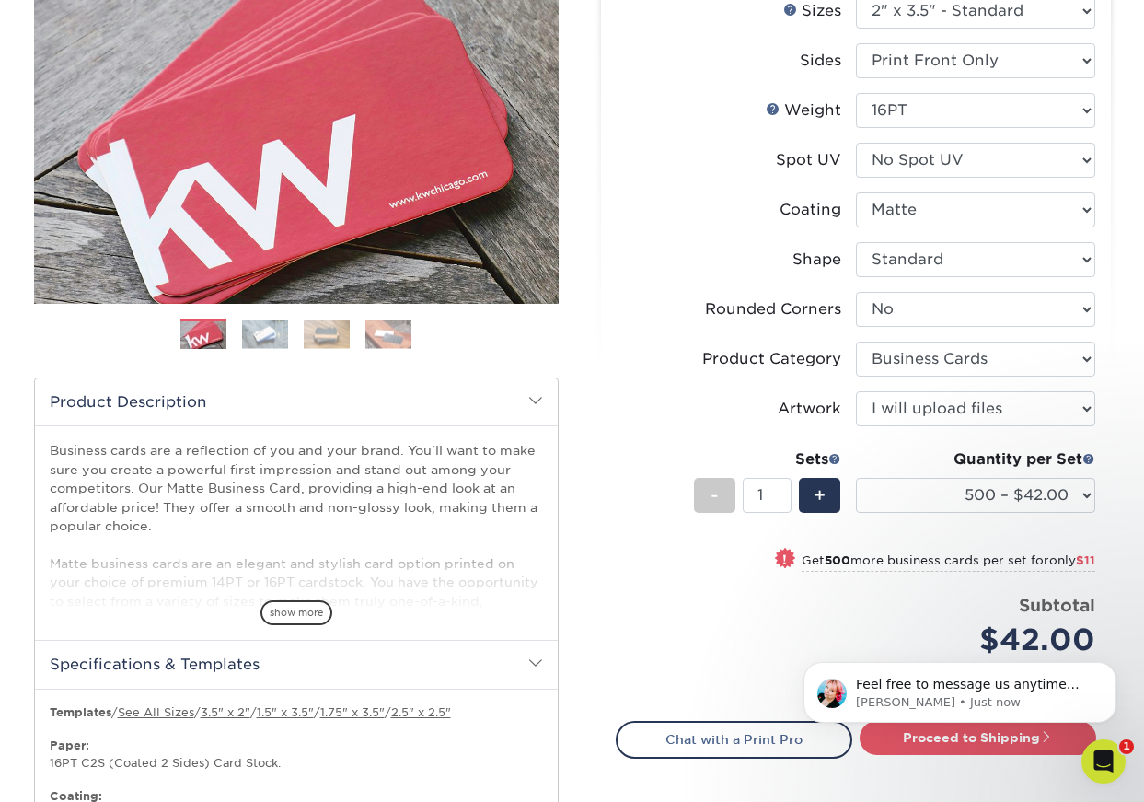
scroll to position [2225, 0]
